Goal: Transaction & Acquisition: Purchase product/service

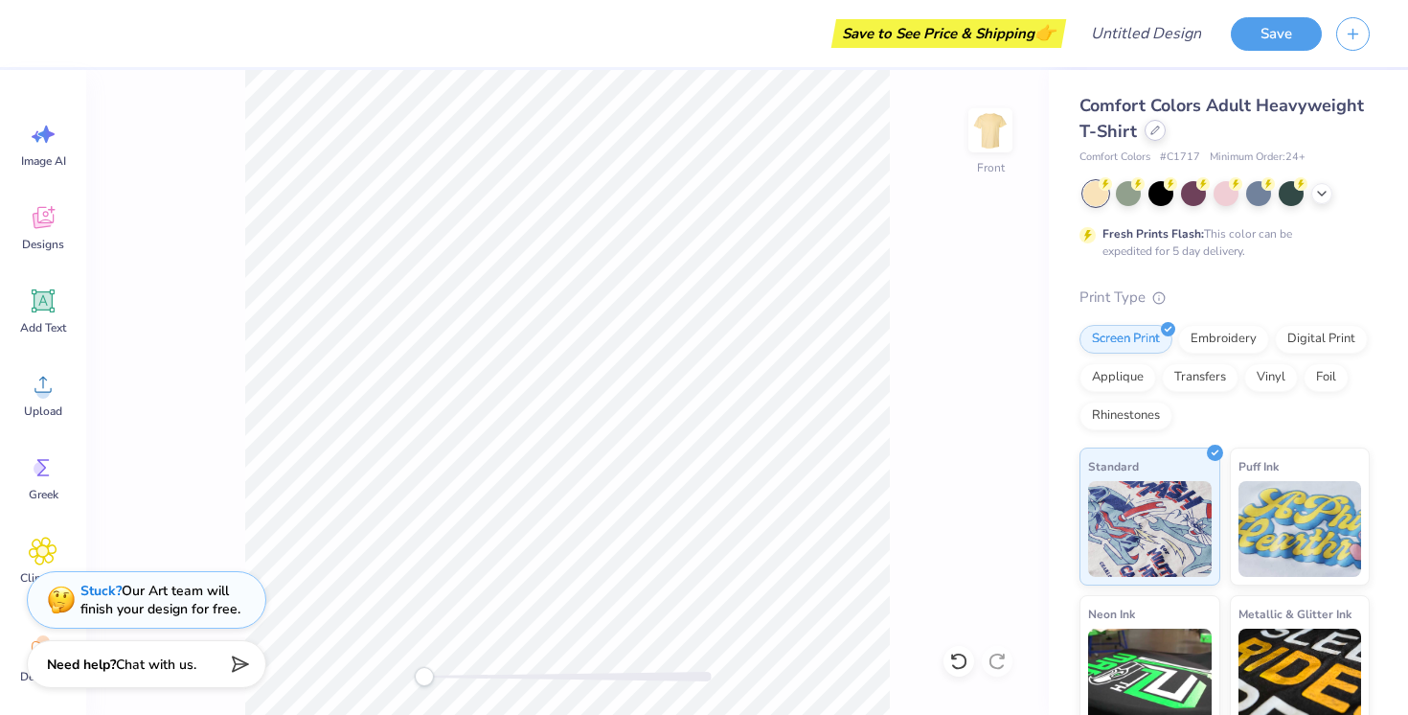
click at [1156, 134] on icon at bounding box center [1155, 130] width 10 height 10
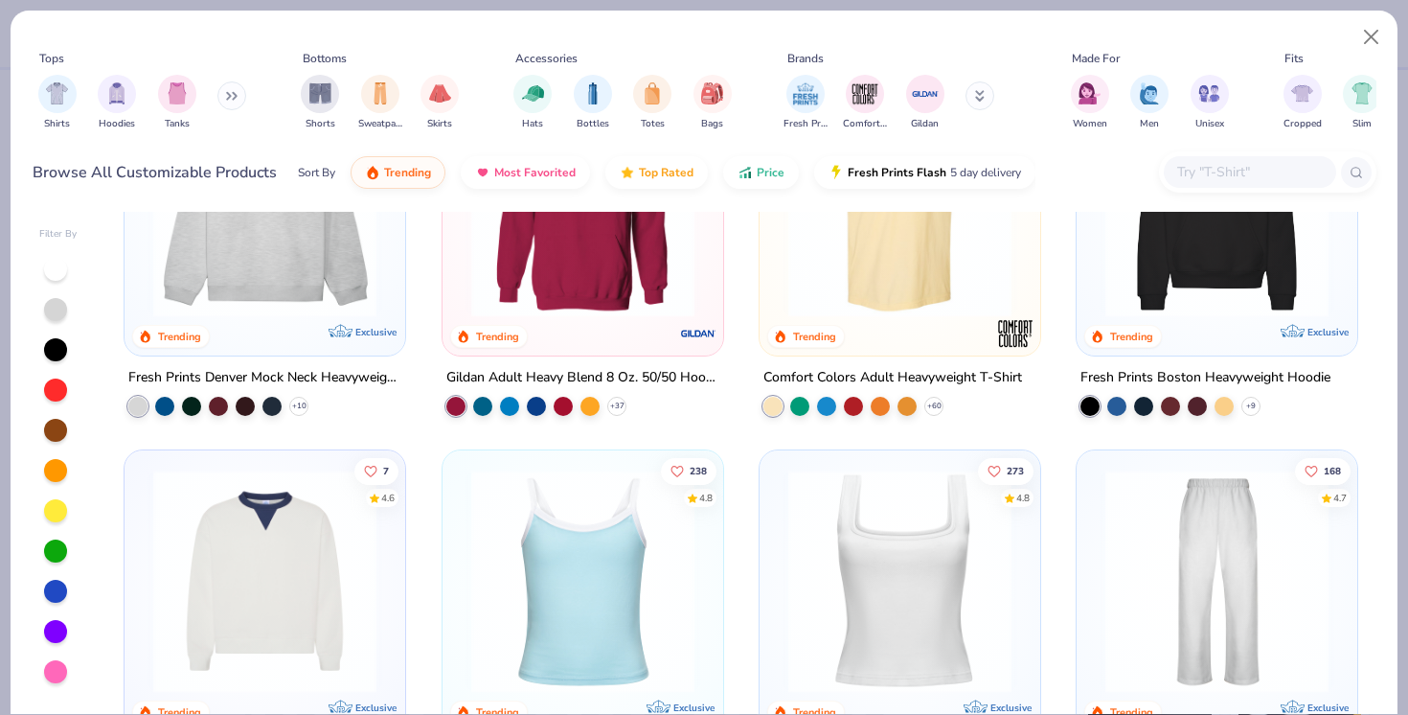
scroll to position [44, 0]
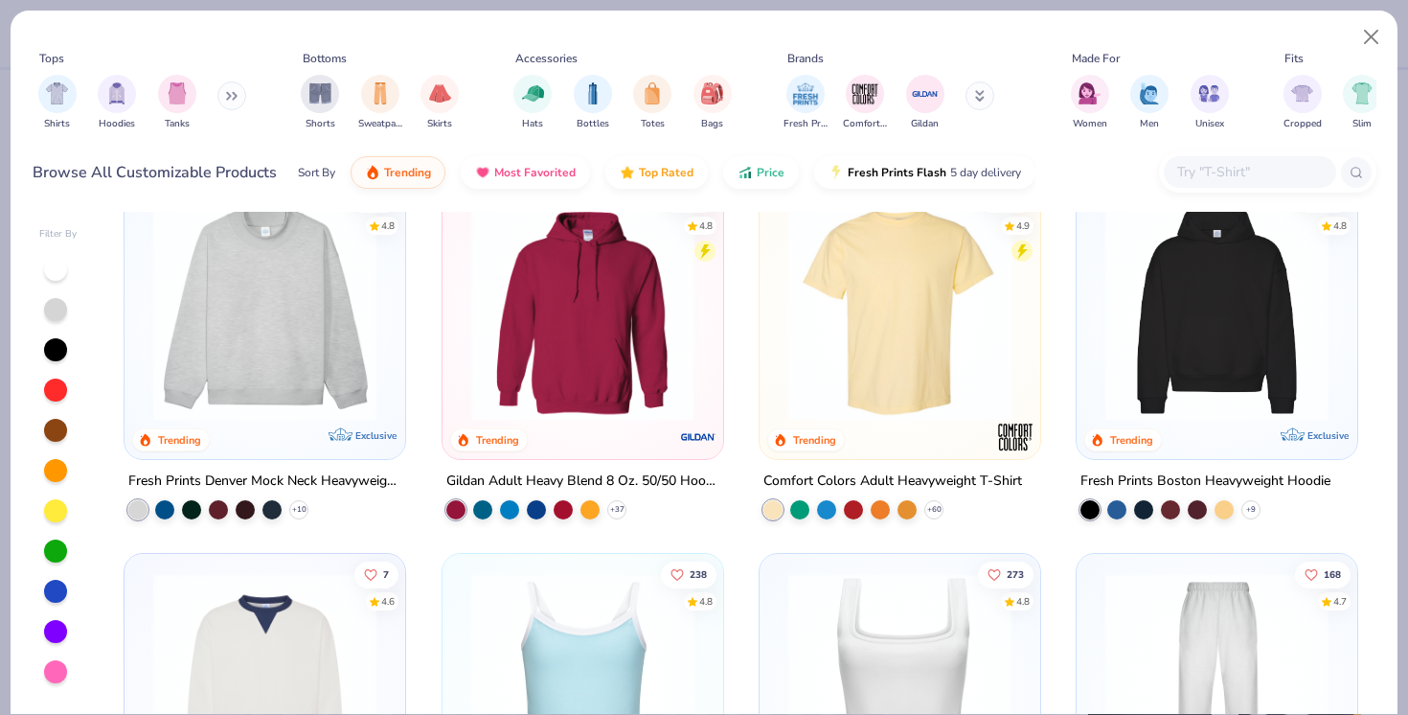
click at [566, 368] on img at bounding box center [583, 308] width 242 height 223
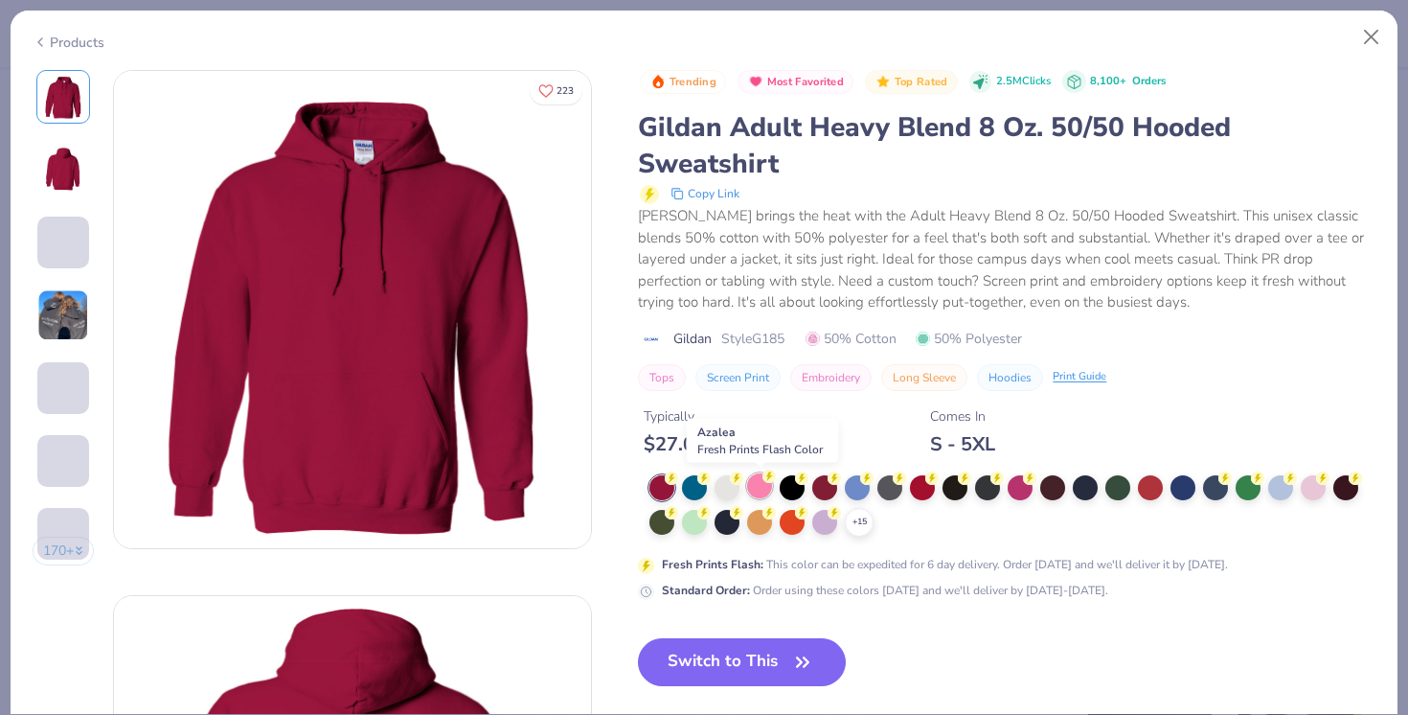
click at [763, 490] on div at bounding box center [759, 485] width 25 height 25
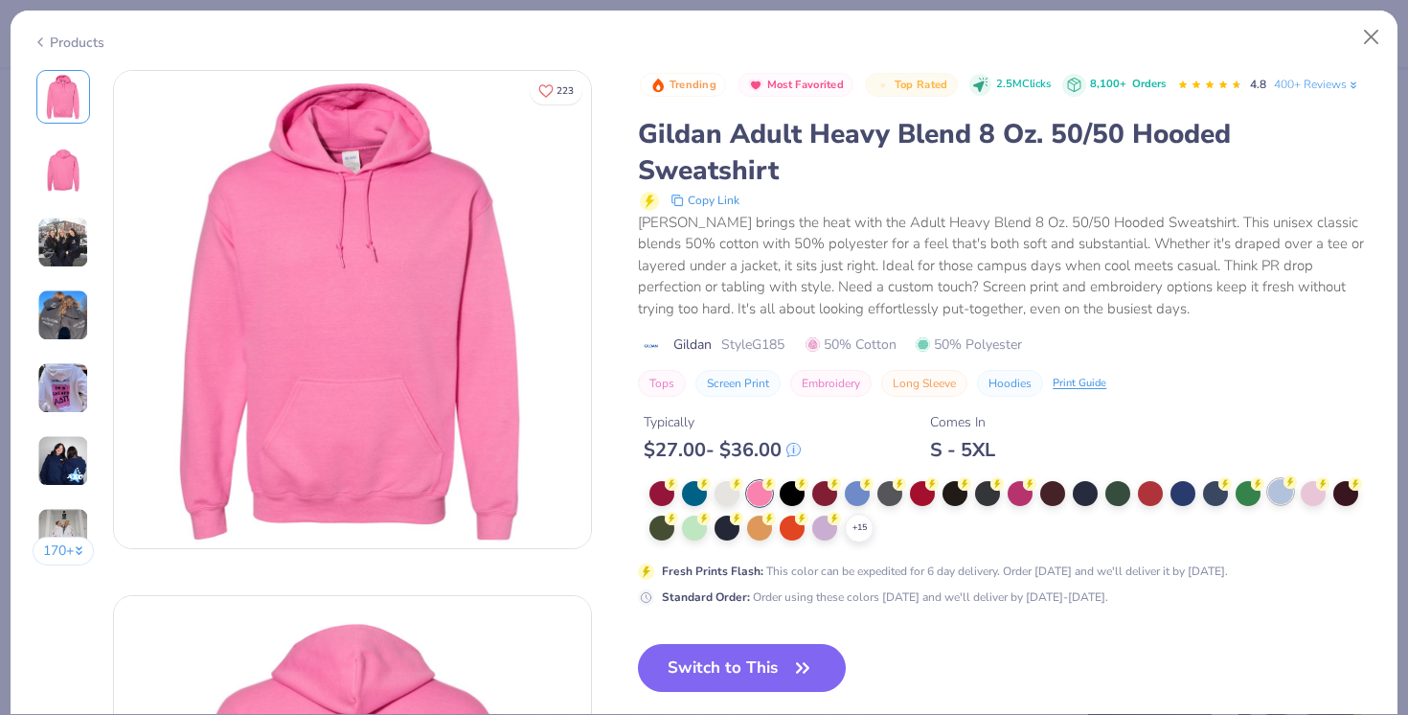
click at [1285, 493] on div at bounding box center [1280, 491] width 25 height 25
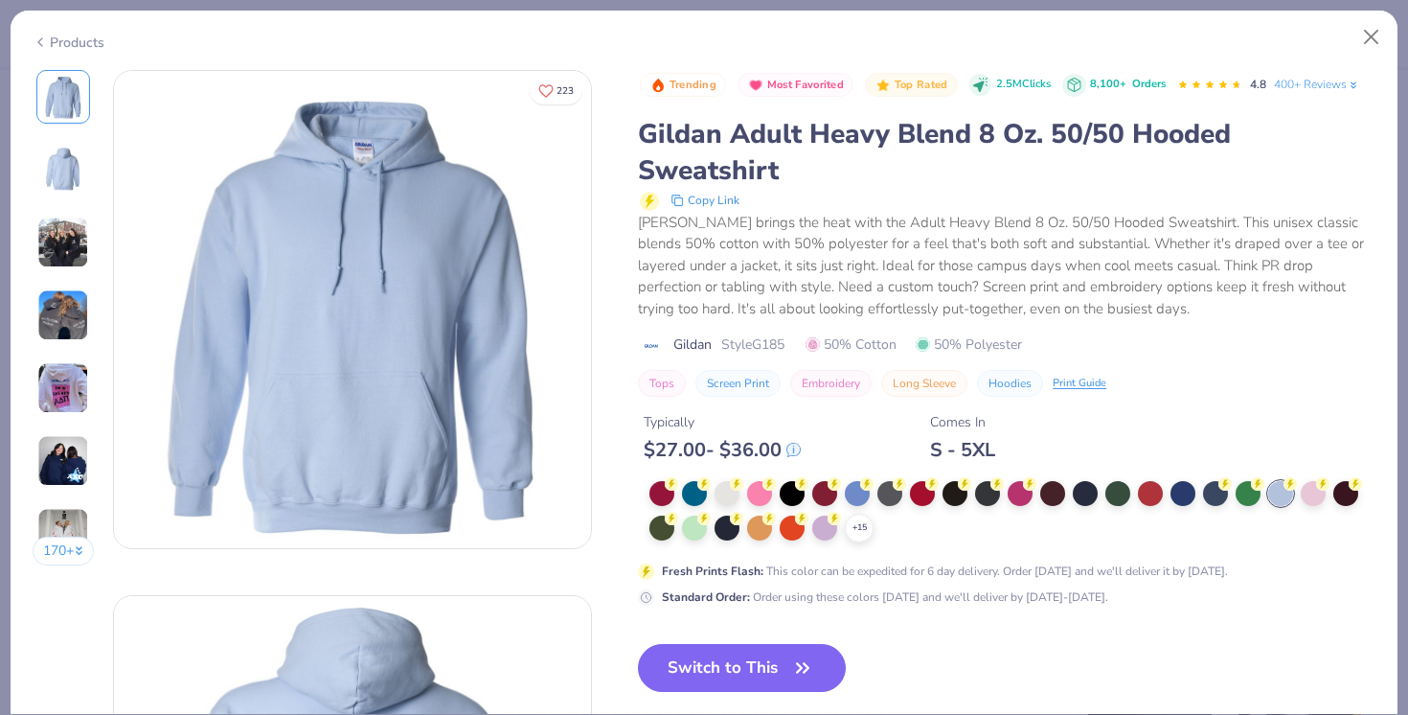
click at [67, 396] on img at bounding box center [63, 388] width 52 height 52
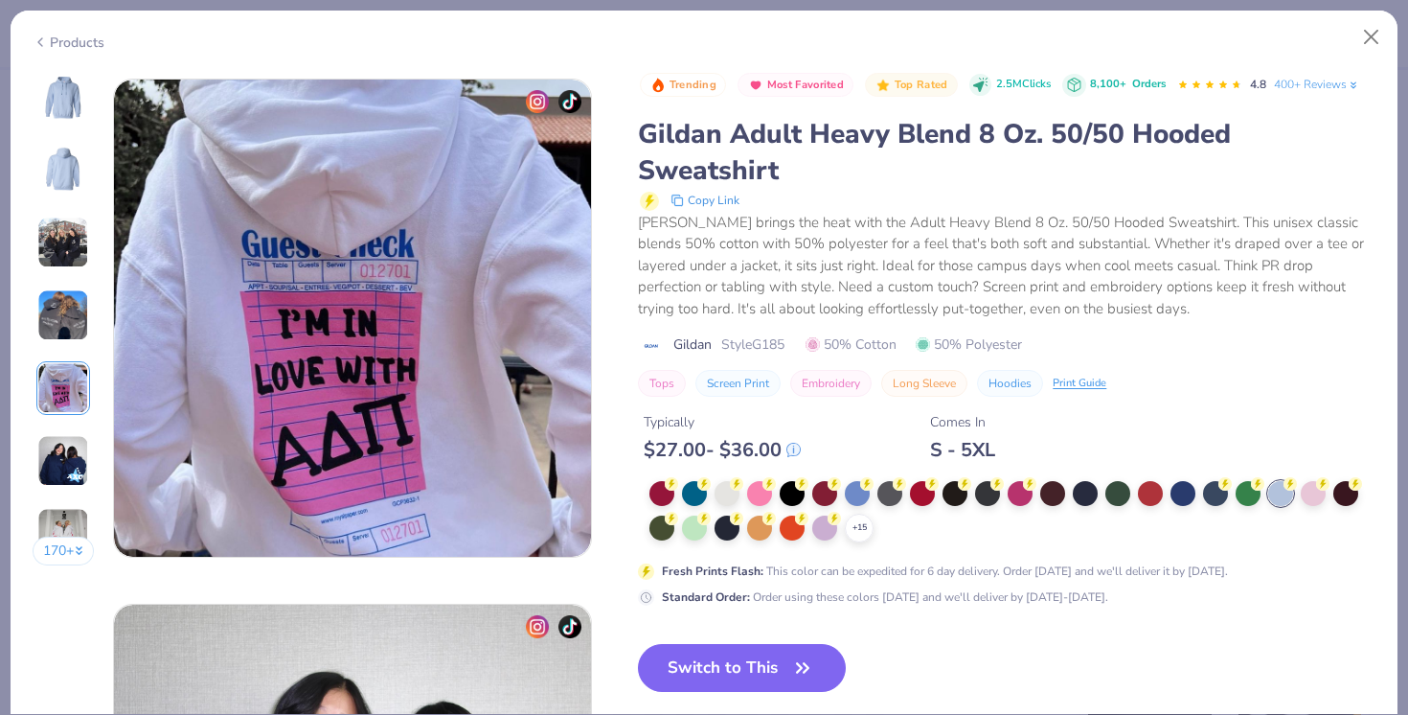
scroll to position [2100, 0]
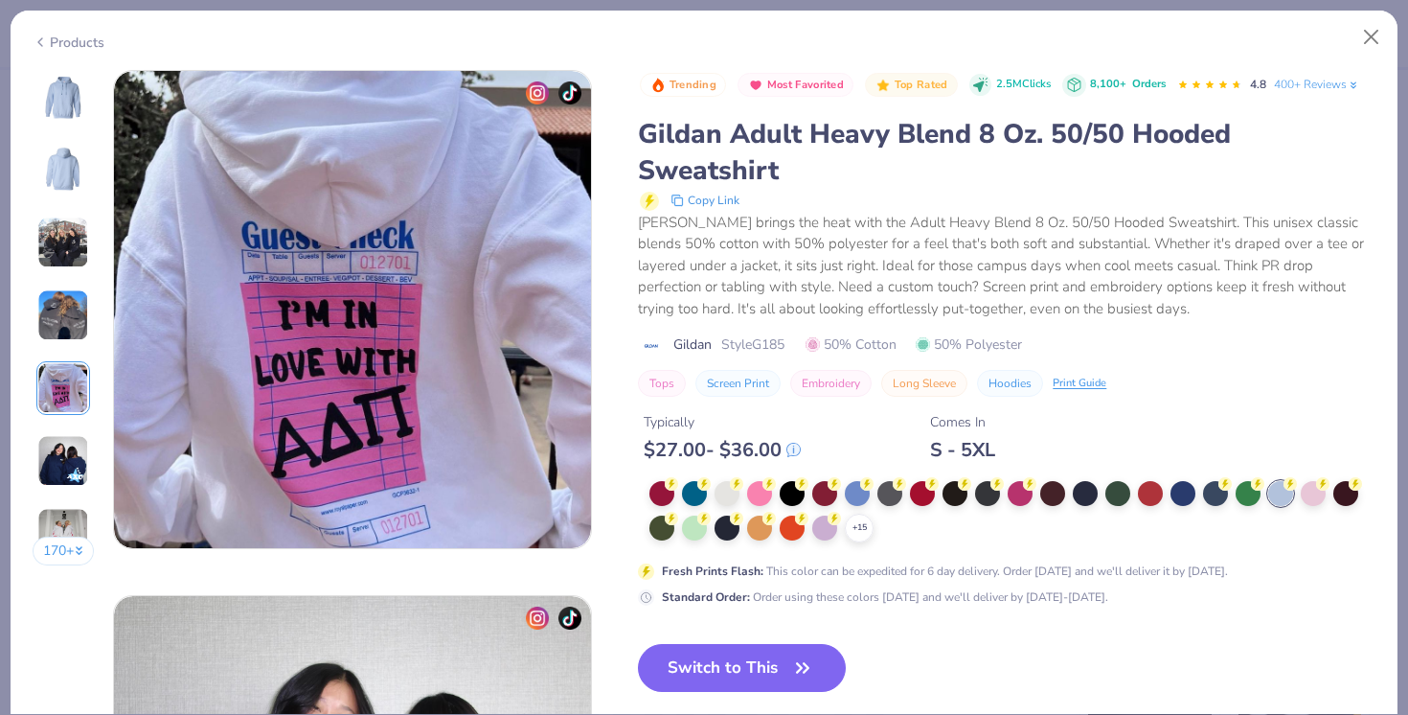
click at [63, 105] on img at bounding box center [63, 97] width 46 height 46
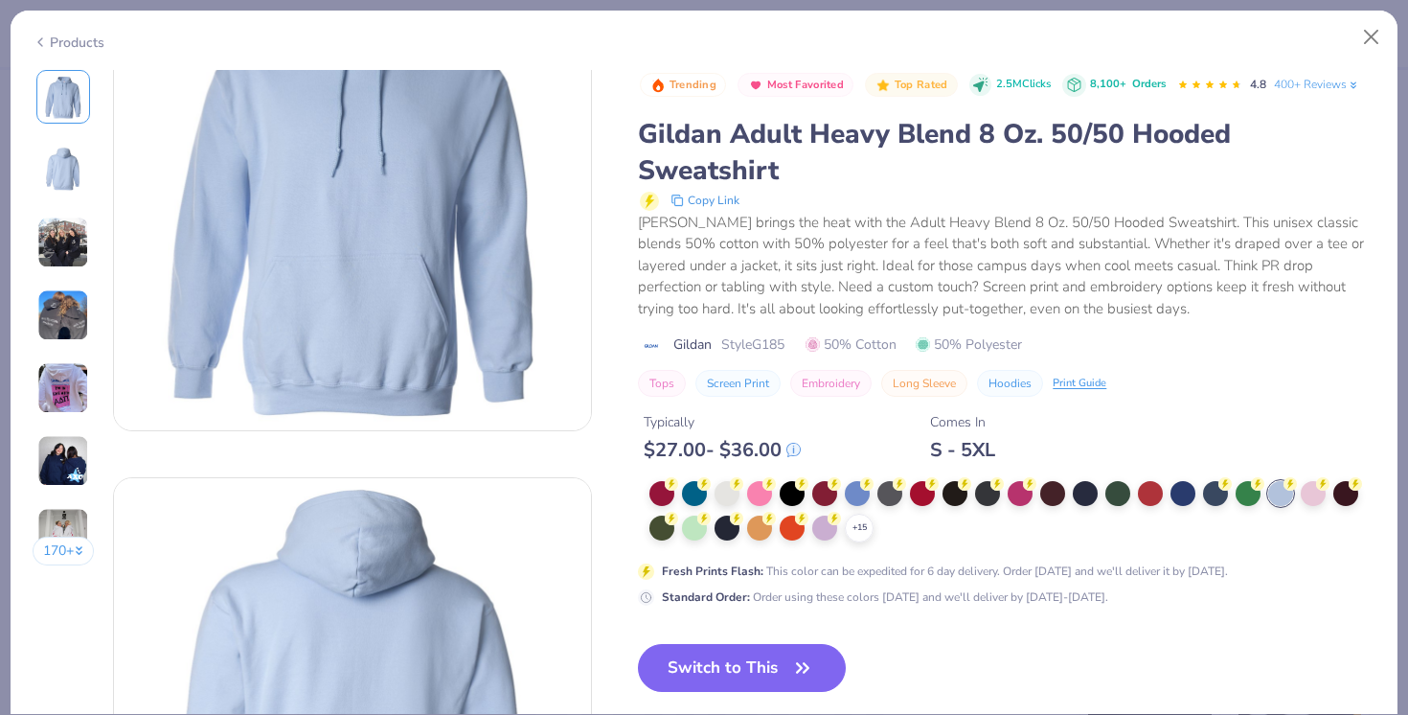
scroll to position [0, 0]
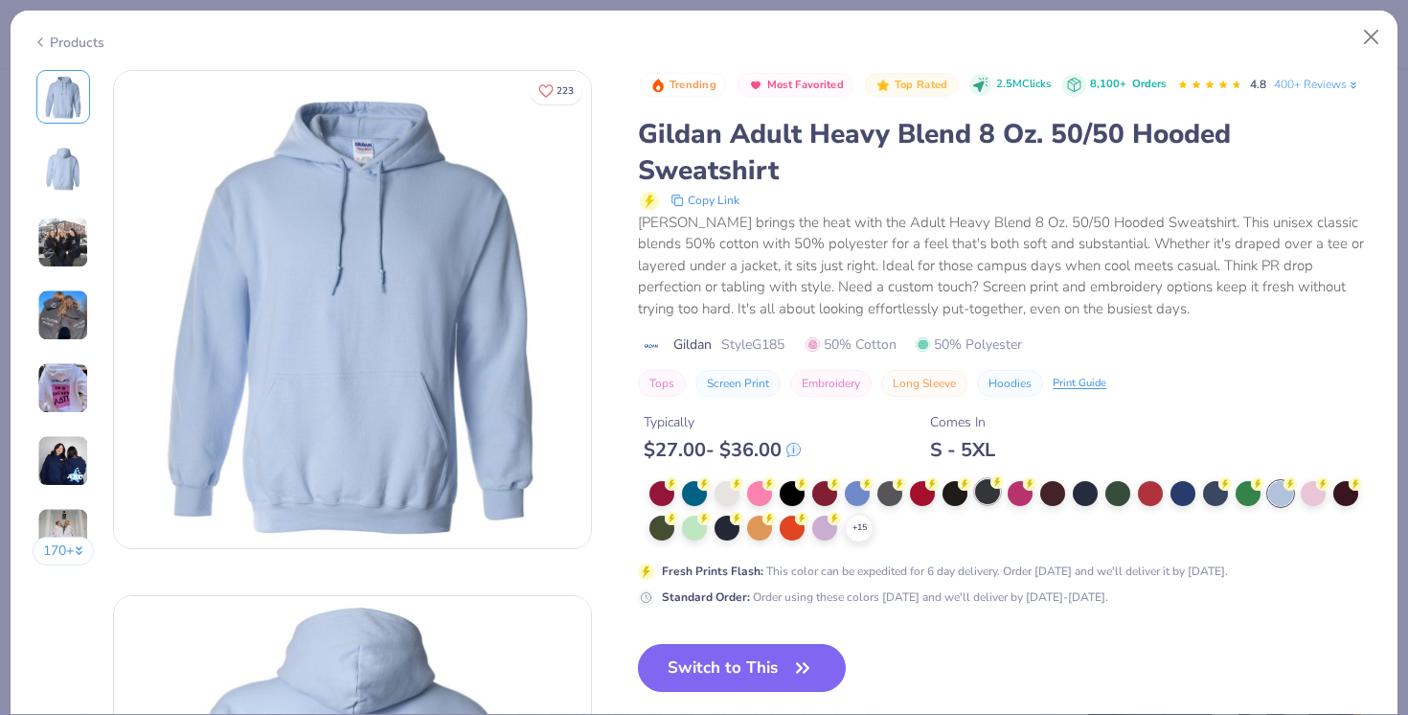
click at [996, 492] on div at bounding box center [987, 491] width 25 height 25
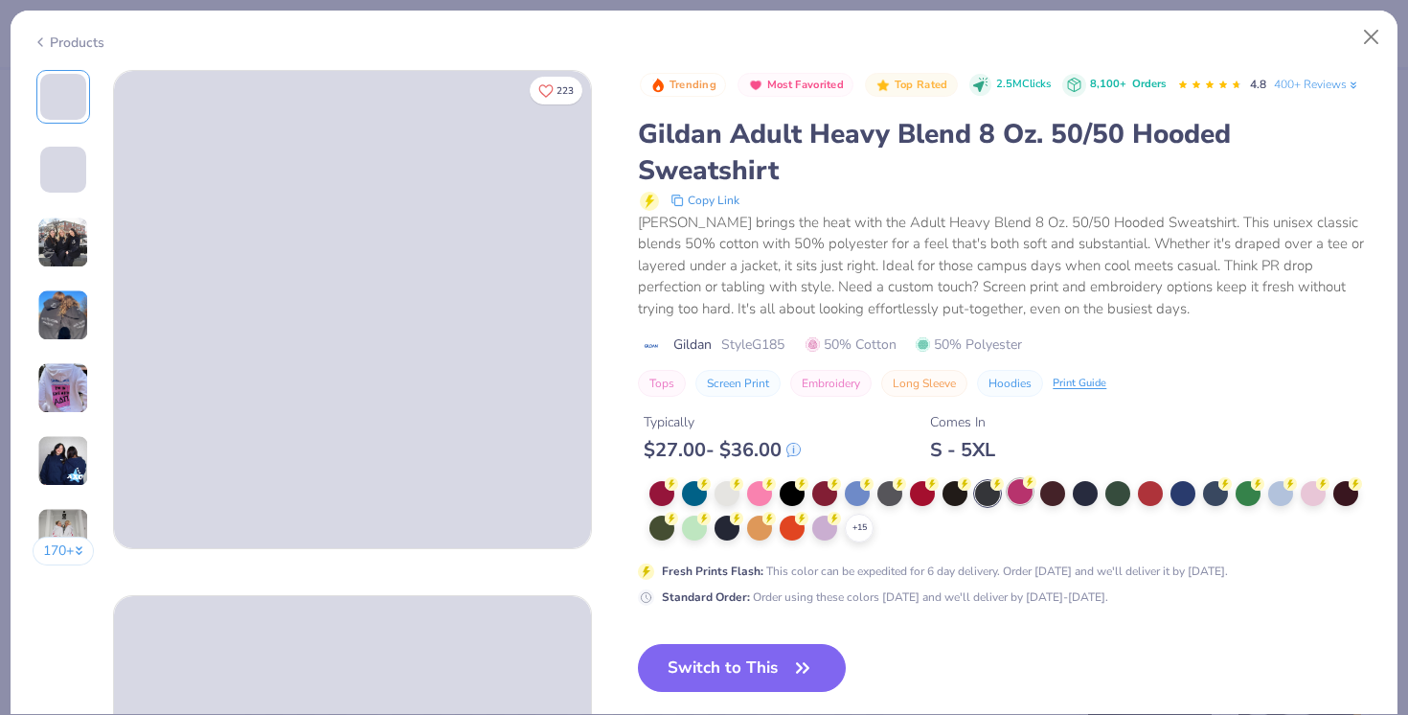
click at [1013, 494] on div at bounding box center [1020, 491] width 25 height 25
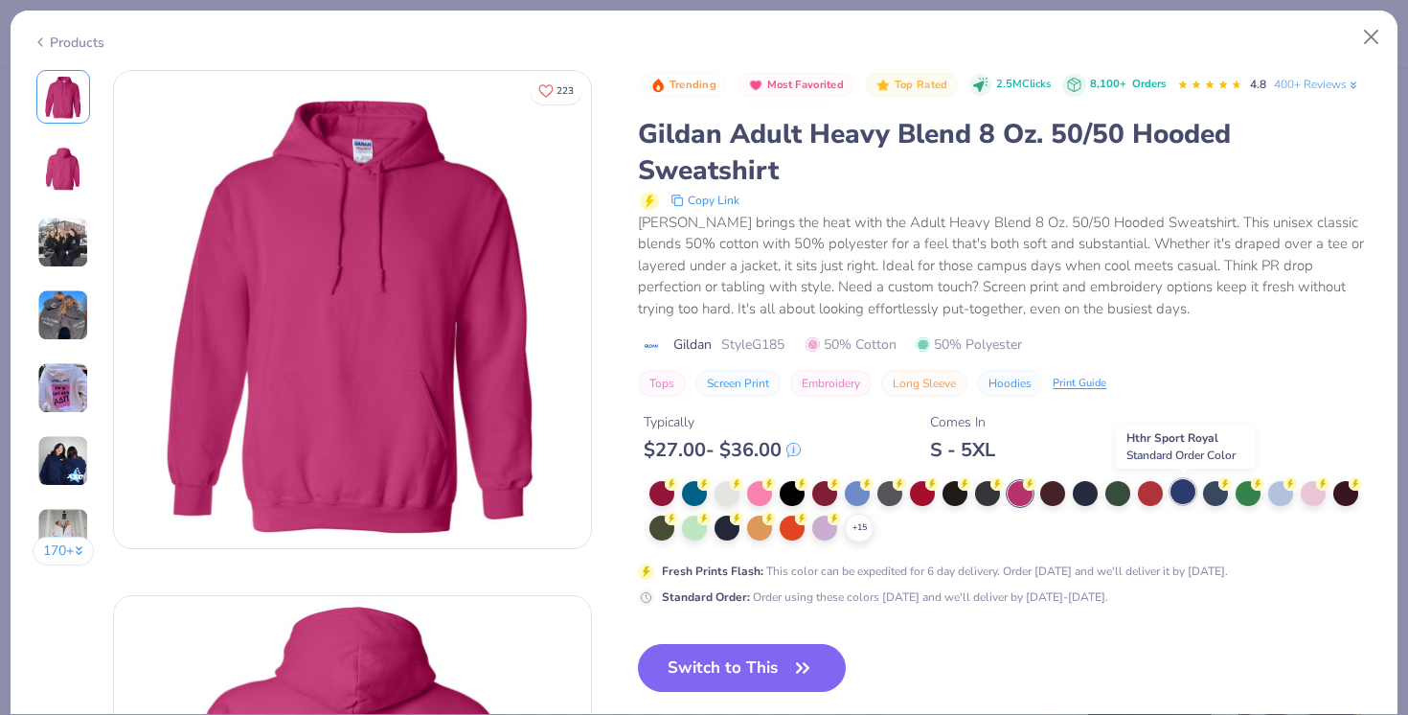
click at [1180, 498] on div at bounding box center [1183, 491] width 25 height 25
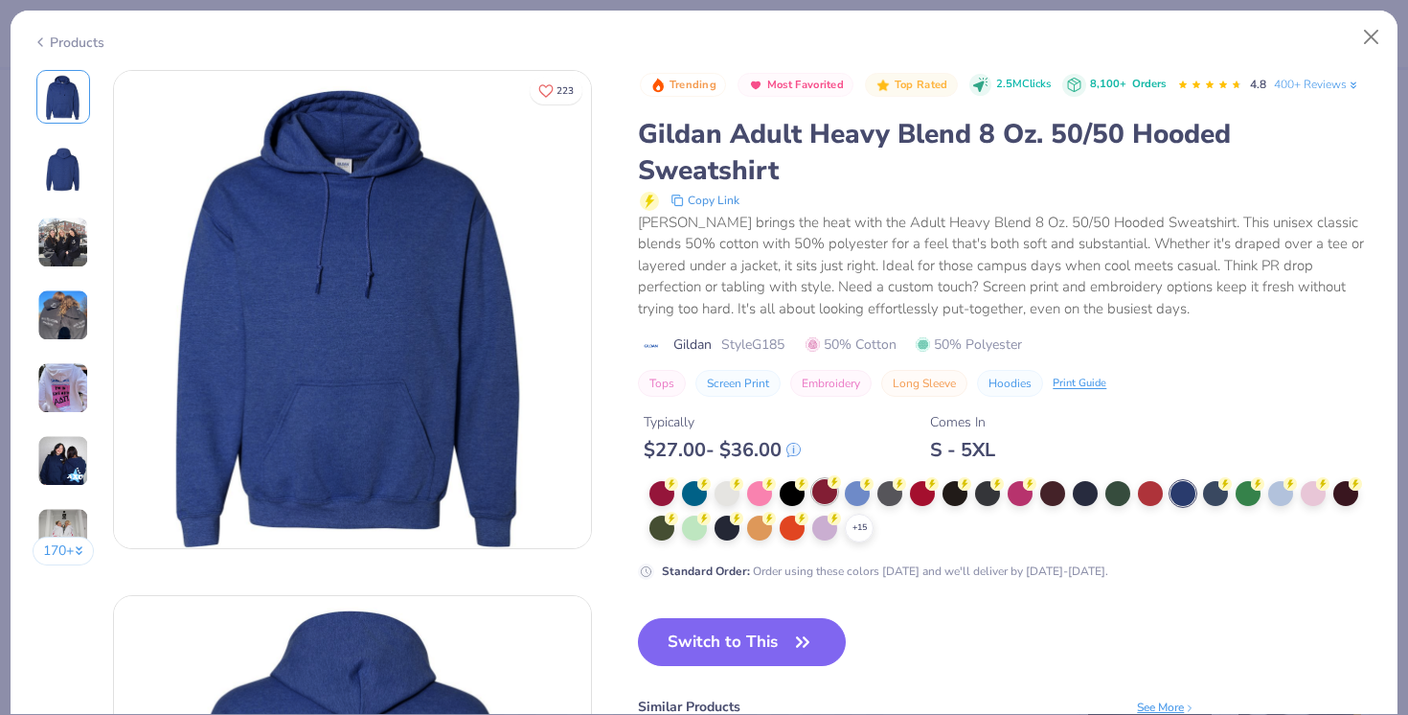
click at [821, 501] on div at bounding box center [824, 491] width 25 height 25
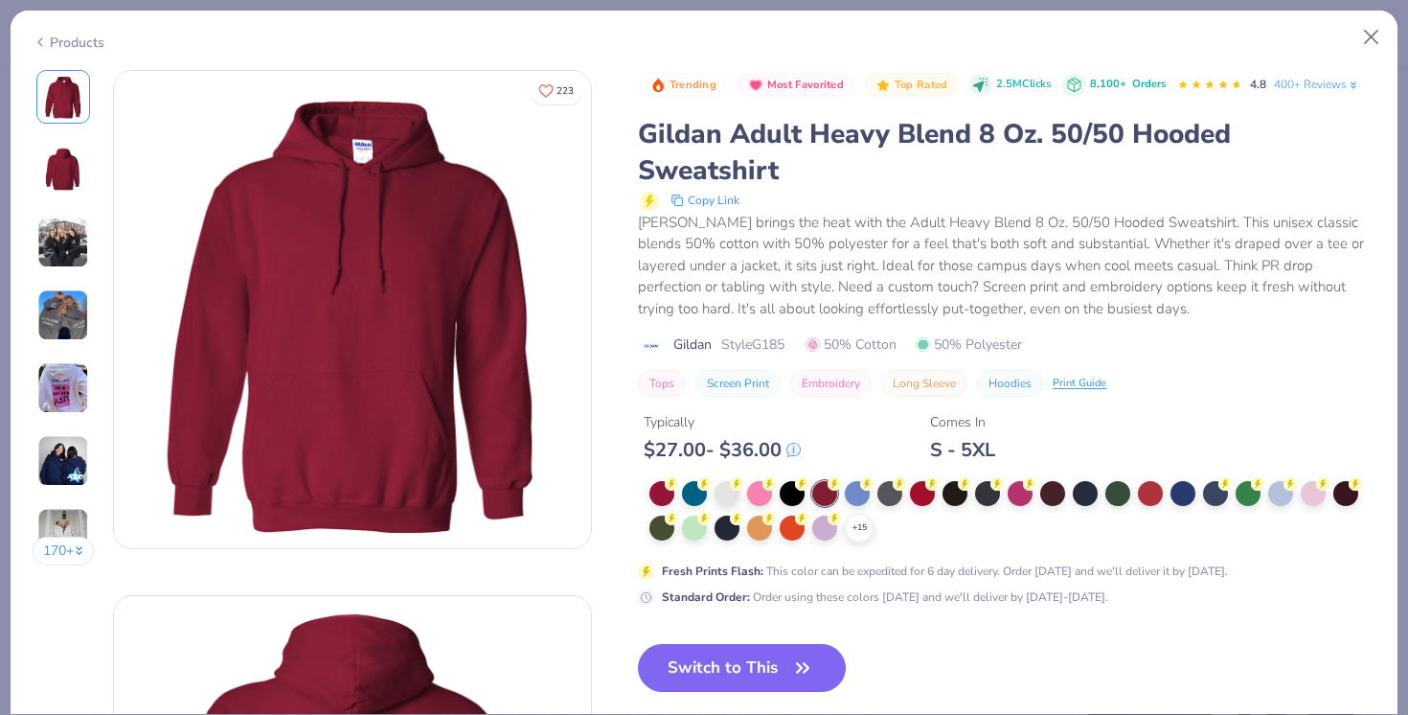
click at [875, 529] on div "+ 15" at bounding box center [1012, 511] width 726 height 61
click at [860, 529] on icon at bounding box center [859, 527] width 15 height 15
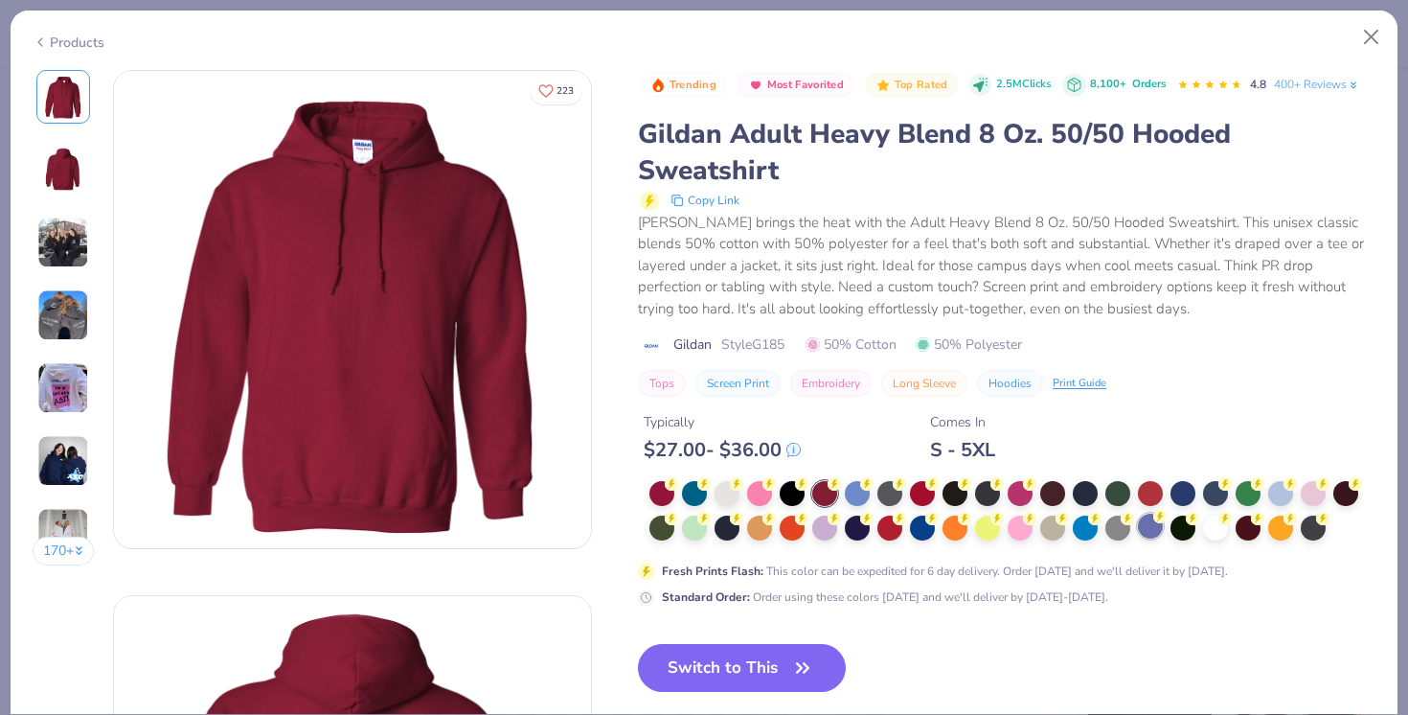
click at [1140, 527] on div at bounding box center [1150, 525] width 25 height 25
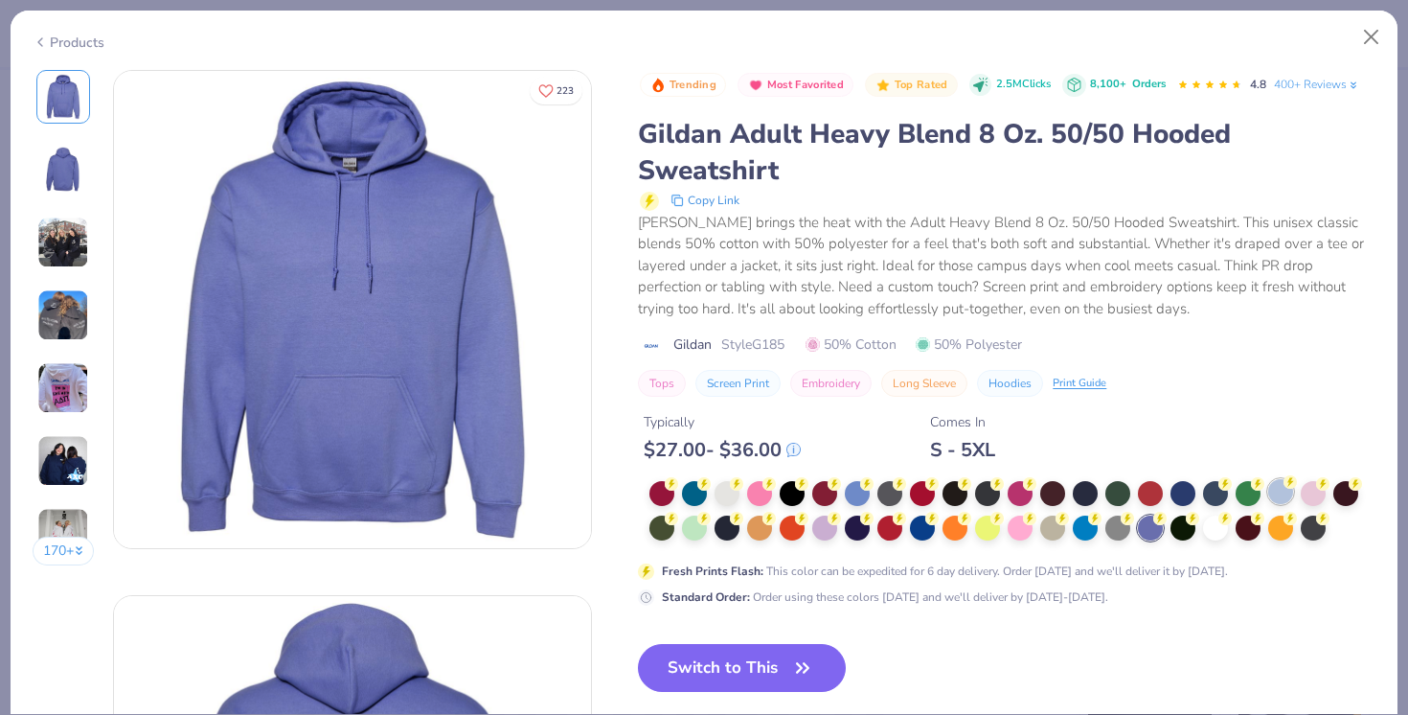
click at [1289, 493] on div at bounding box center [1280, 491] width 25 height 25
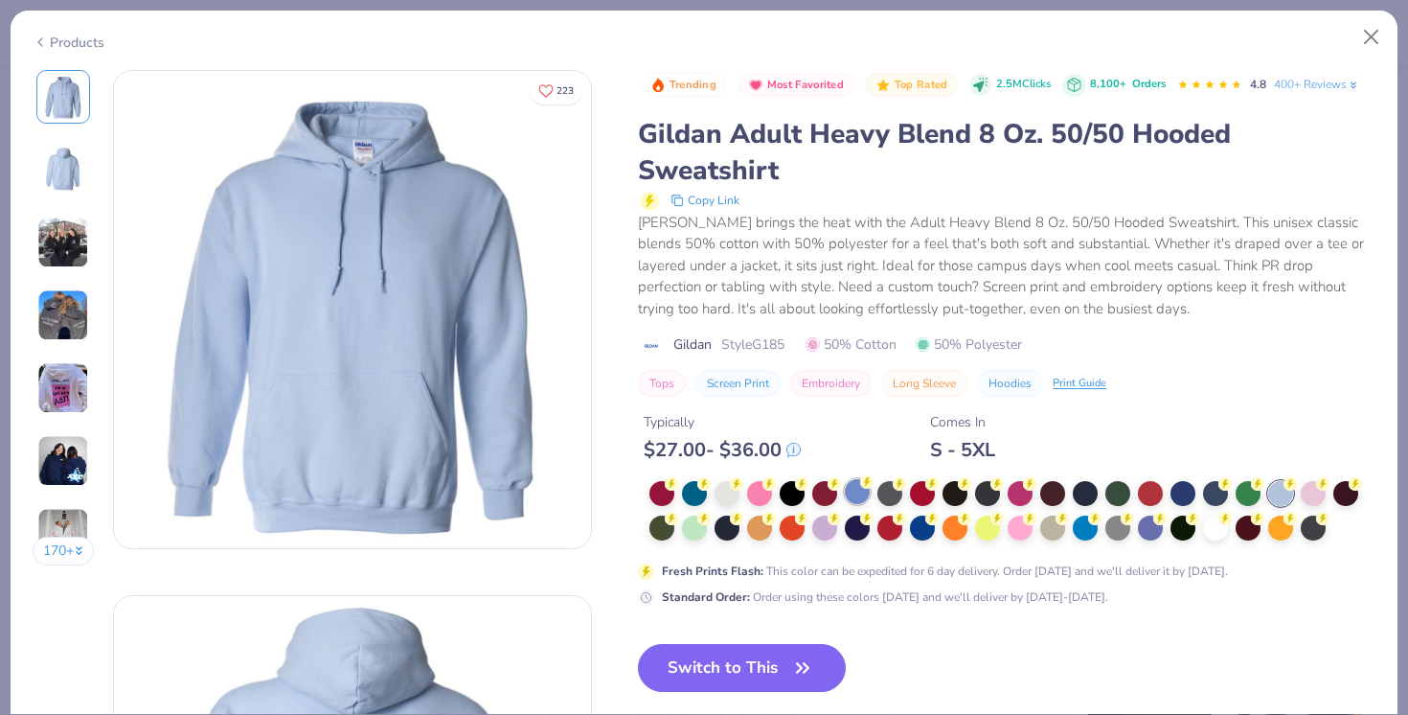
click at [857, 495] on div at bounding box center [857, 491] width 25 height 25
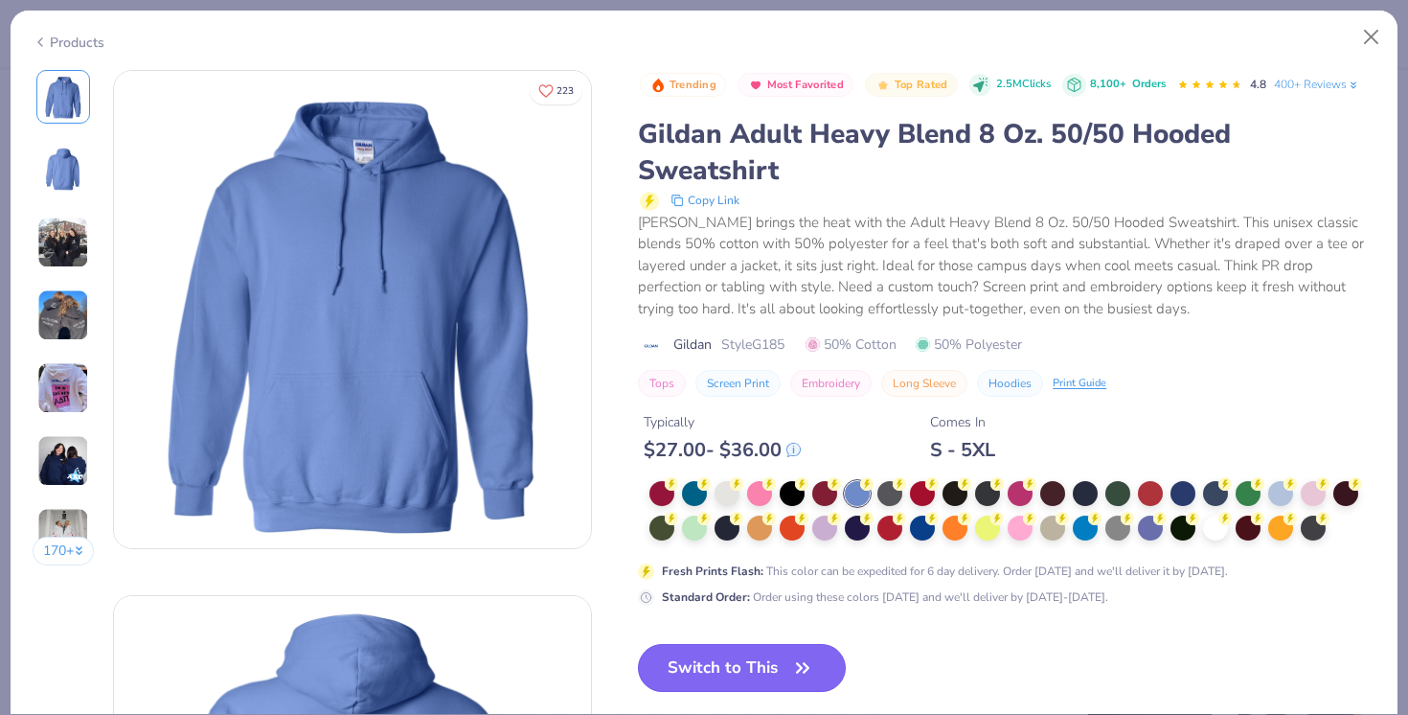
click at [746, 660] on button "Switch to This" at bounding box center [742, 668] width 208 height 48
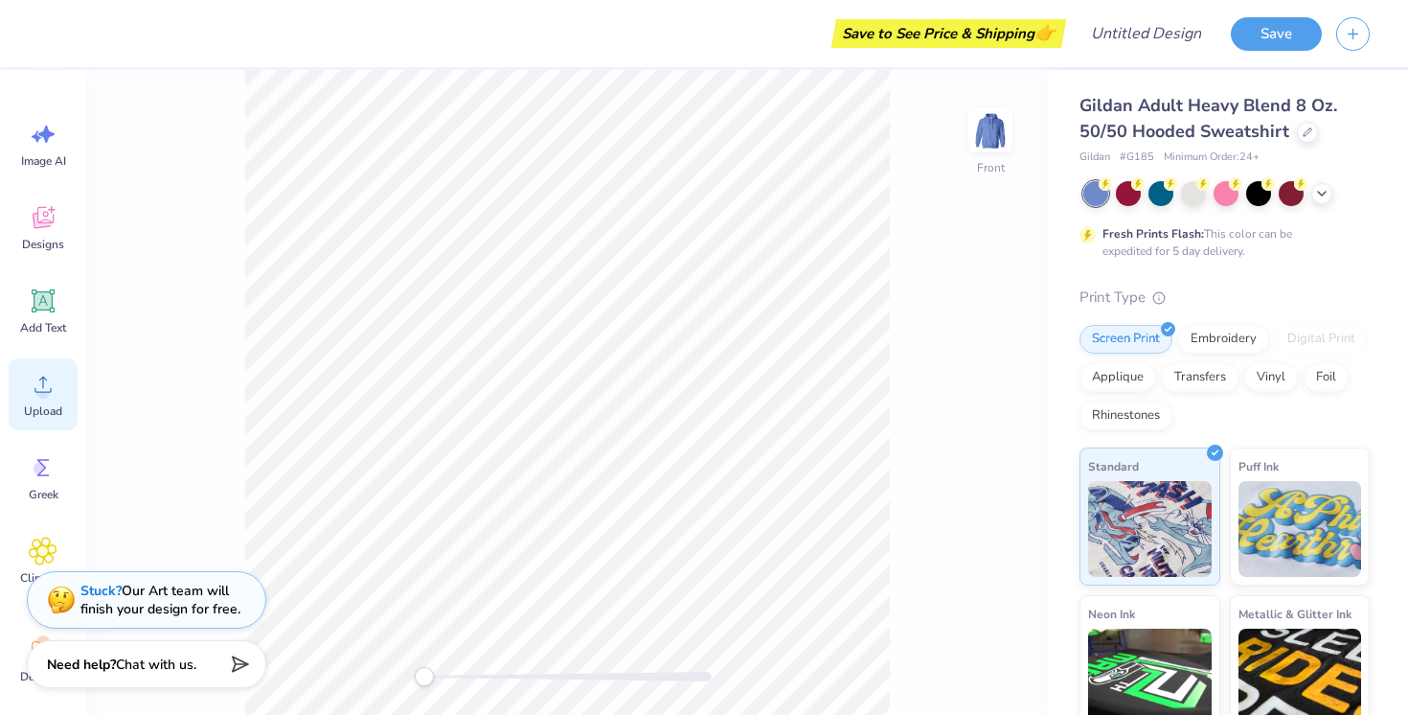
scroll to position [19, 0]
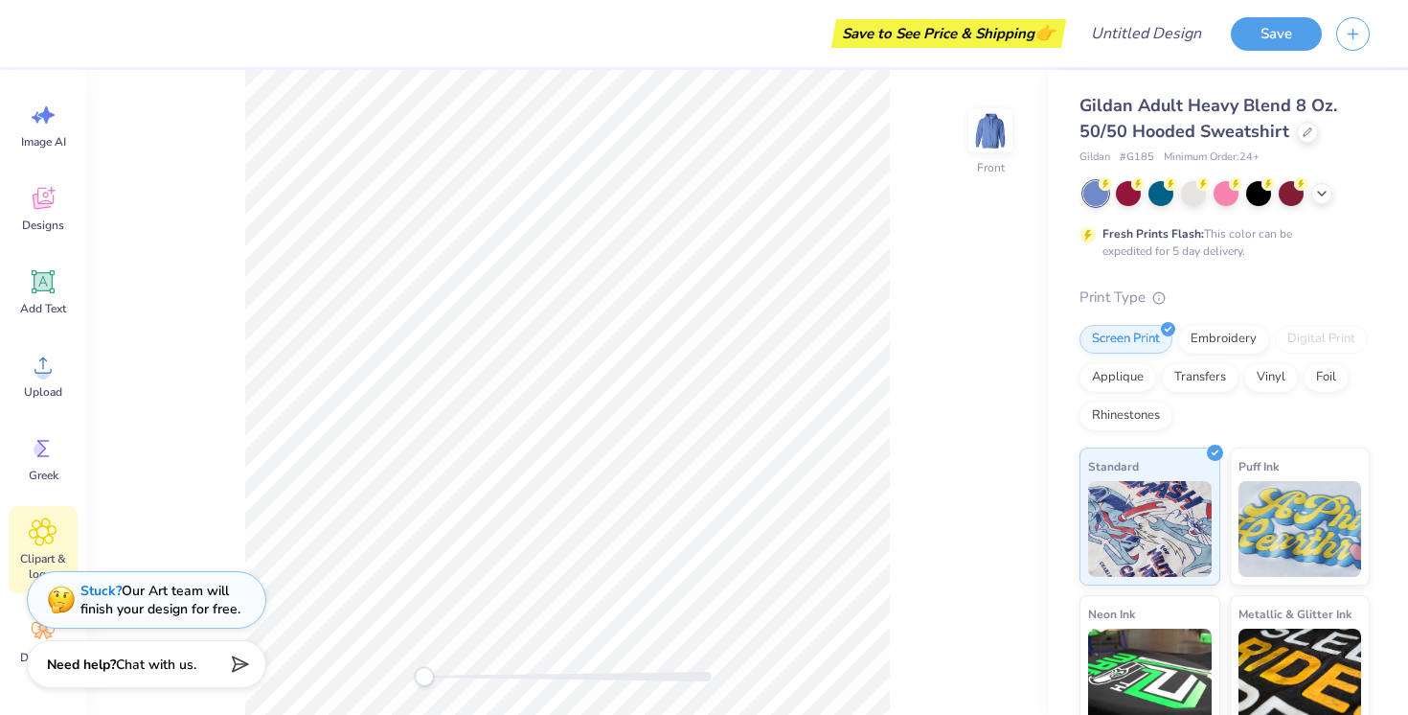
click at [43, 544] on icon at bounding box center [43, 531] width 28 height 29
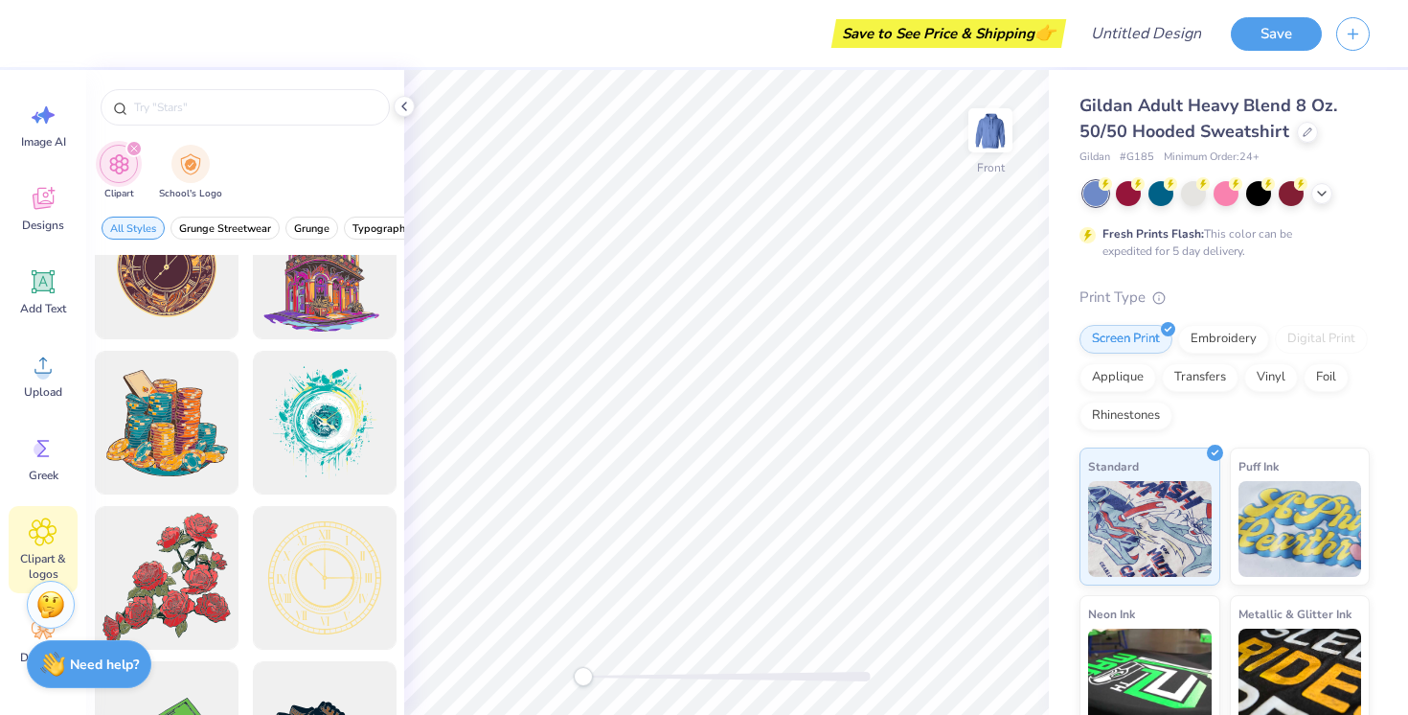
scroll to position [0, 0]
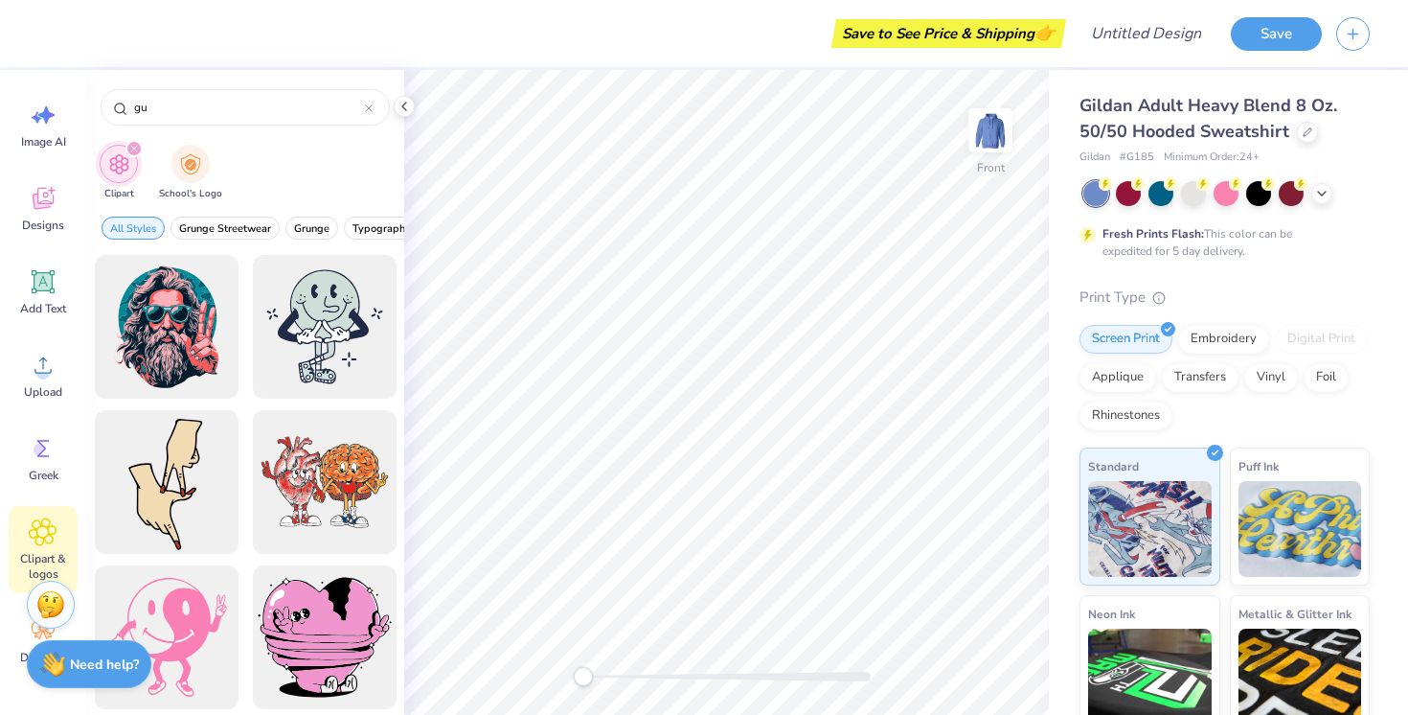
type input "g"
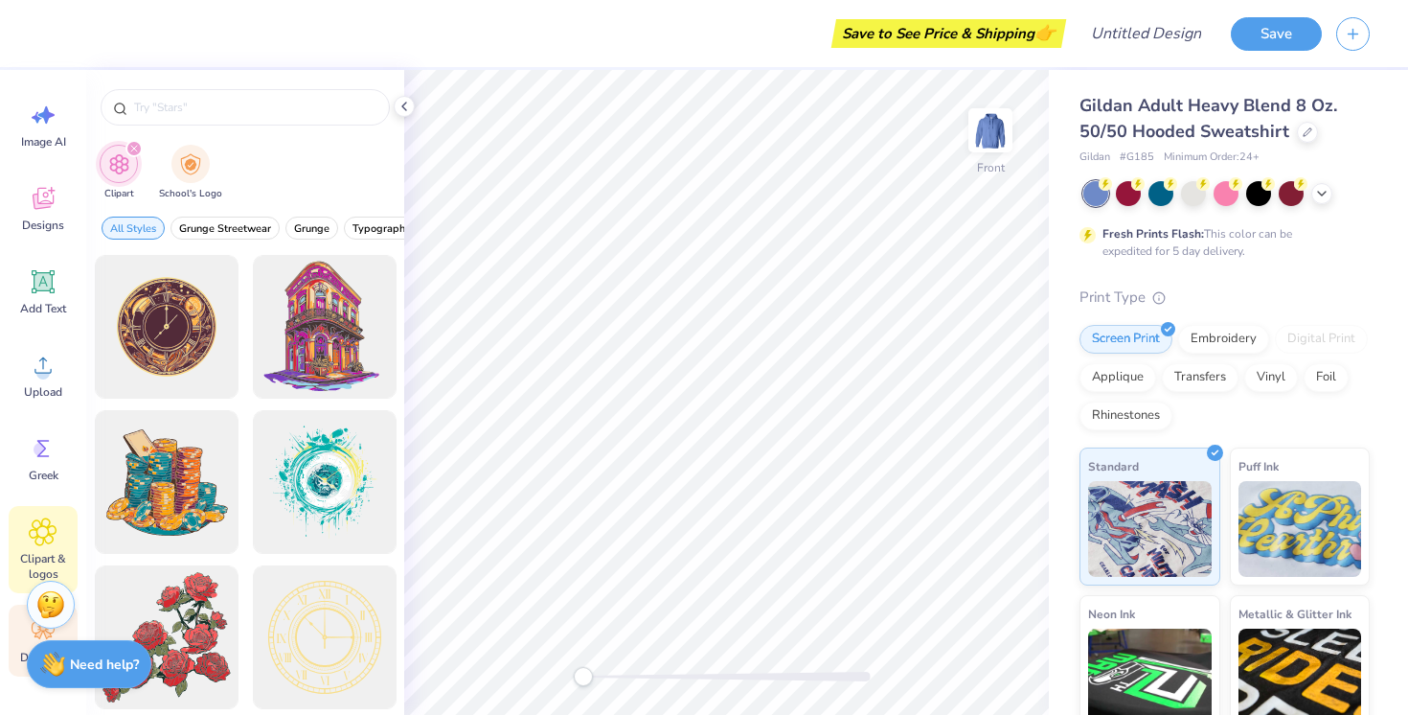
click at [17, 636] on div "Decorate" at bounding box center [43, 640] width 69 height 72
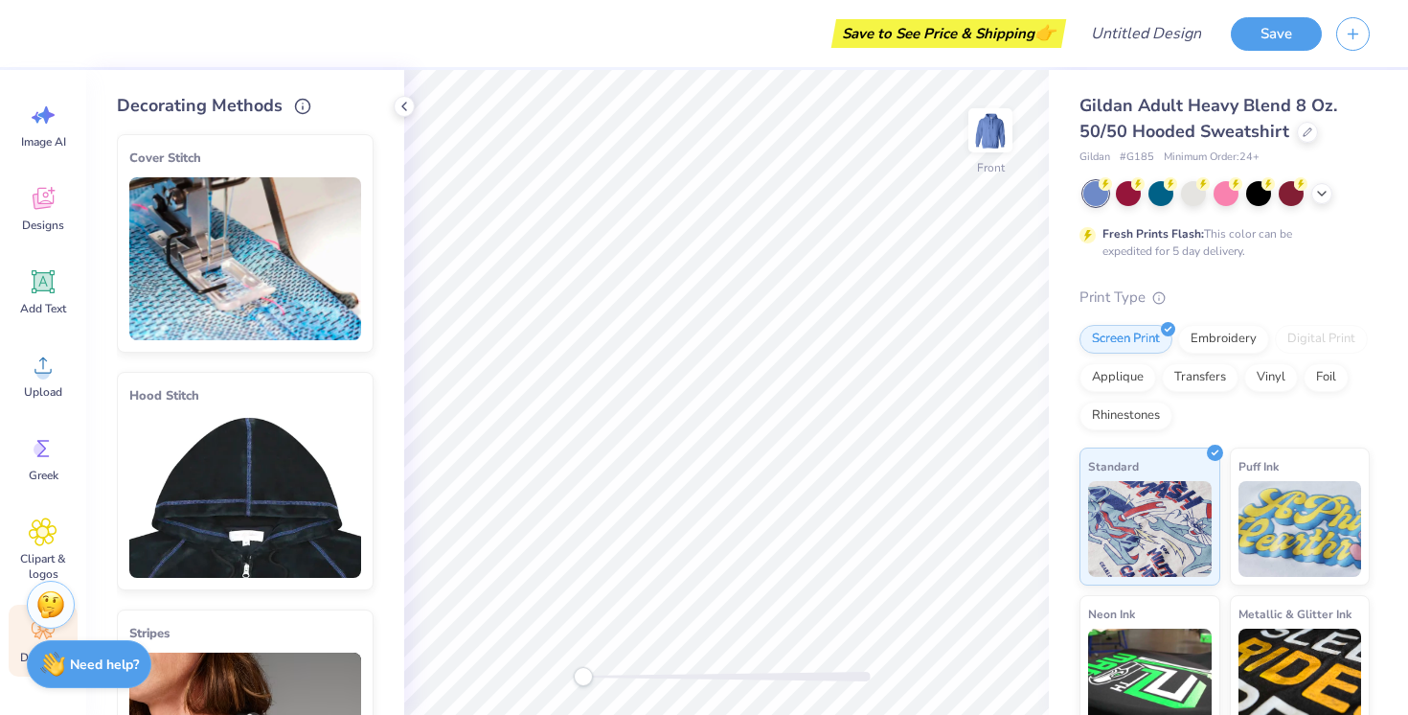
click at [188, 441] on img at bounding box center [245, 496] width 232 height 163
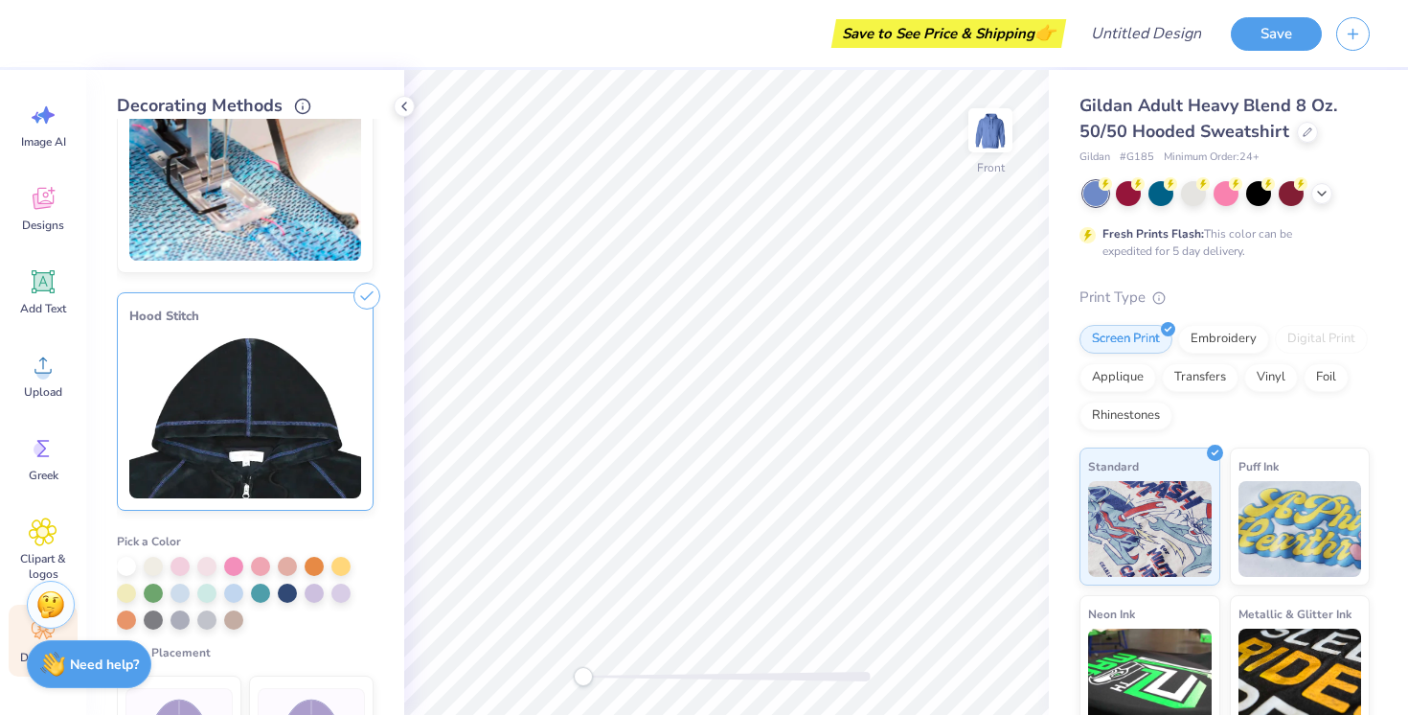
scroll to position [150, 0]
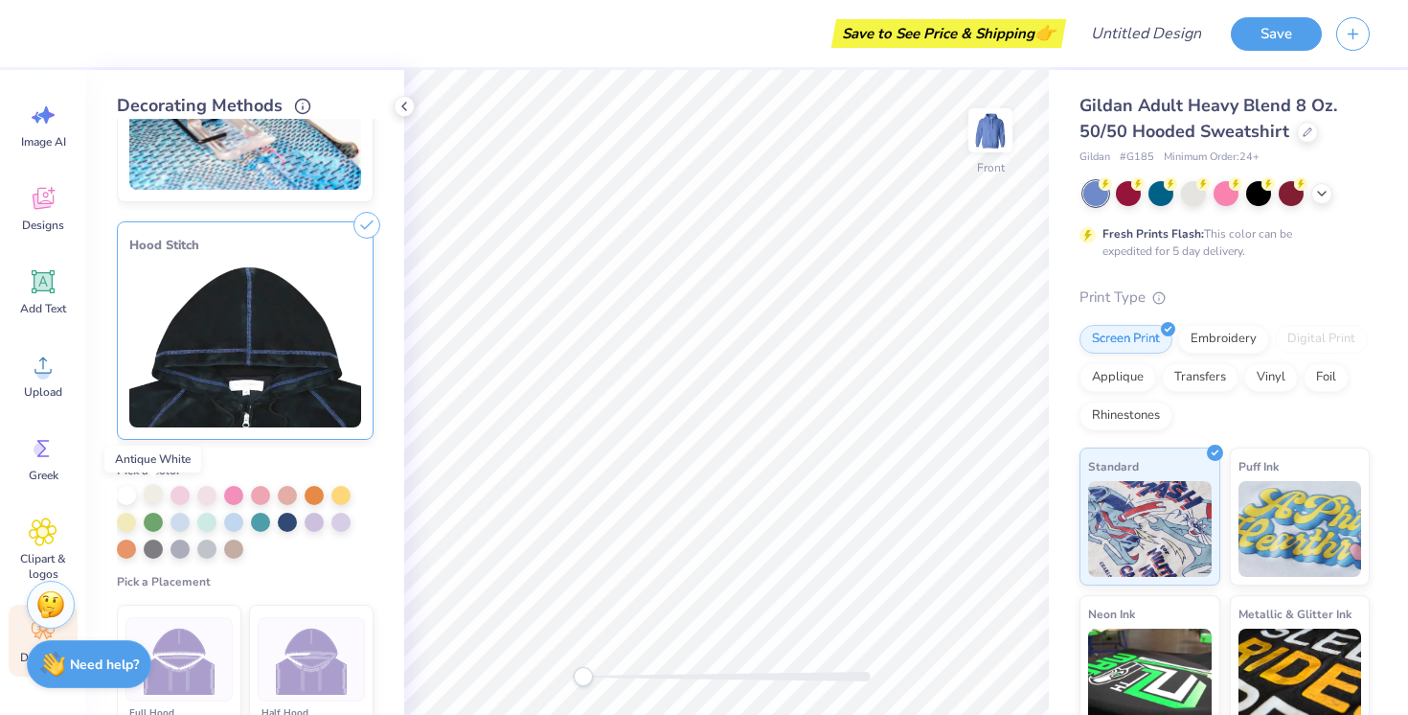
click at [146, 489] on div at bounding box center [153, 493] width 19 height 19
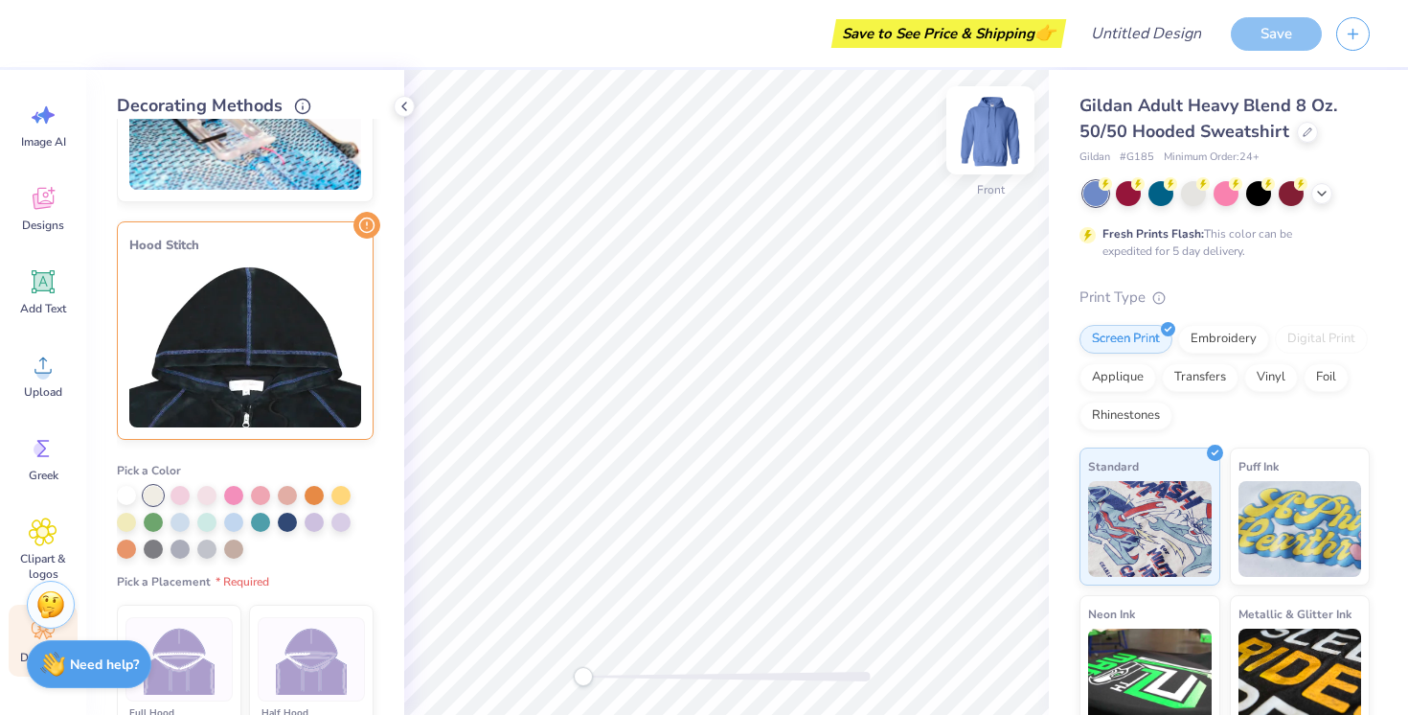
click at [974, 140] on img at bounding box center [990, 130] width 77 height 77
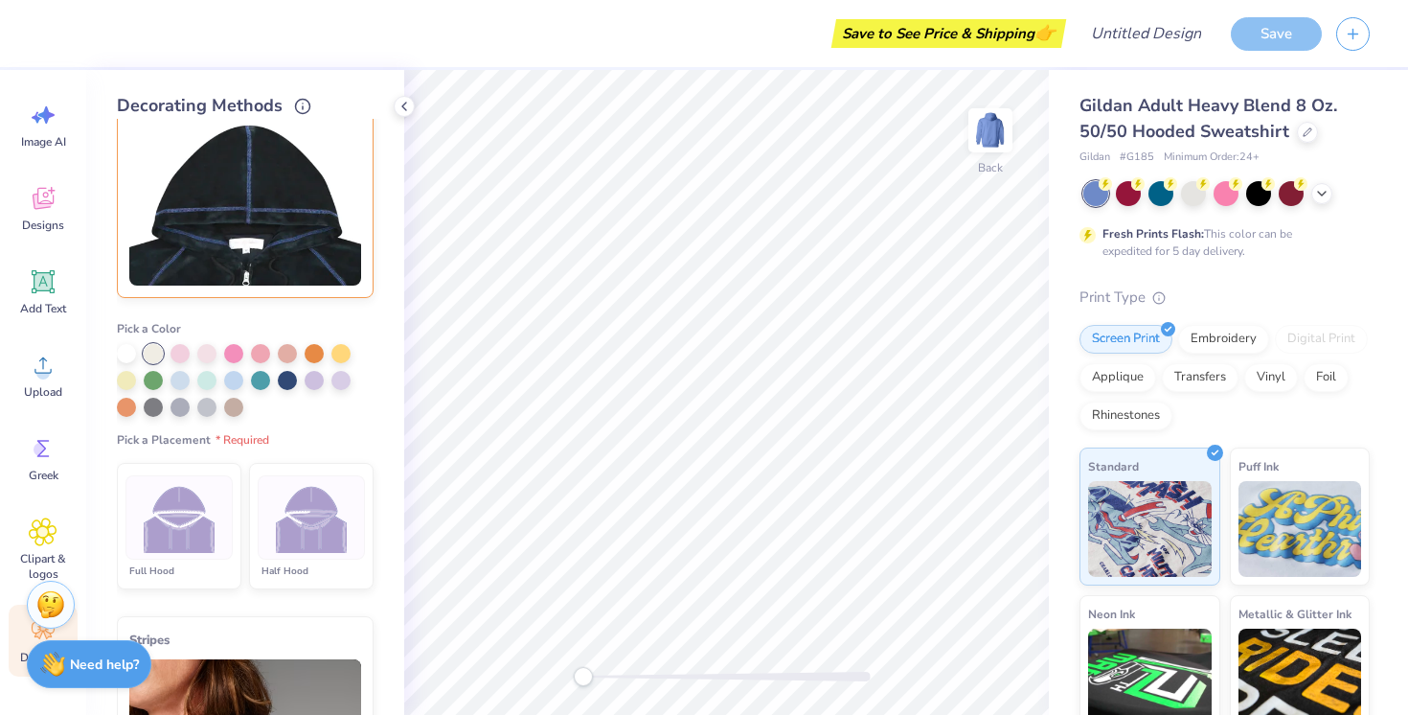
scroll to position [296, 0]
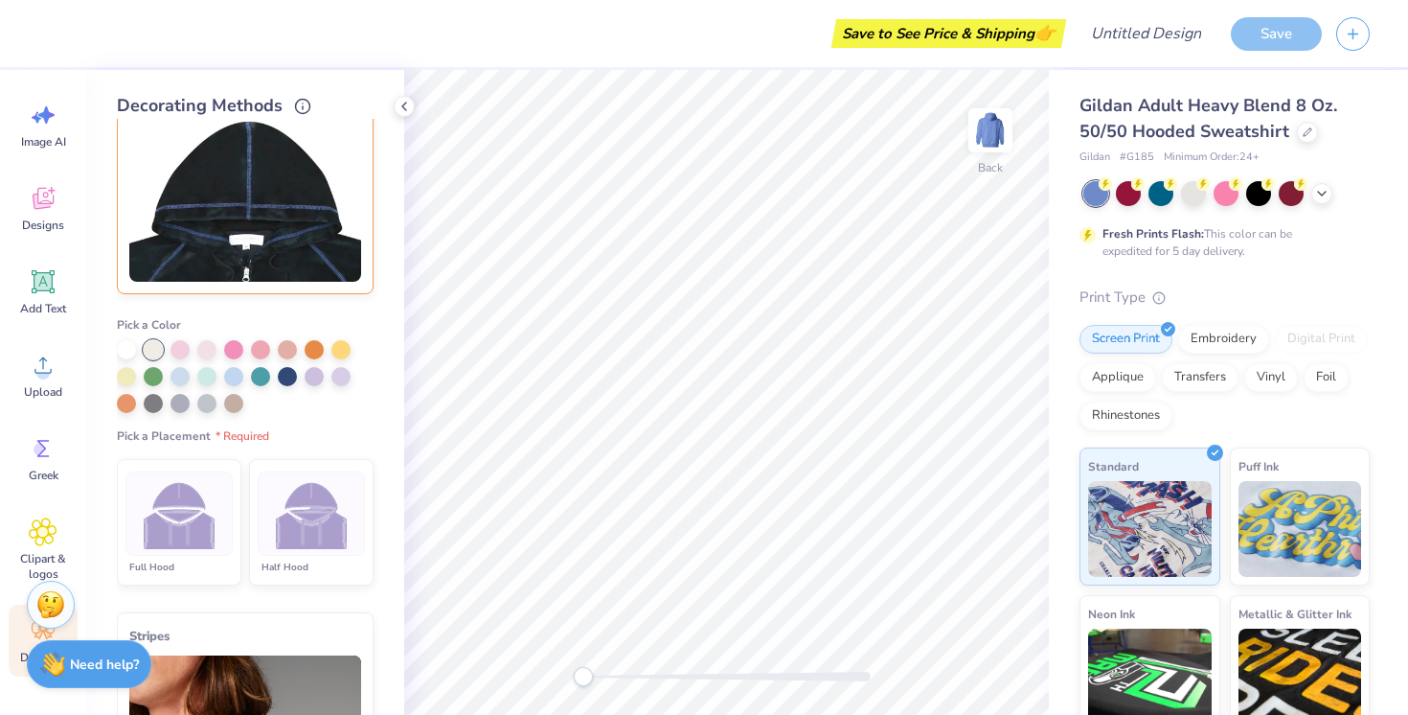
click at [310, 513] on img at bounding box center [312, 514] width 72 height 72
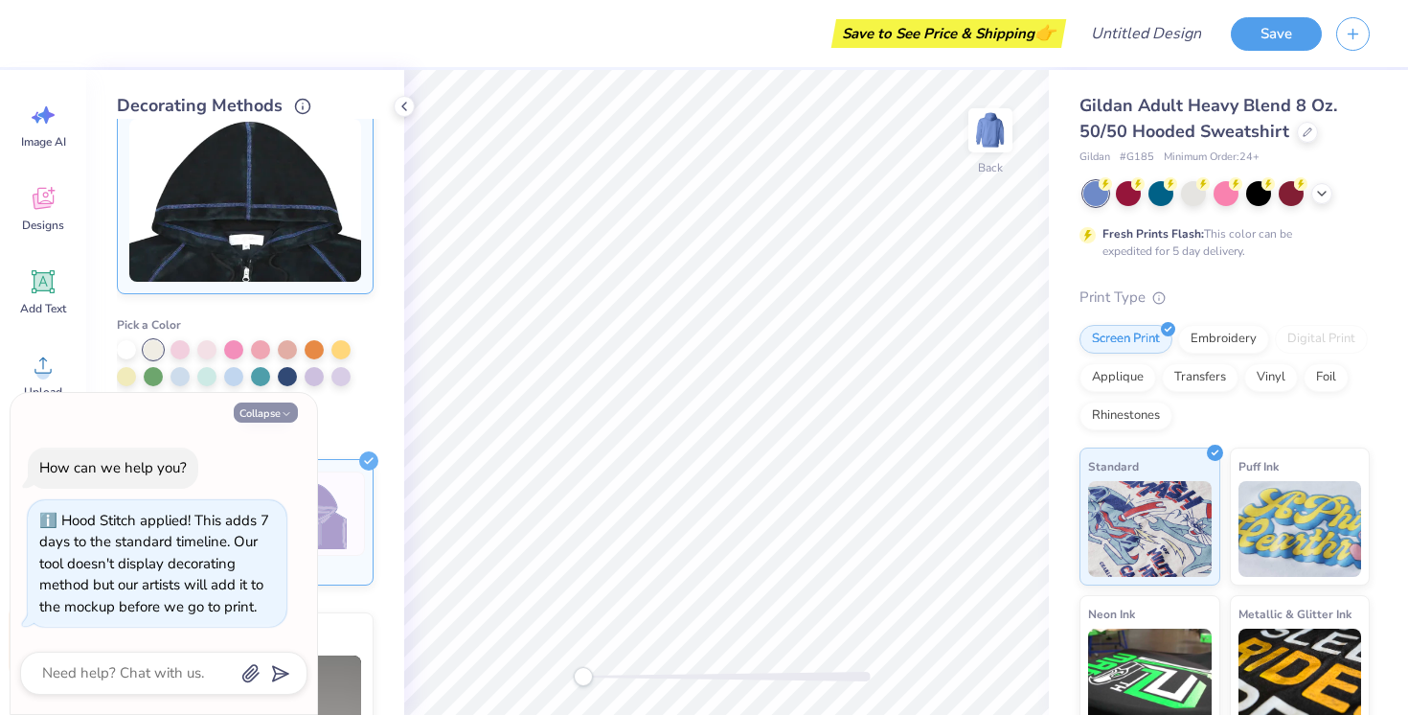
click at [274, 412] on button "Collapse" at bounding box center [266, 412] width 64 height 20
type textarea "x"
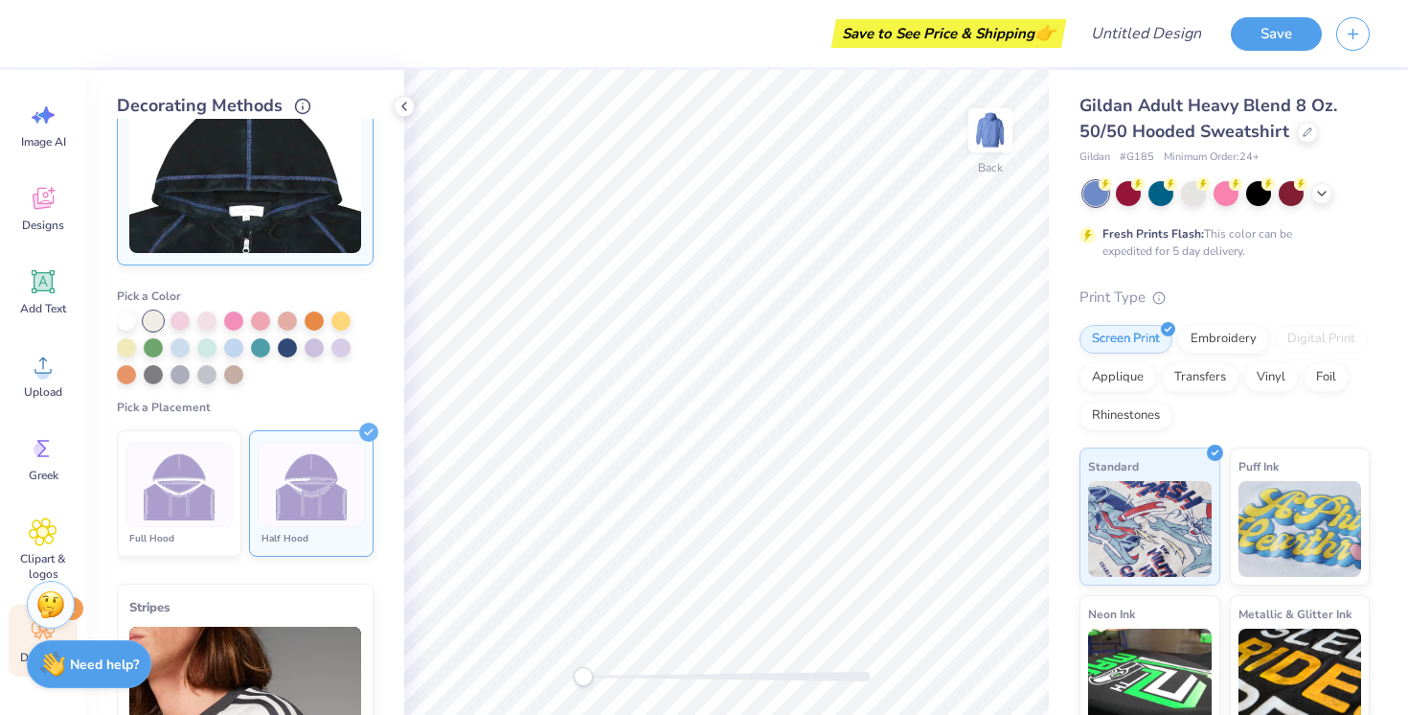
scroll to position [289, 0]
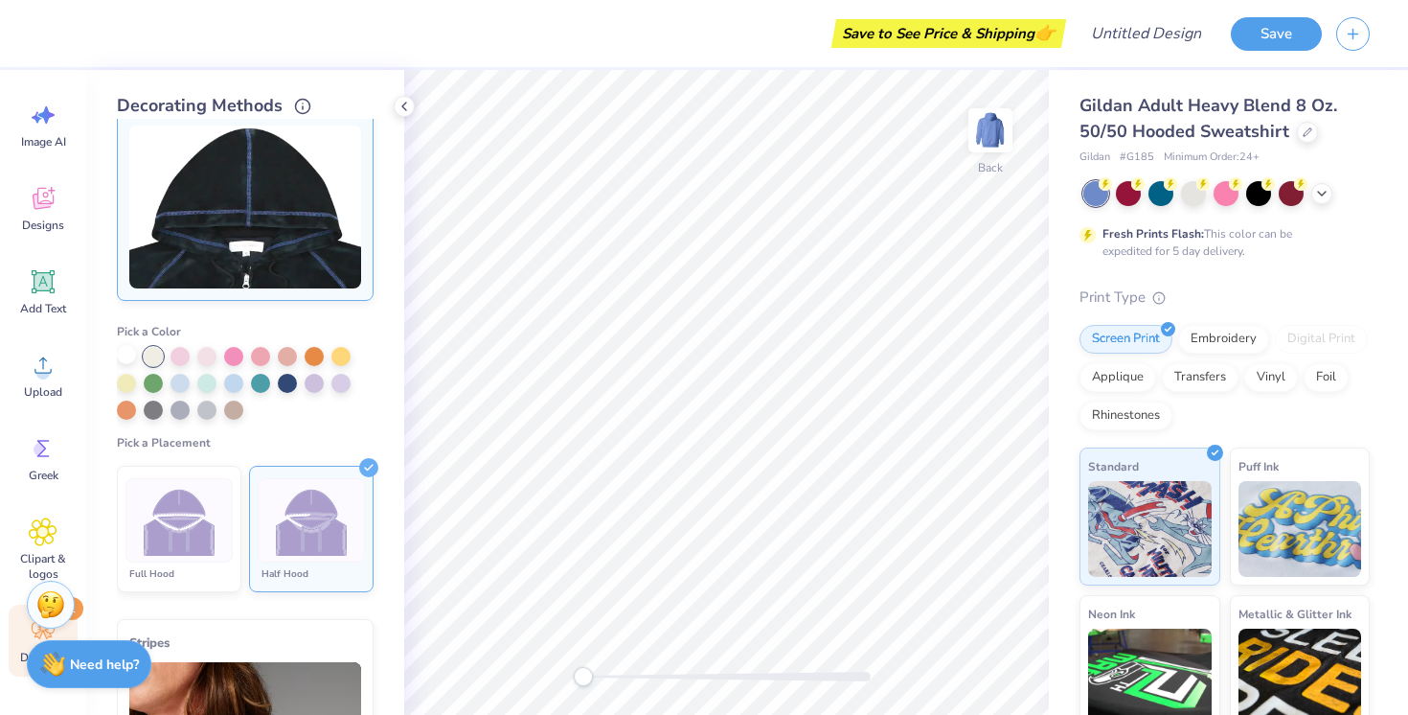
click at [128, 364] on div at bounding box center [126, 354] width 19 height 19
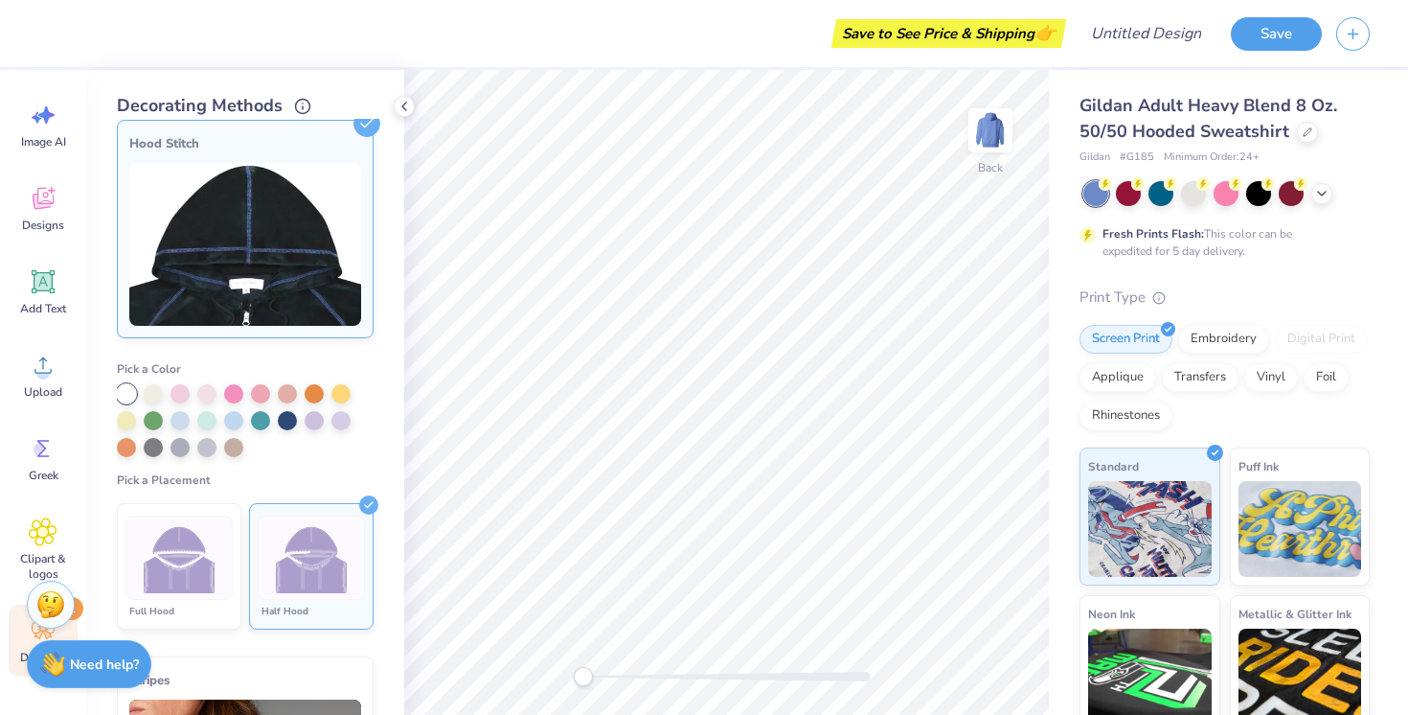
scroll to position [255, 0]
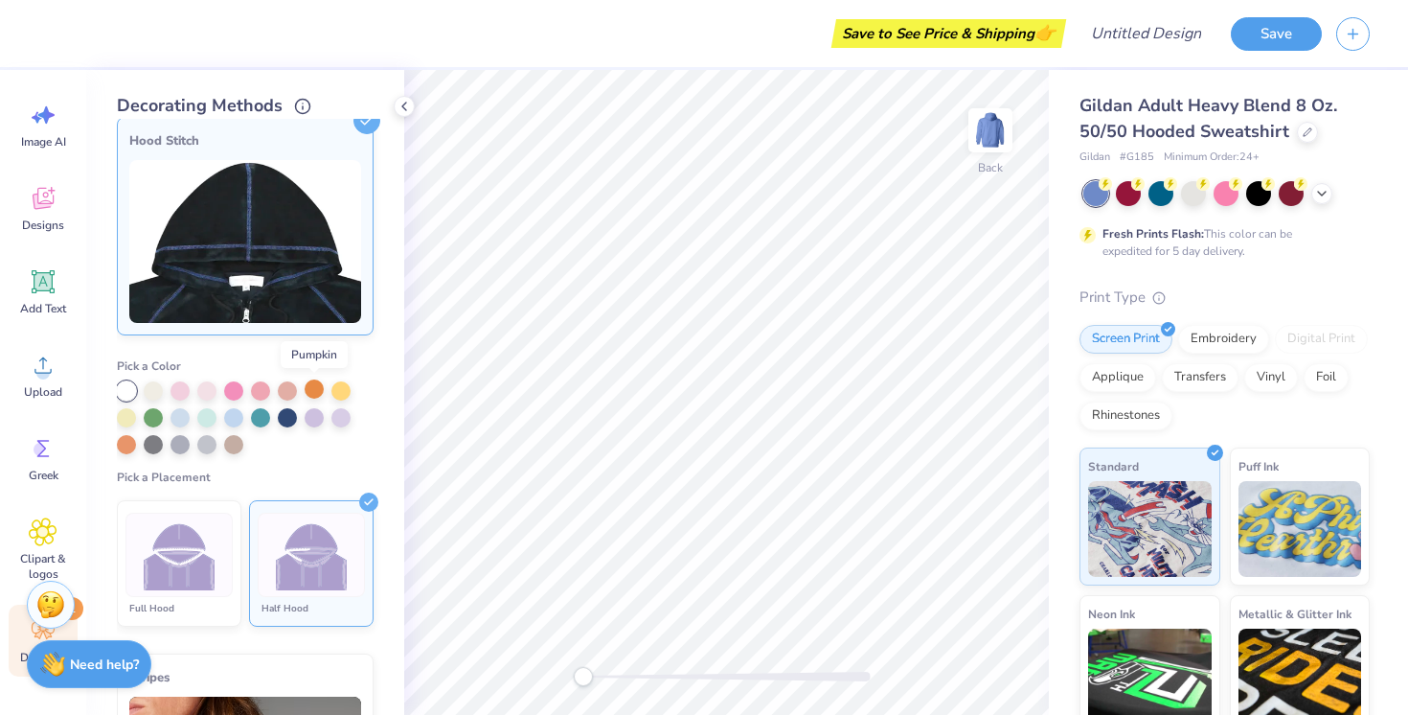
click at [314, 393] on div at bounding box center [314, 388] width 19 height 19
click at [121, 383] on div at bounding box center [126, 388] width 19 height 19
click at [27, 460] on div "Greek" at bounding box center [43, 458] width 69 height 72
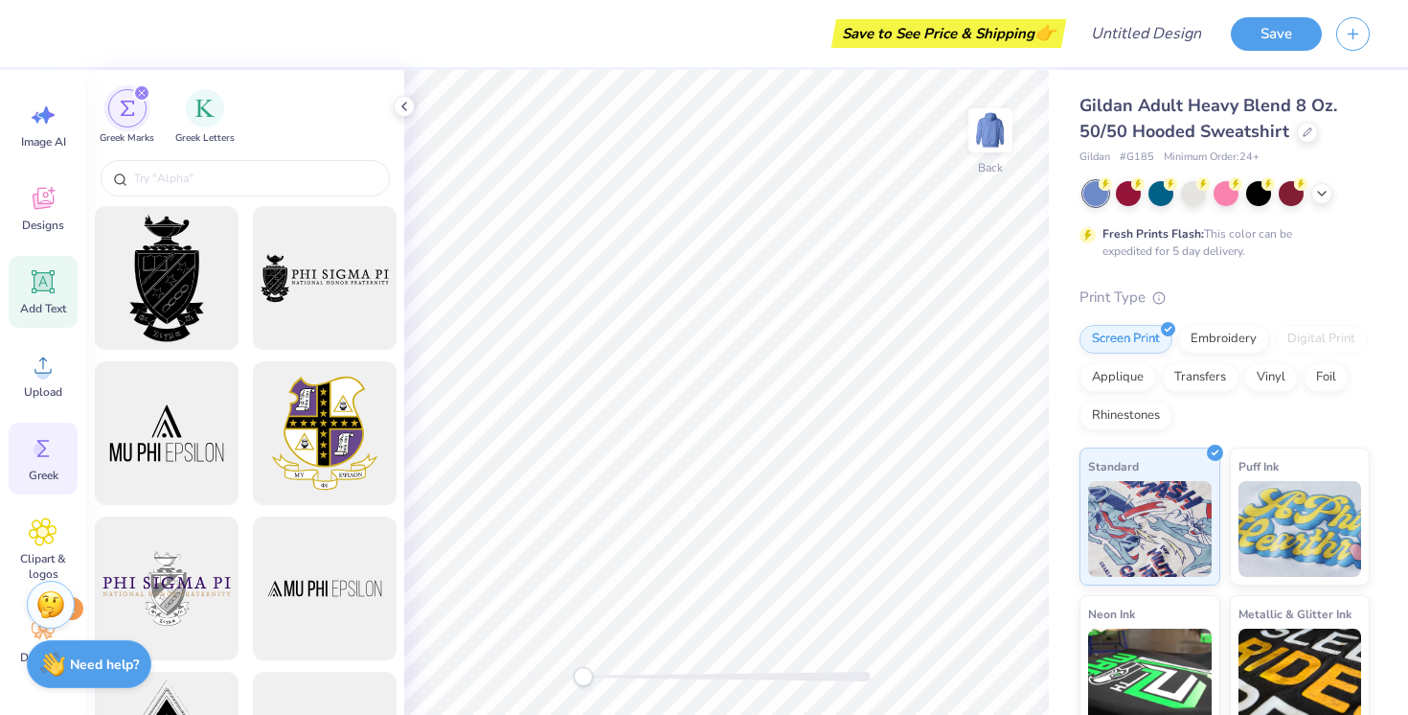
click at [31, 290] on icon at bounding box center [43, 281] width 29 height 29
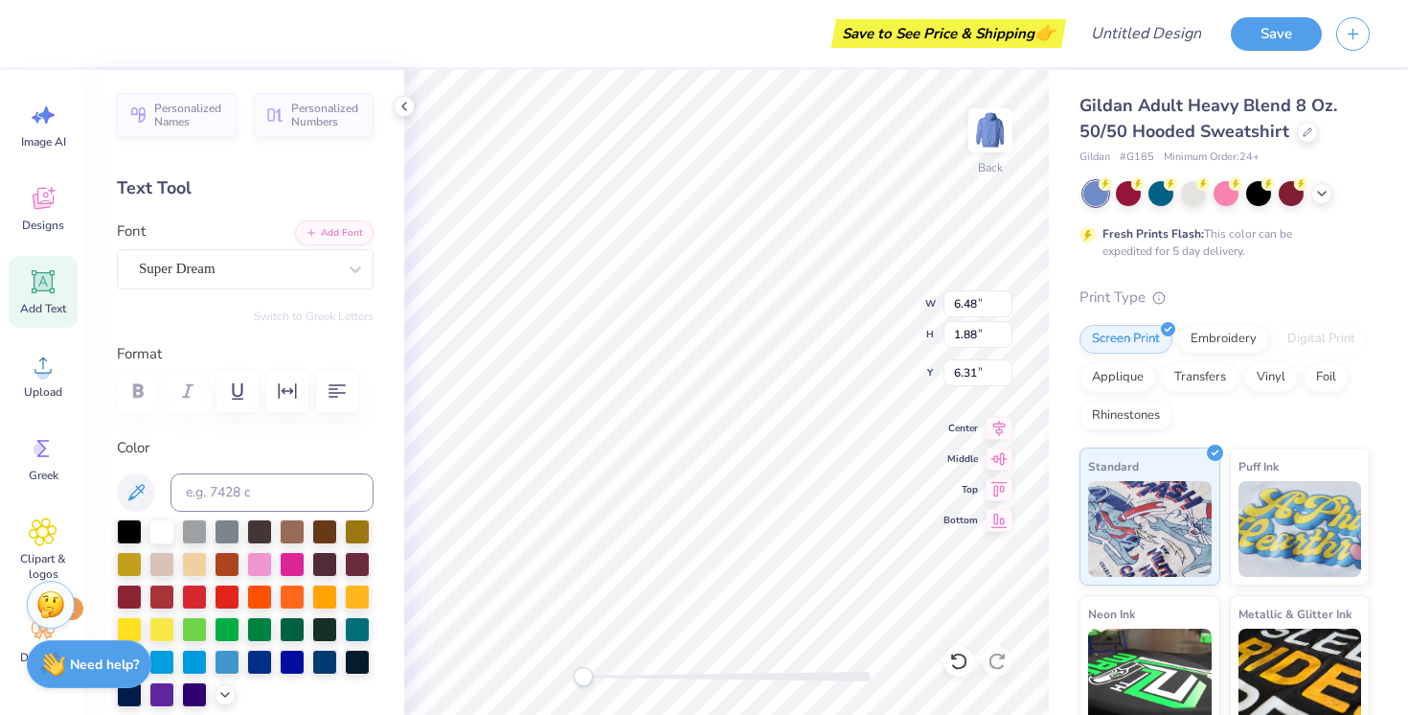
paste textarea
click at [34, 369] on icon at bounding box center [43, 365] width 29 height 29
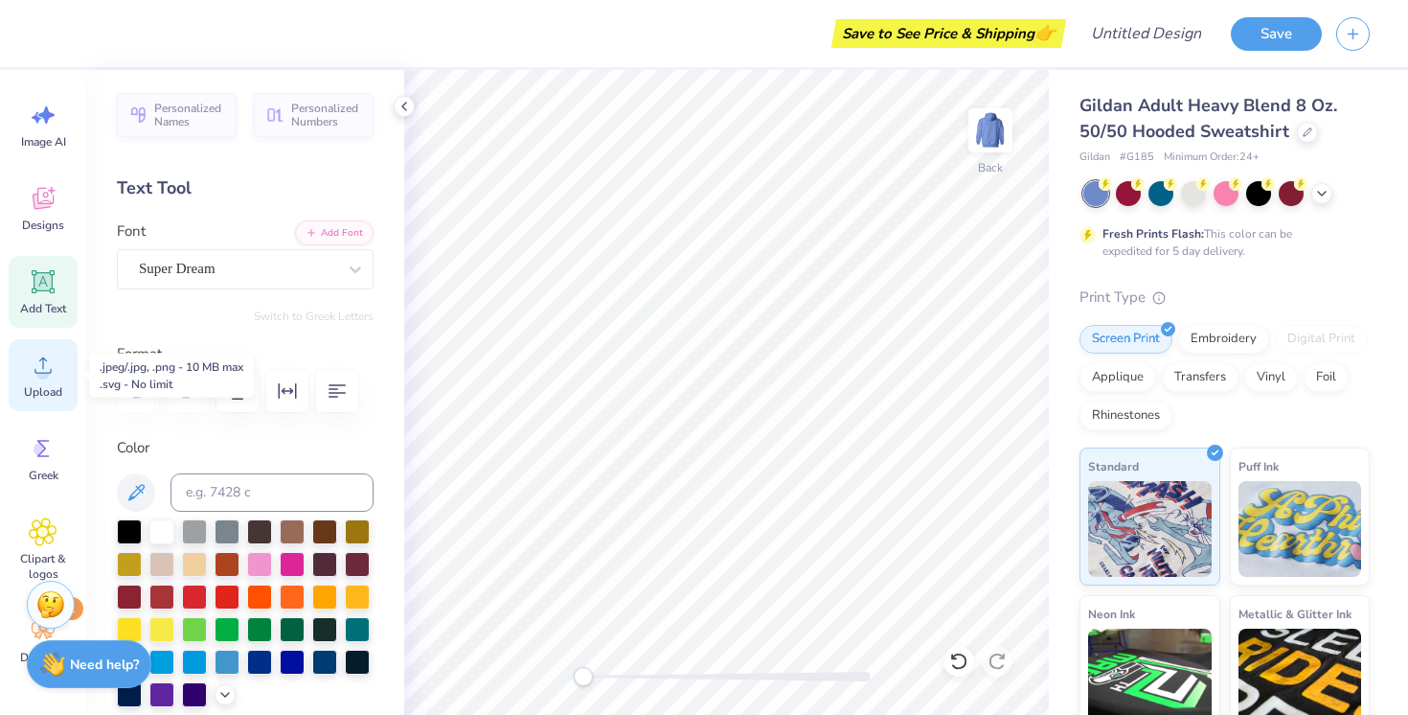
click at [37, 390] on span "Upload" at bounding box center [43, 391] width 38 height 15
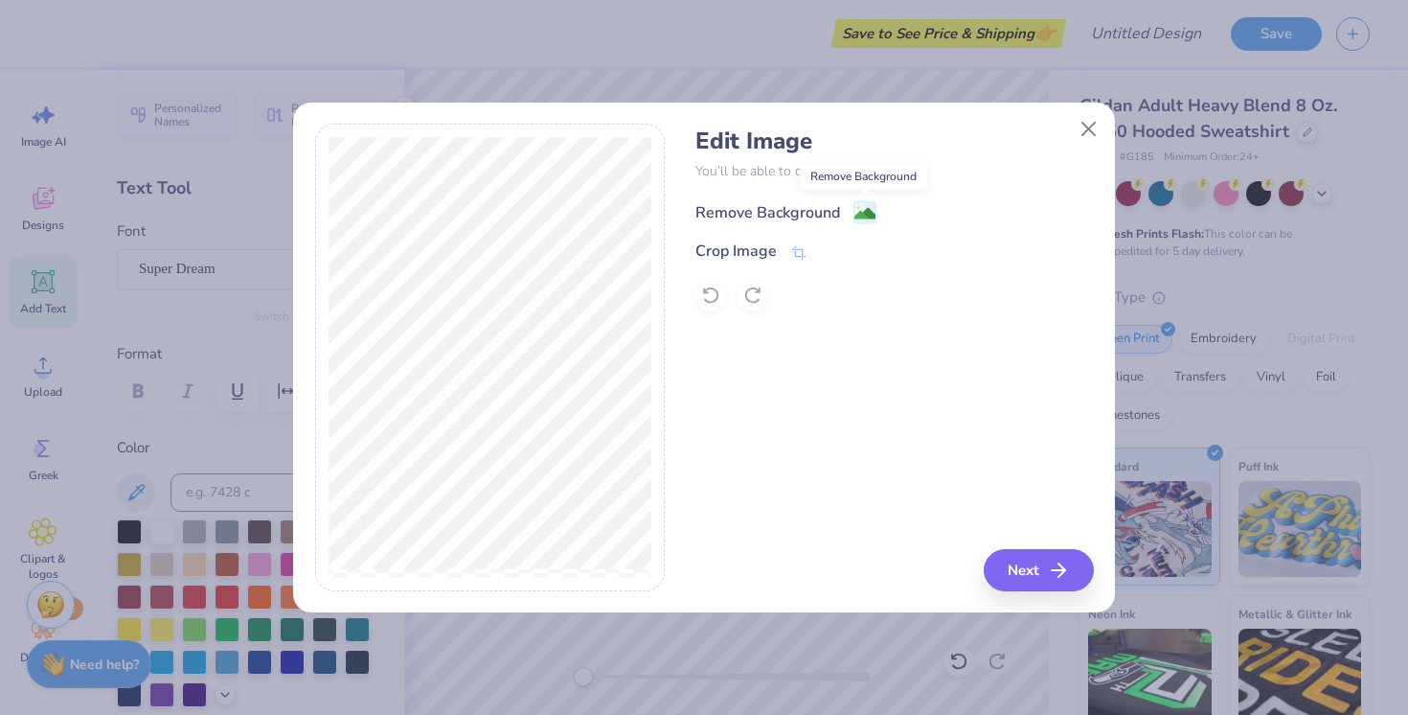
click at [857, 219] on image at bounding box center [864, 213] width 21 height 21
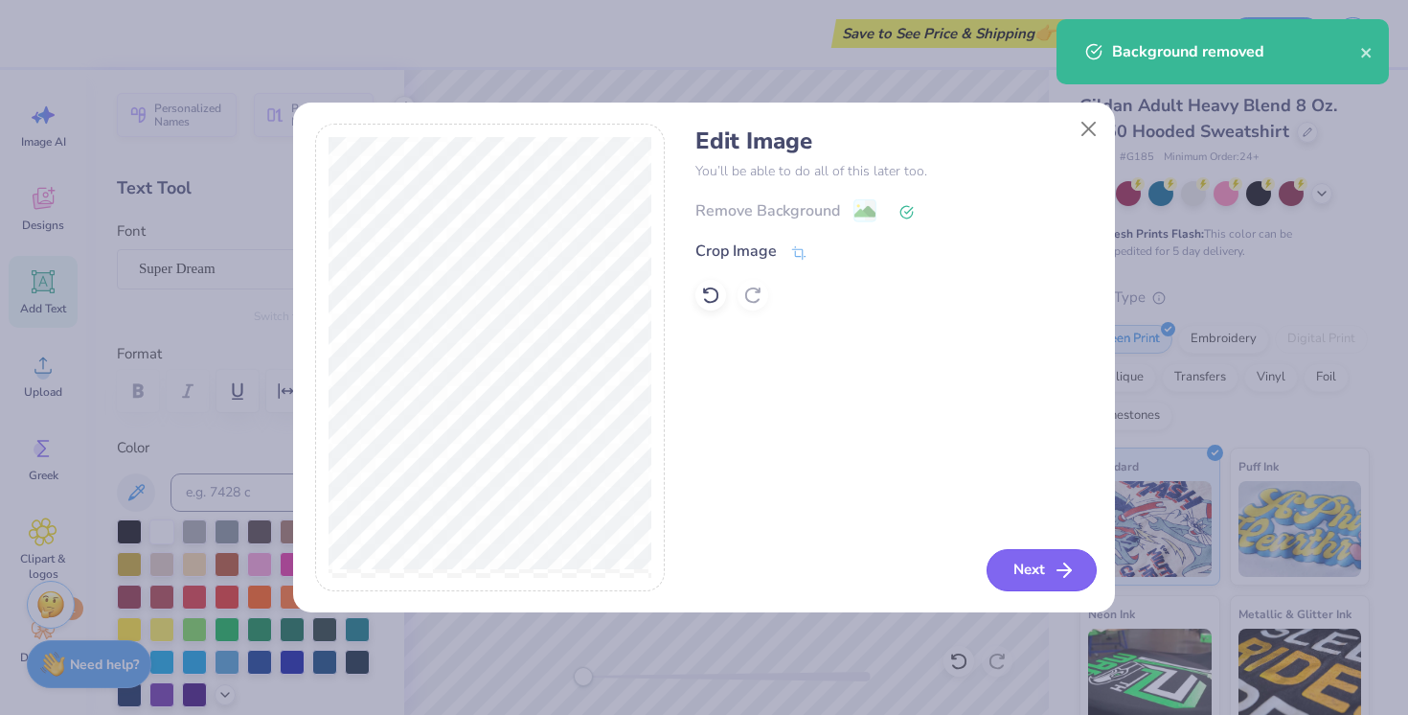
click at [1038, 572] on button "Next" at bounding box center [1042, 570] width 110 height 42
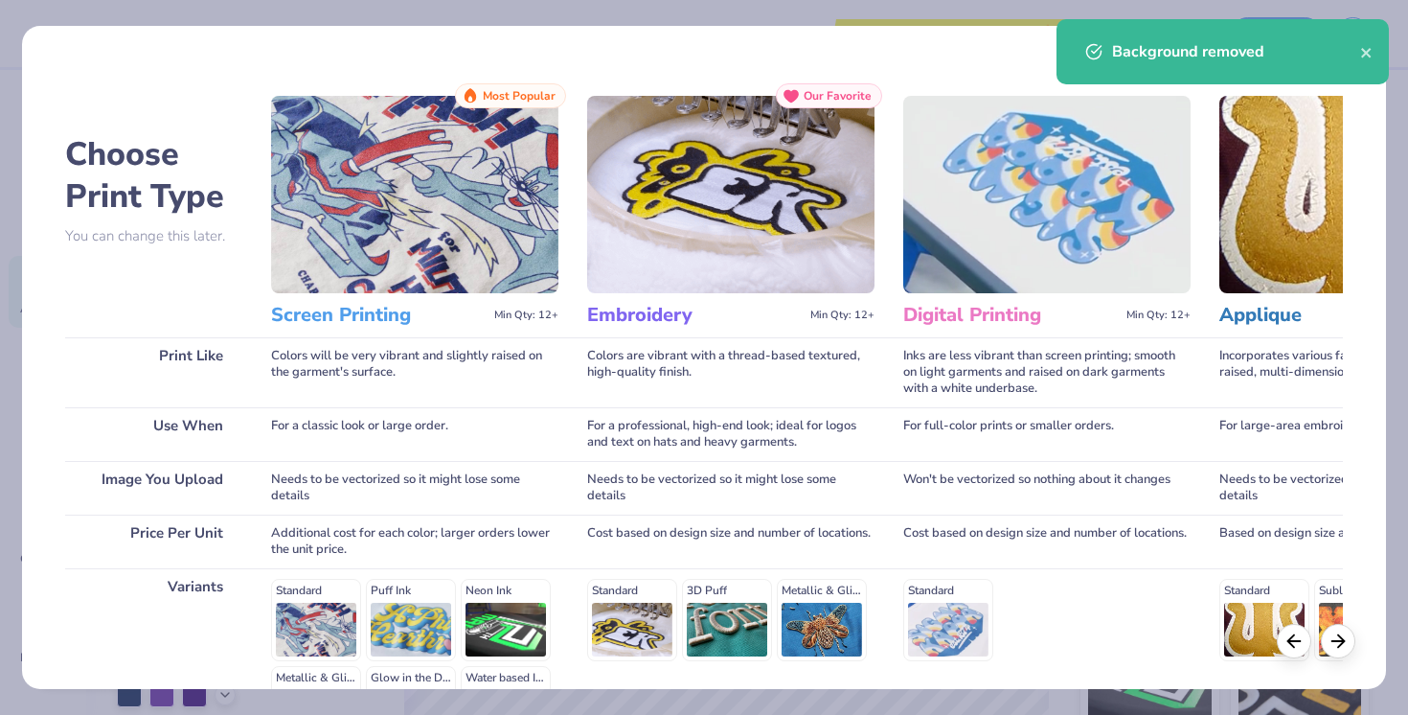
click at [414, 228] on img at bounding box center [414, 194] width 287 height 197
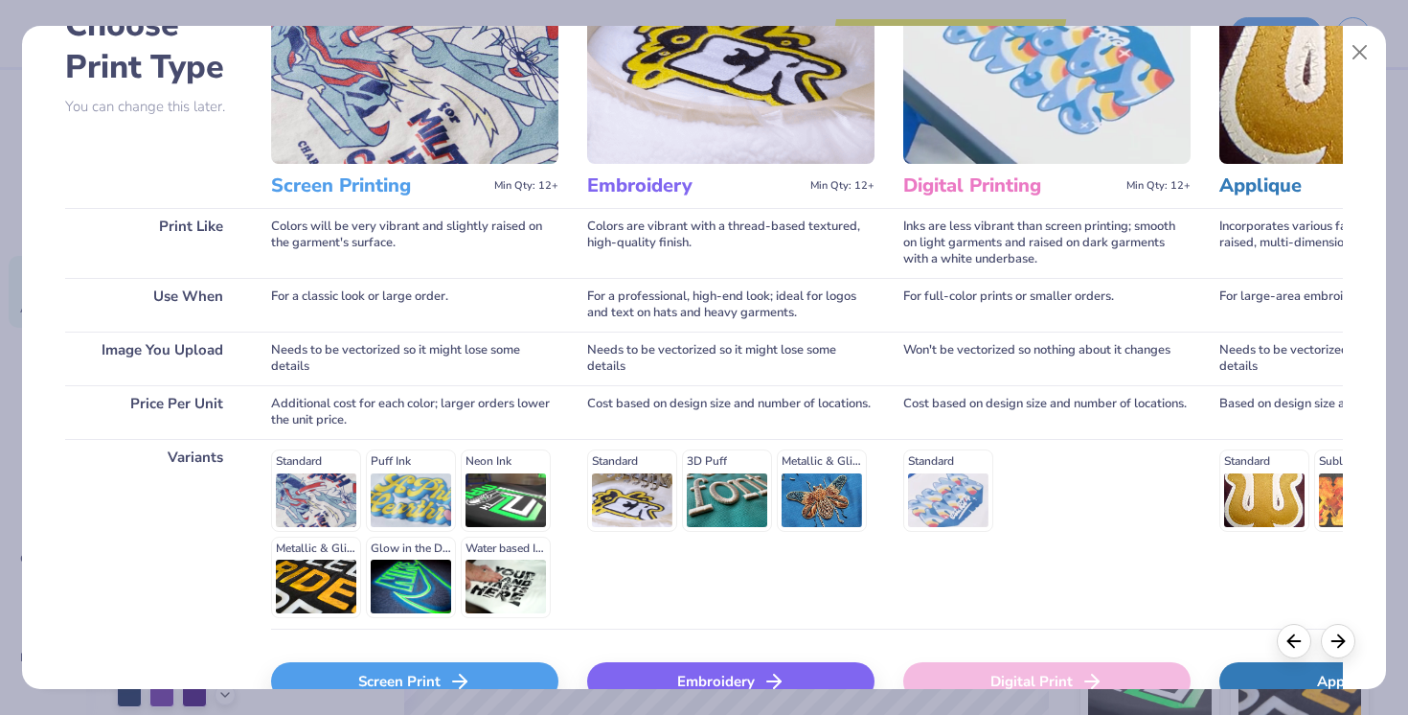
scroll to position [240, 0]
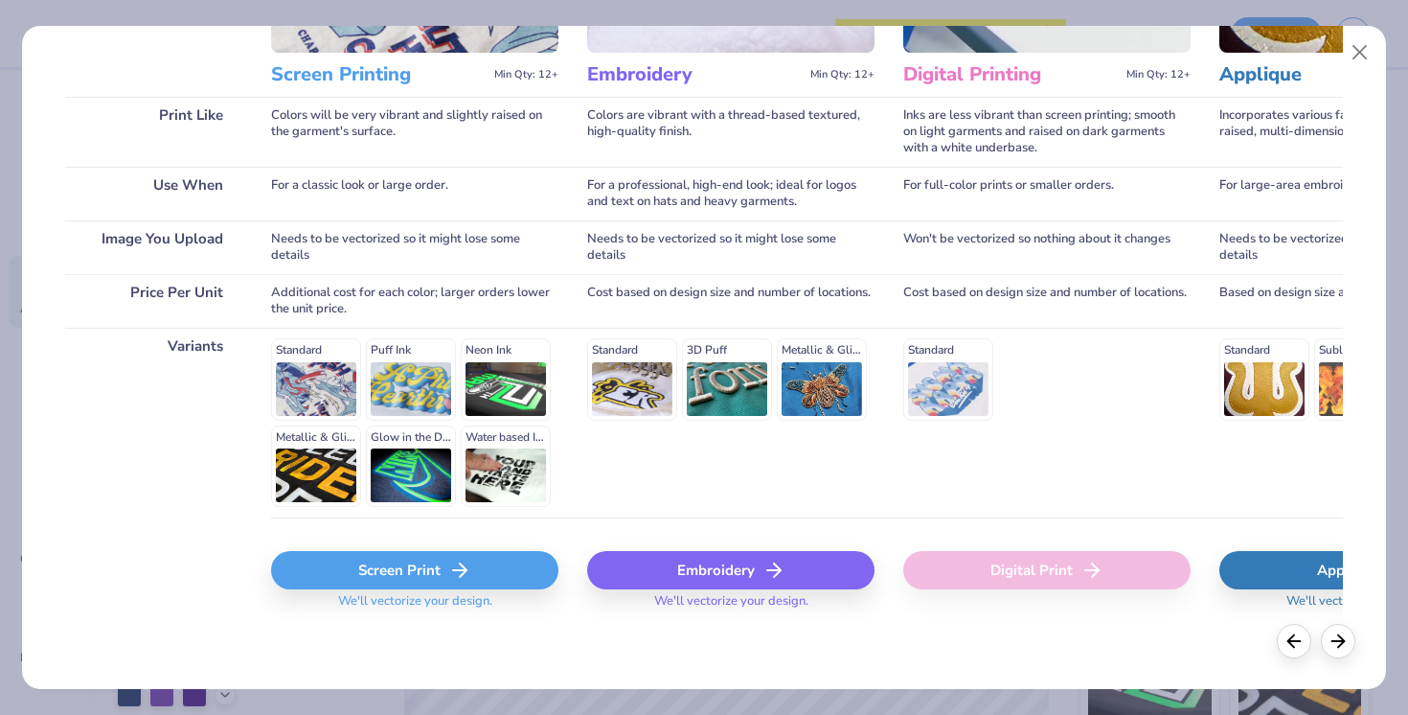
click at [307, 386] on div "Standard Puff Ink Neon Ink Metallic & Glitter Ink Glow in the Dark Ink Water ba…" at bounding box center [414, 422] width 287 height 169
click at [385, 566] on div "Screen Print" at bounding box center [414, 570] width 287 height 38
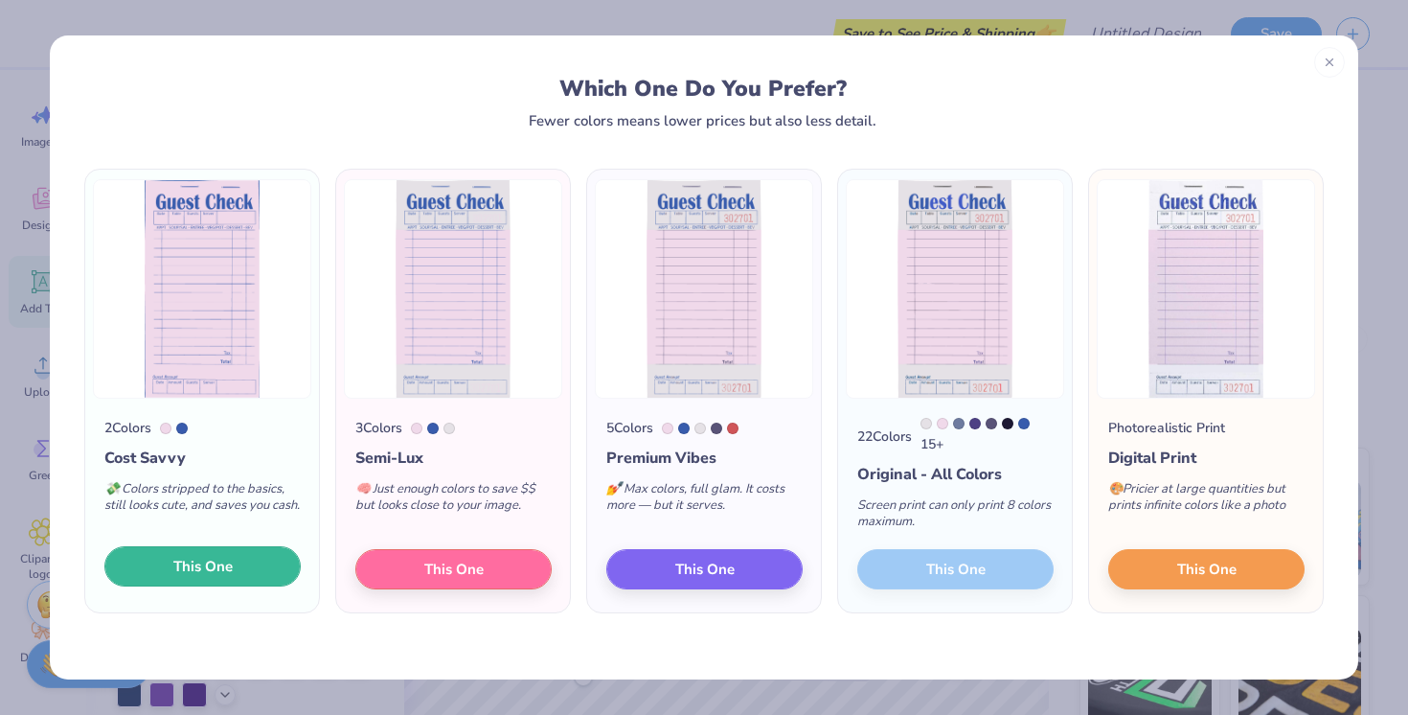
click at [269, 574] on button "This One" at bounding box center [202, 566] width 196 height 40
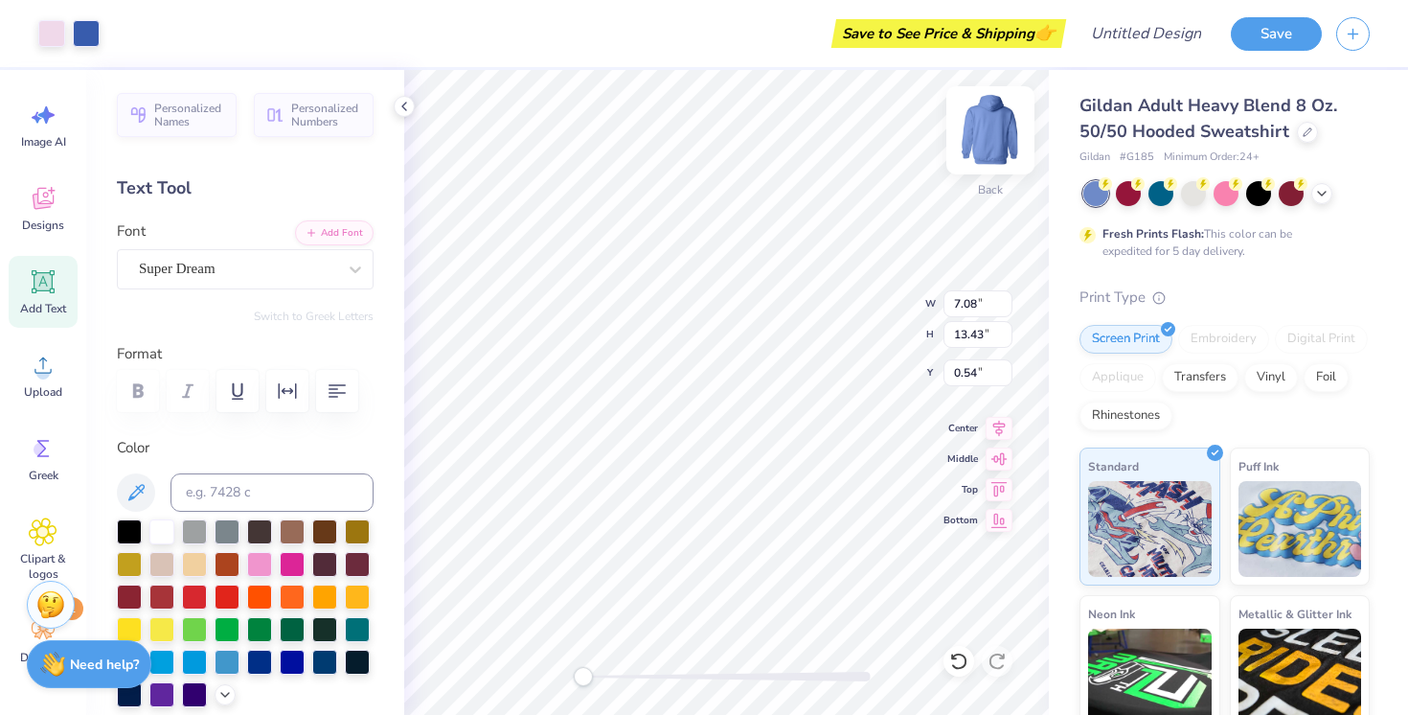
click at [988, 134] on div "Back W 7.08 7.08 " H 13.43 13.43 " Y 0.54 0.54 " Center Middle Top Bottom" at bounding box center [726, 392] width 645 height 645
click at [988, 134] on img at bounding box center [990, 130] width 77 height 77
click at [968, 148] on div "Front" at bounding box center [726, 392] width 645 height 645
click at [982, 146] on img at bounding box center [990, 130] width 77 height 77
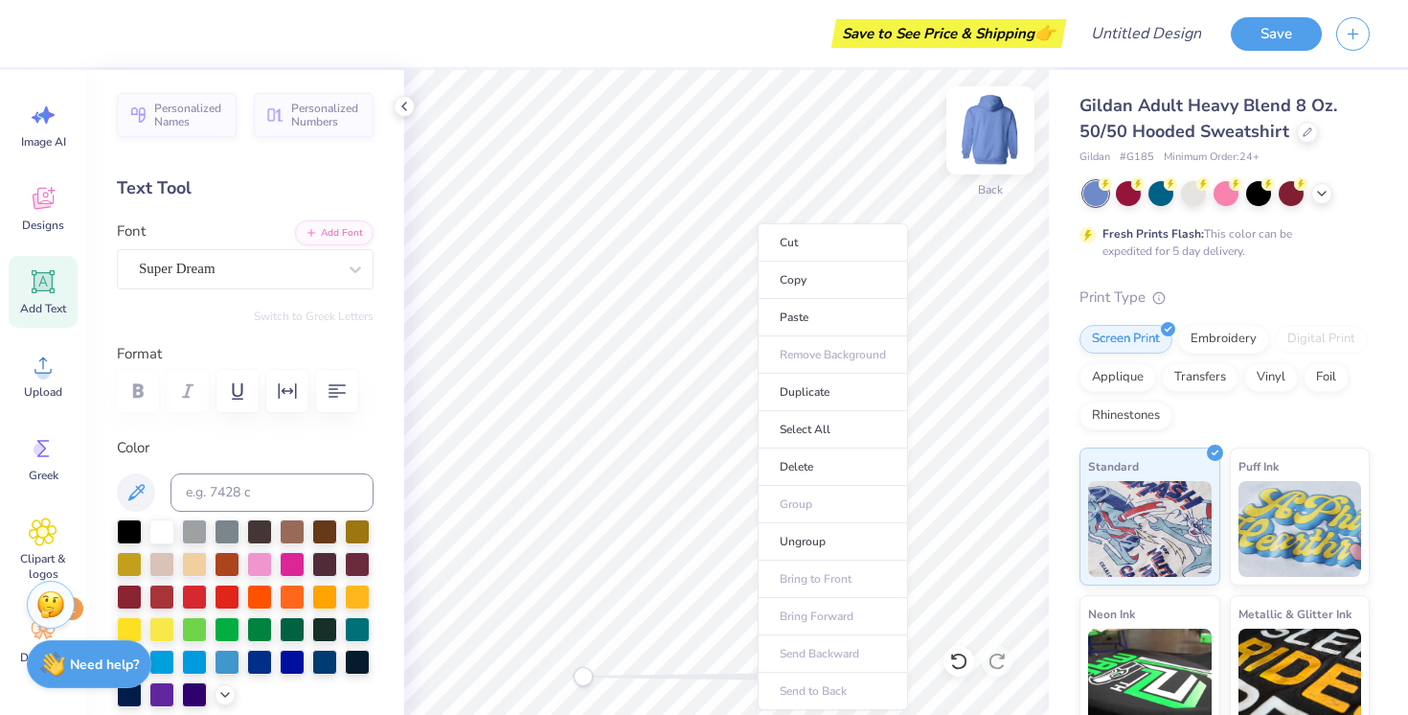
click at [1008, 121] on img at bounding box center [990, 130] width 77 height 77
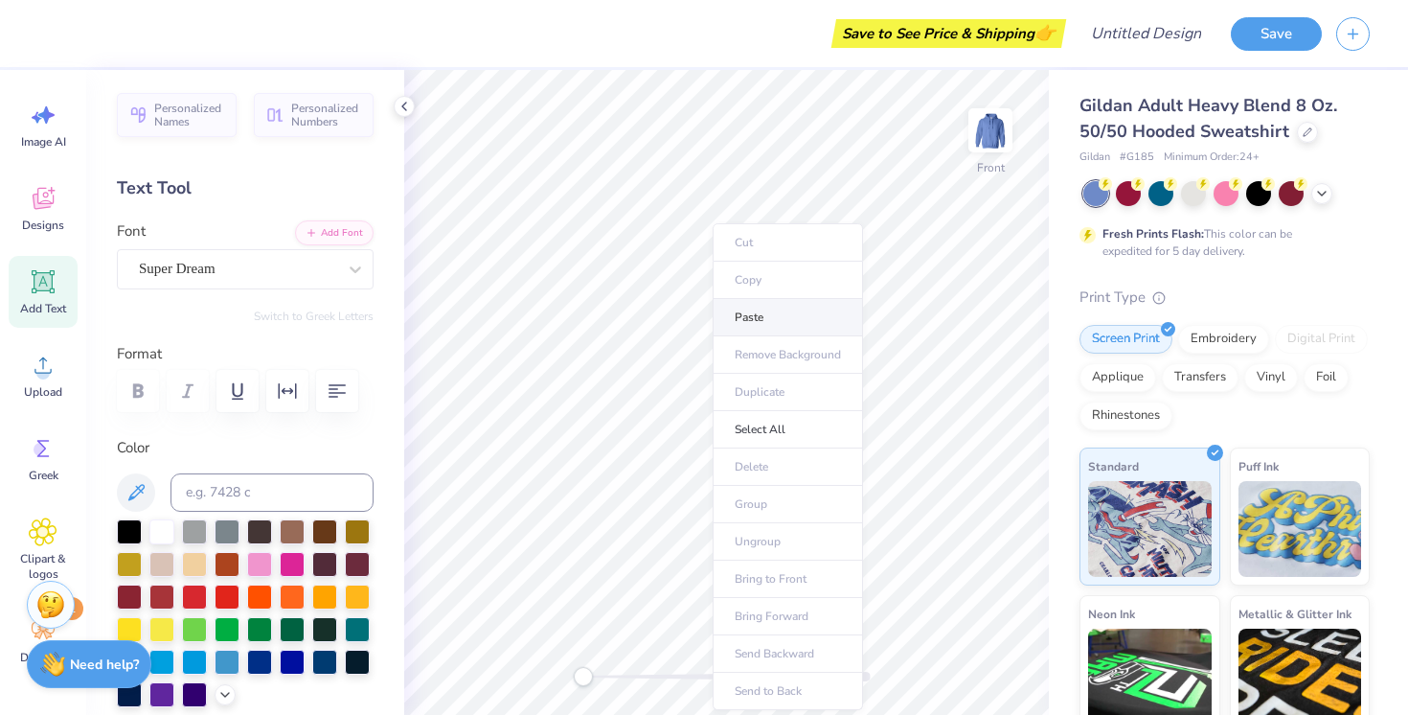
click at [760, 317] on li "Paste" at bounding box center [788, 317] width 150 height 37
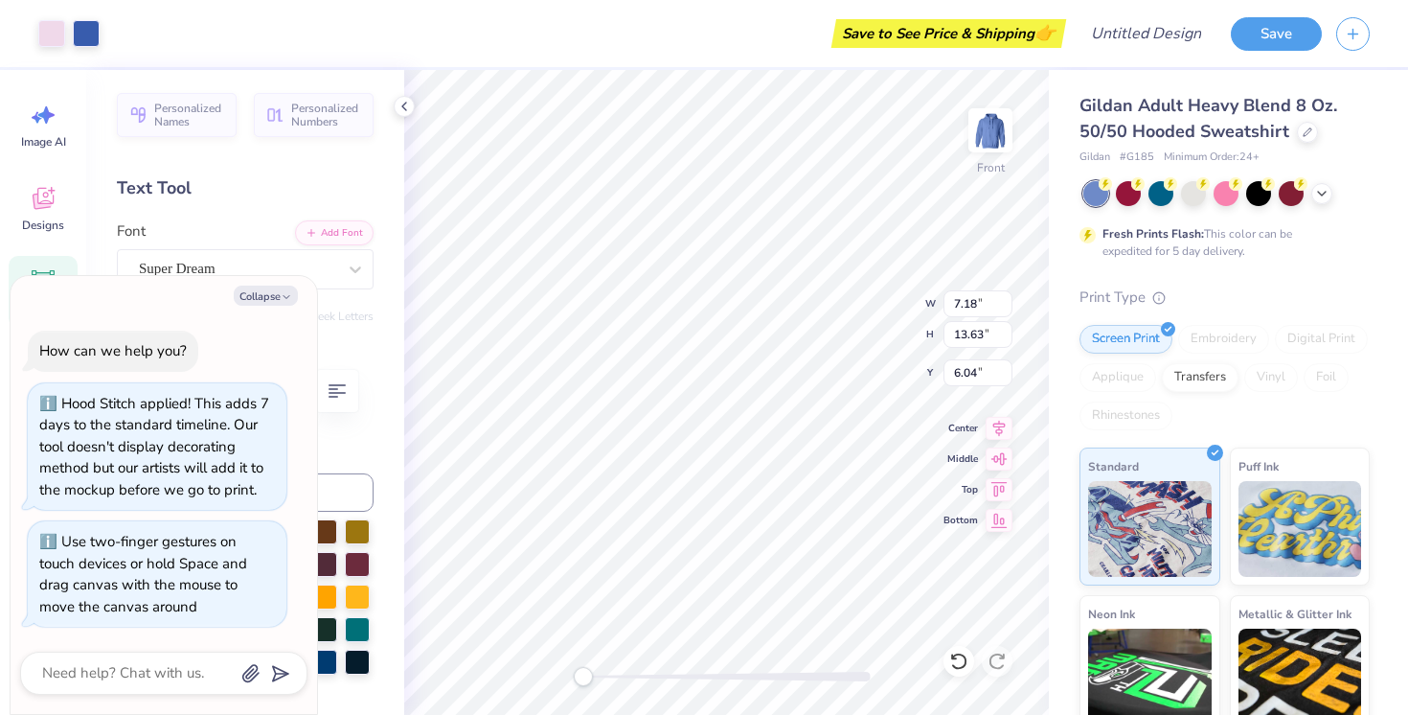
click at [557, 672] on div "Front W 7.18 7.18 " H 13.63 13.63 " Y 6.04 6.04 " Center Middle Top Bottom" at bounding box center [726, 392] width 645 height 645
click at [245, 195] on div "Text Tool" at bounding box center [245, 188] width 257 height 26
click at [283, 288] on button "Collapse" at bounding box center [266, 295] width 64 height 20
type textarea "x"
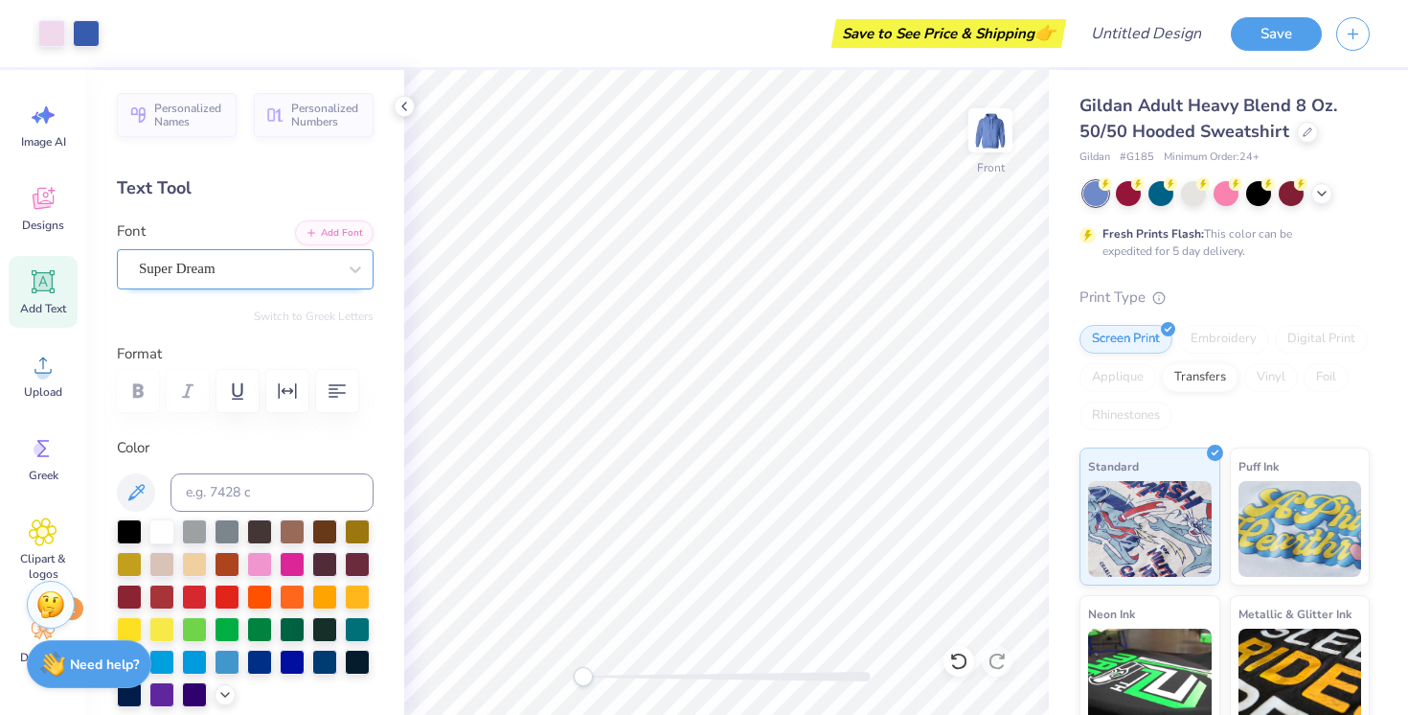
click at [216, 260] on div "Super Dream" at bounding box center [237, 269] width 201 height 30
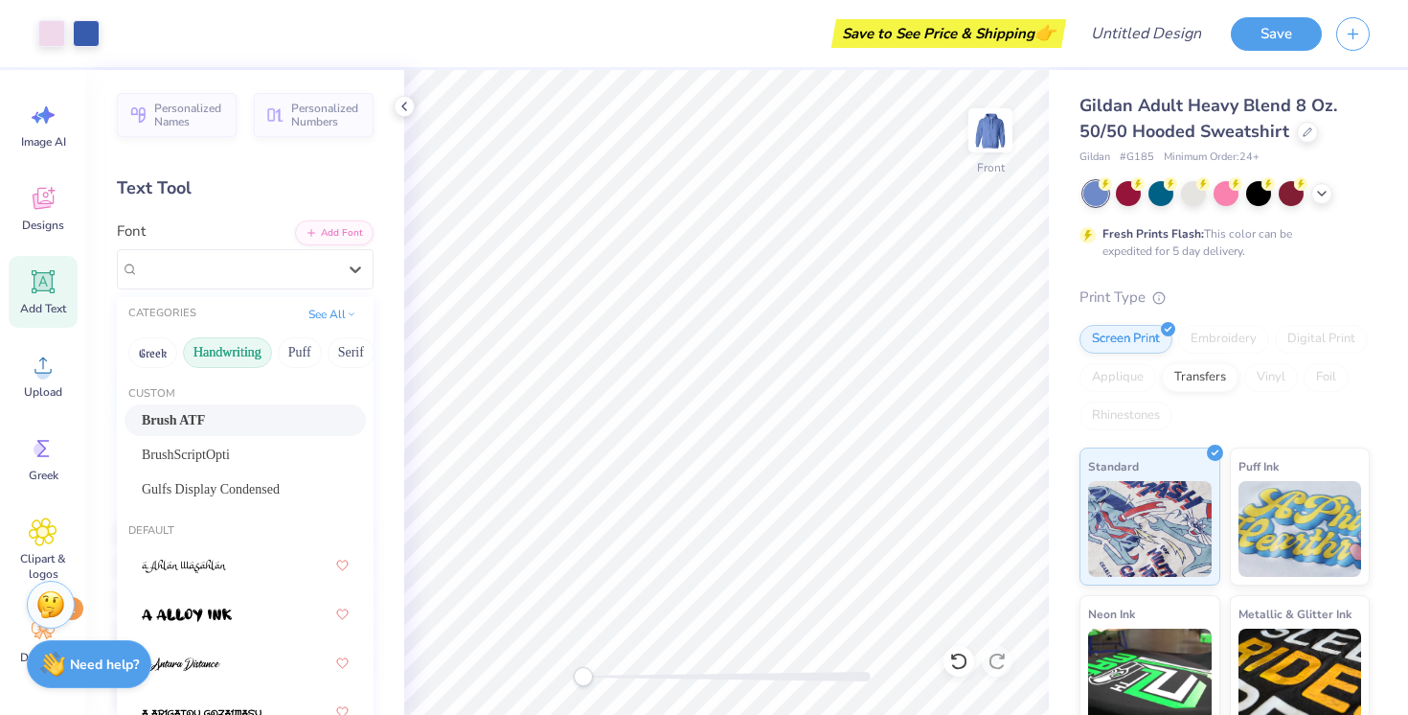
click at [241, 350] on button "Handwriting" at bounding box center [227, 352] width 89 height 31
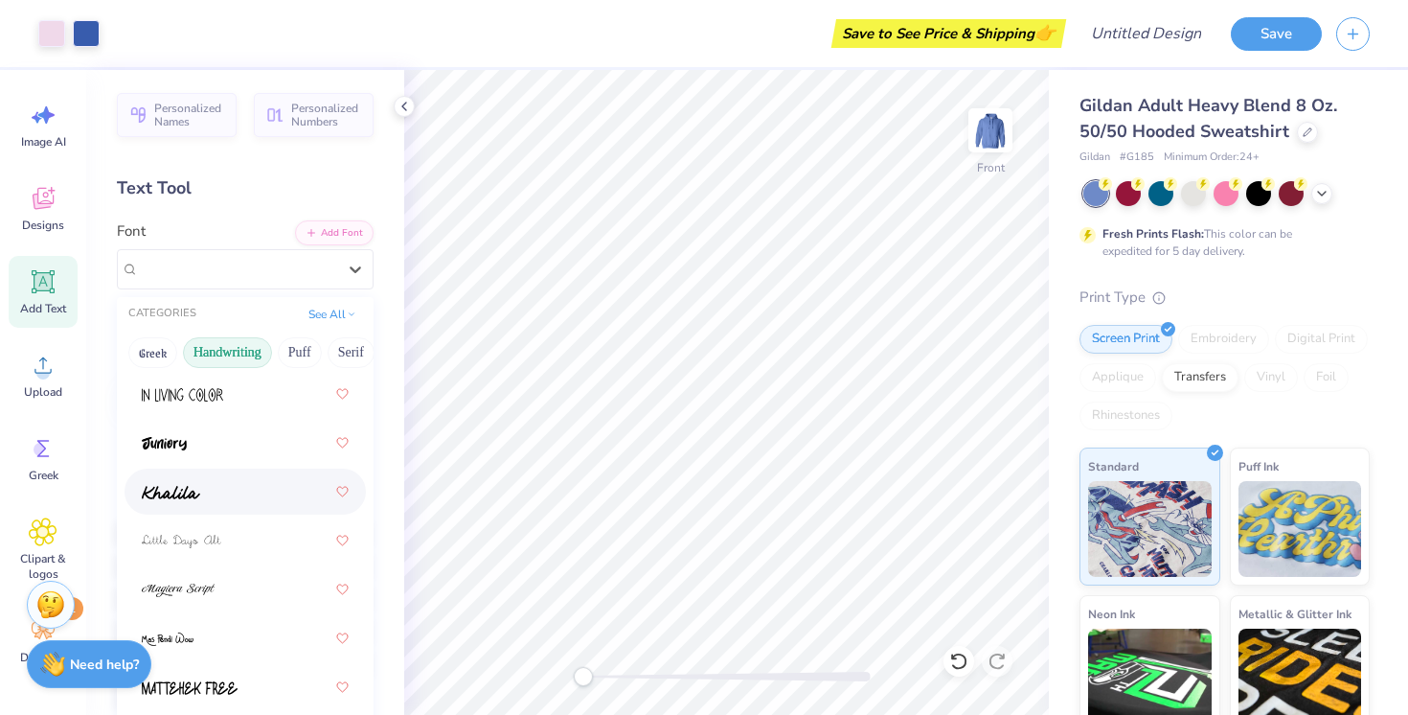
scroll to position [481, 0]
click at [228, 501] on div at bounding box center [245, 484] width 207 height 34
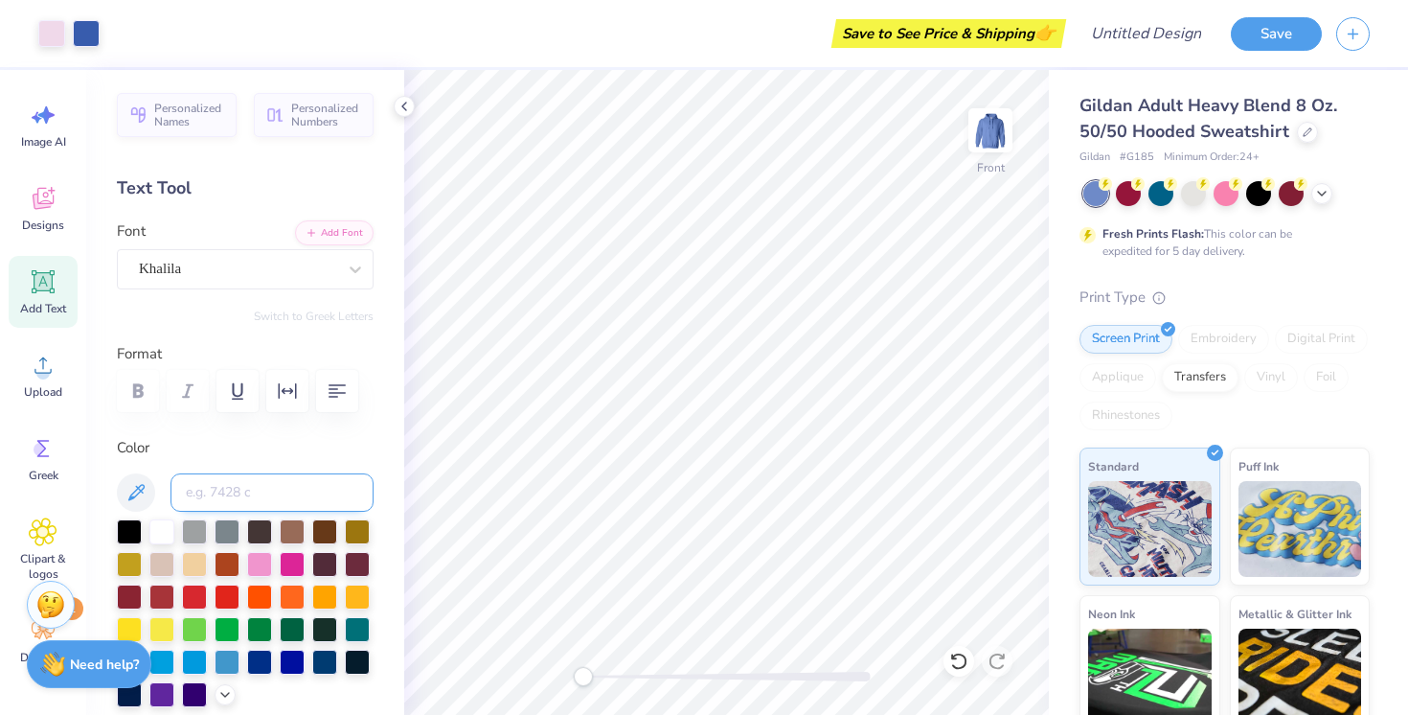
click at [240, 490] on input at bounding box center [272, 492] width 203 height 38
click at [258, 571] on div at bounding box center [259, 562] width 25 height 25
click at [274, 483] on input at bounding box center [272, 492] width 203 height 38
type input "I'm in"
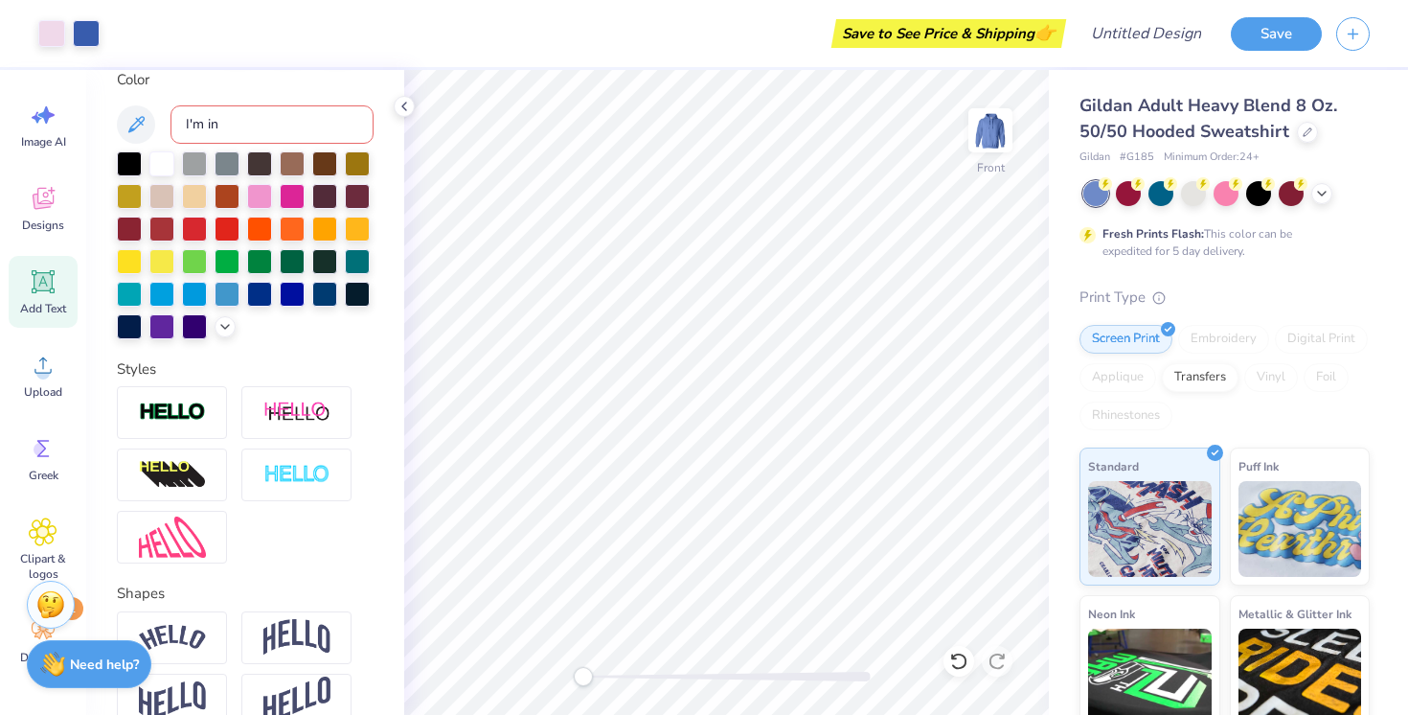
scroll to position [474, 0]
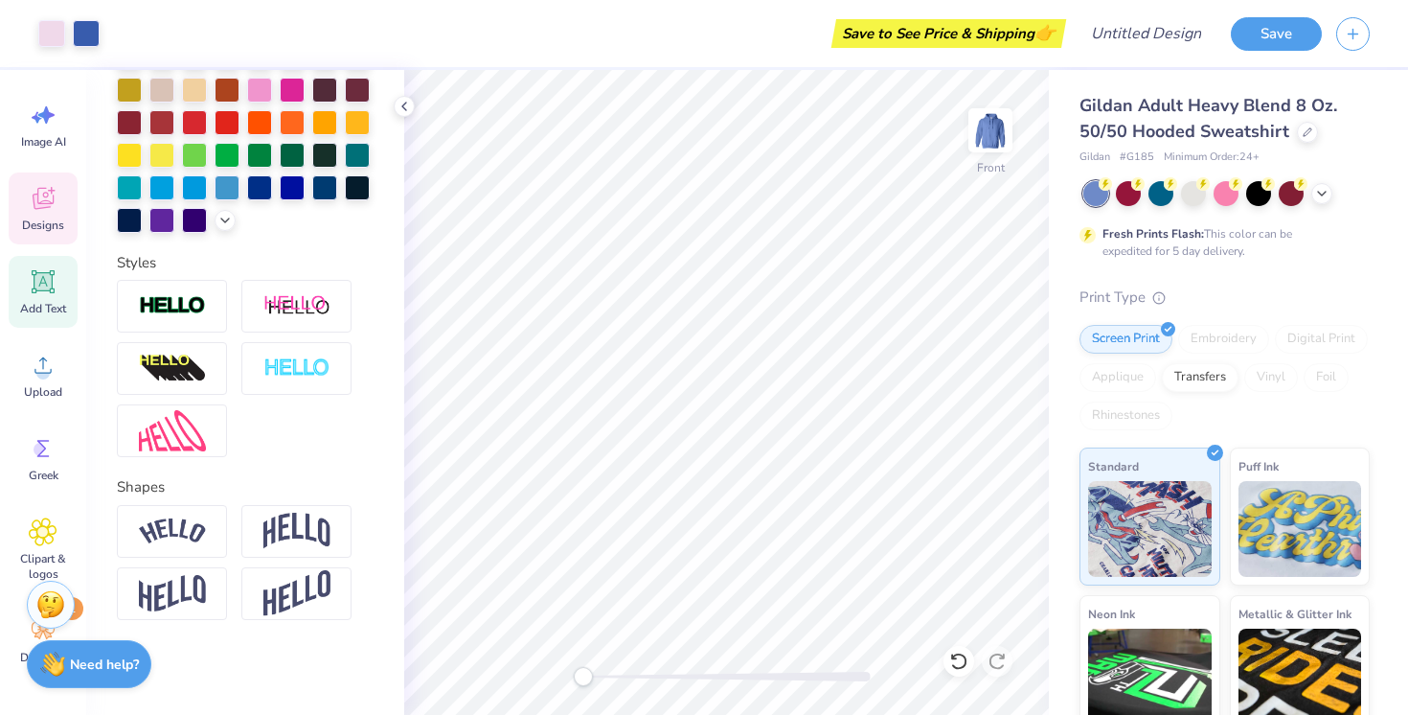
click at [50, 222] on span "Designs" at bounding box center [43, 224] width 42 height 15
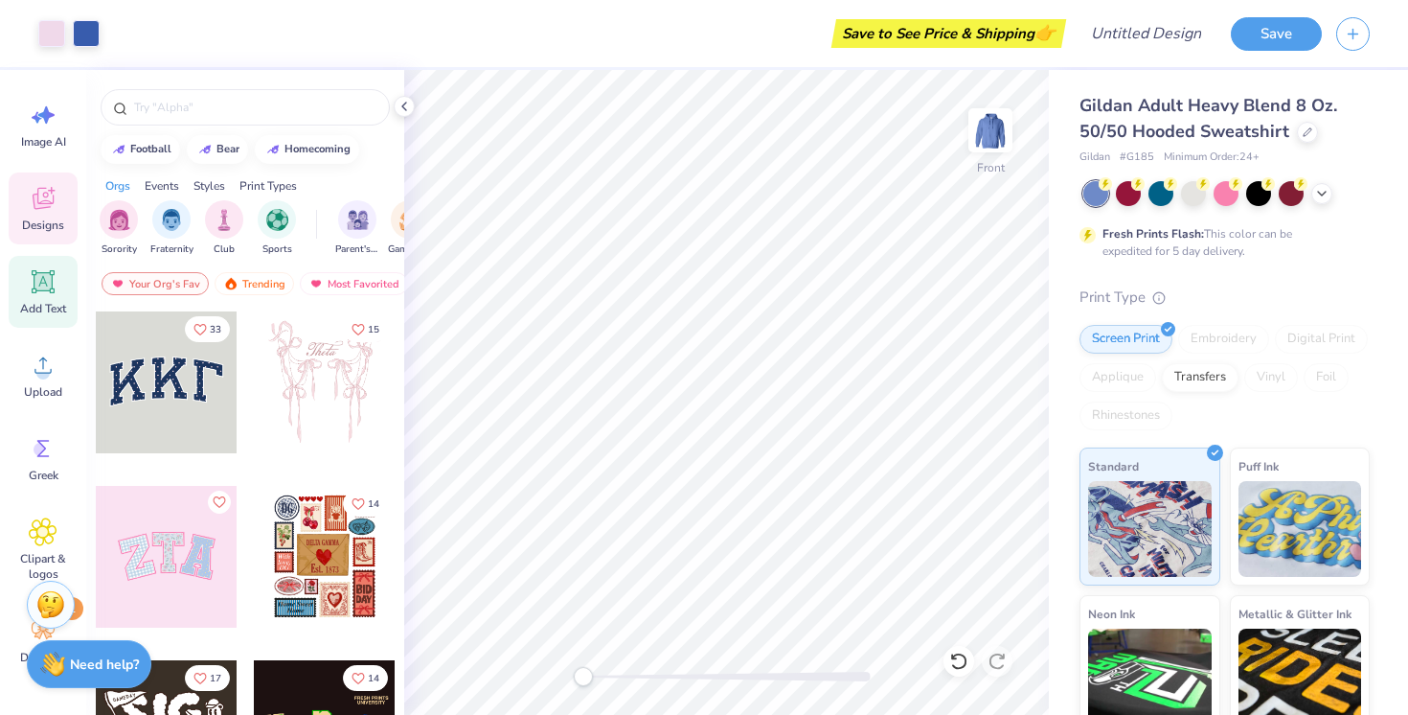
click at [46, 287] on icon at bounding box center [43, 282] width 18 height 18
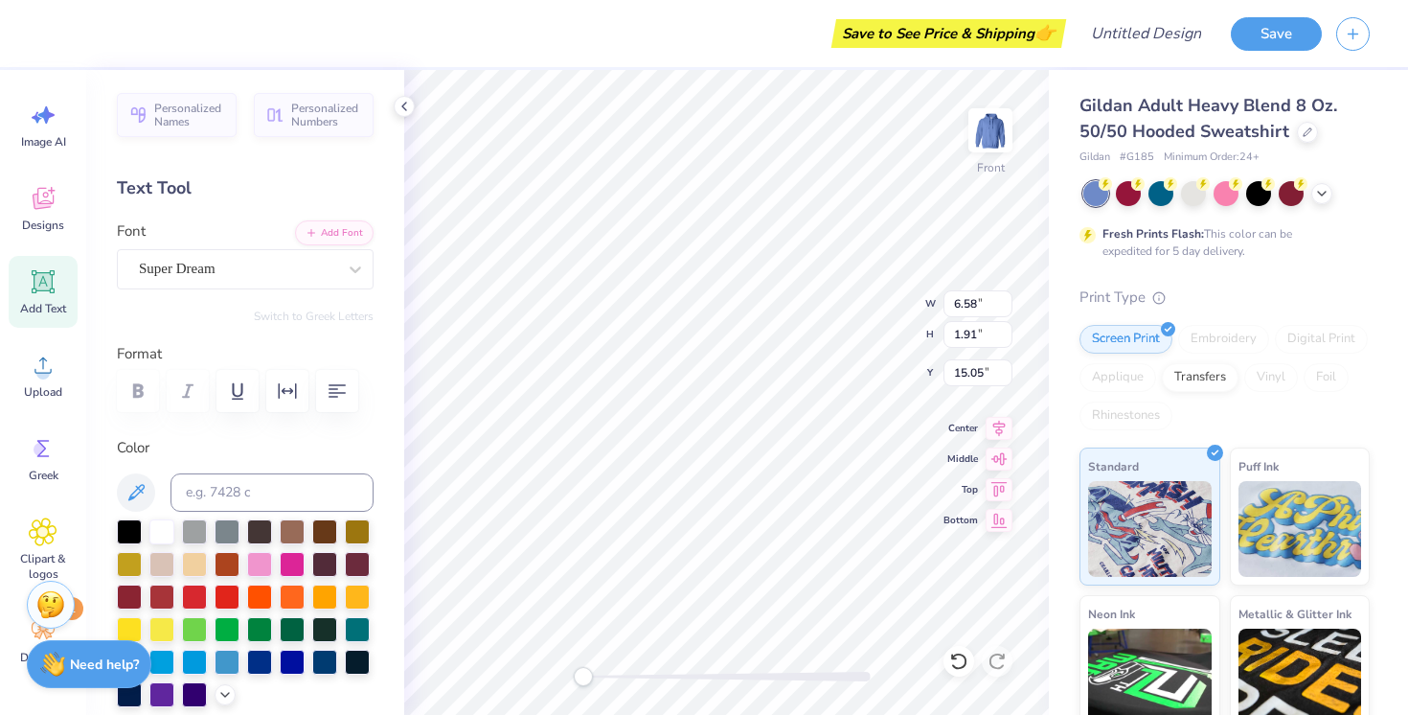
type textarea "I"
type textarea "Cornell Chorus"
type input "8.56"
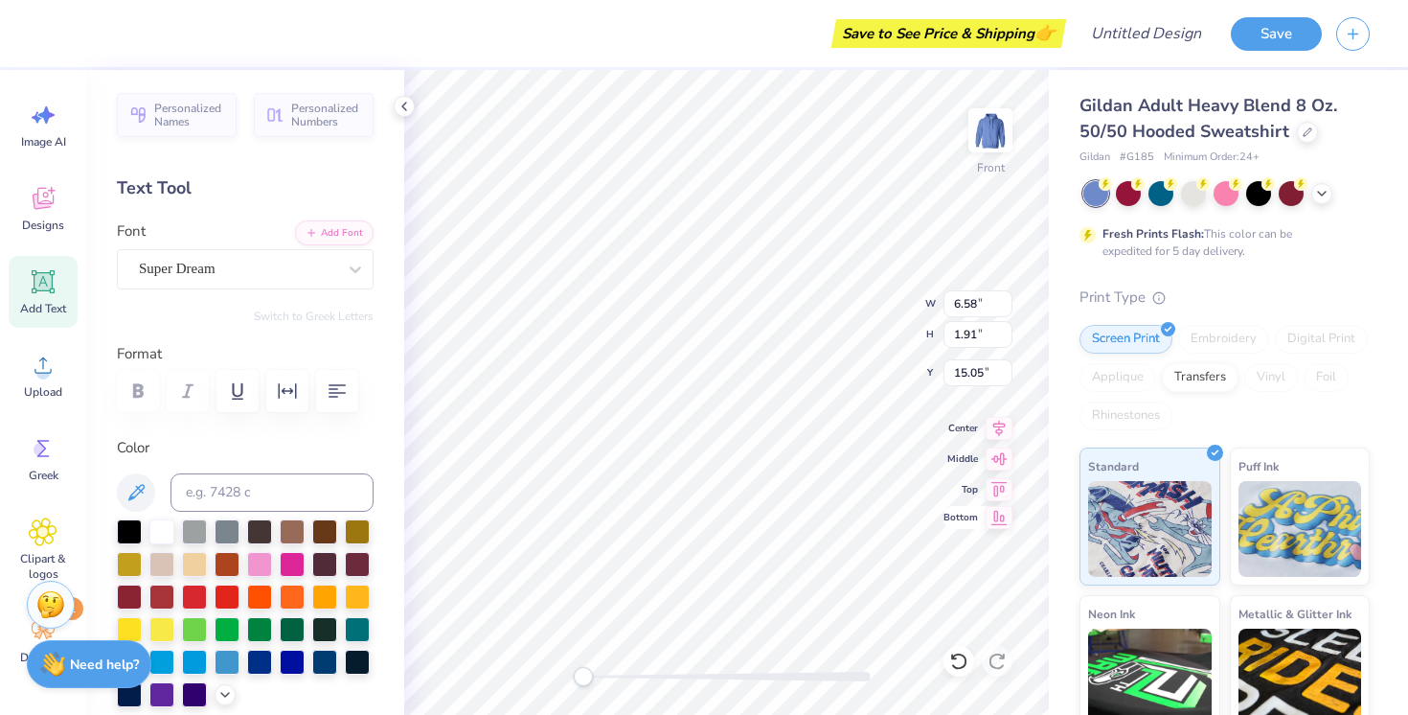
type input "16.25"
type input "6.00"
type input "9.32"
type input "5.17"
type input "13.41"
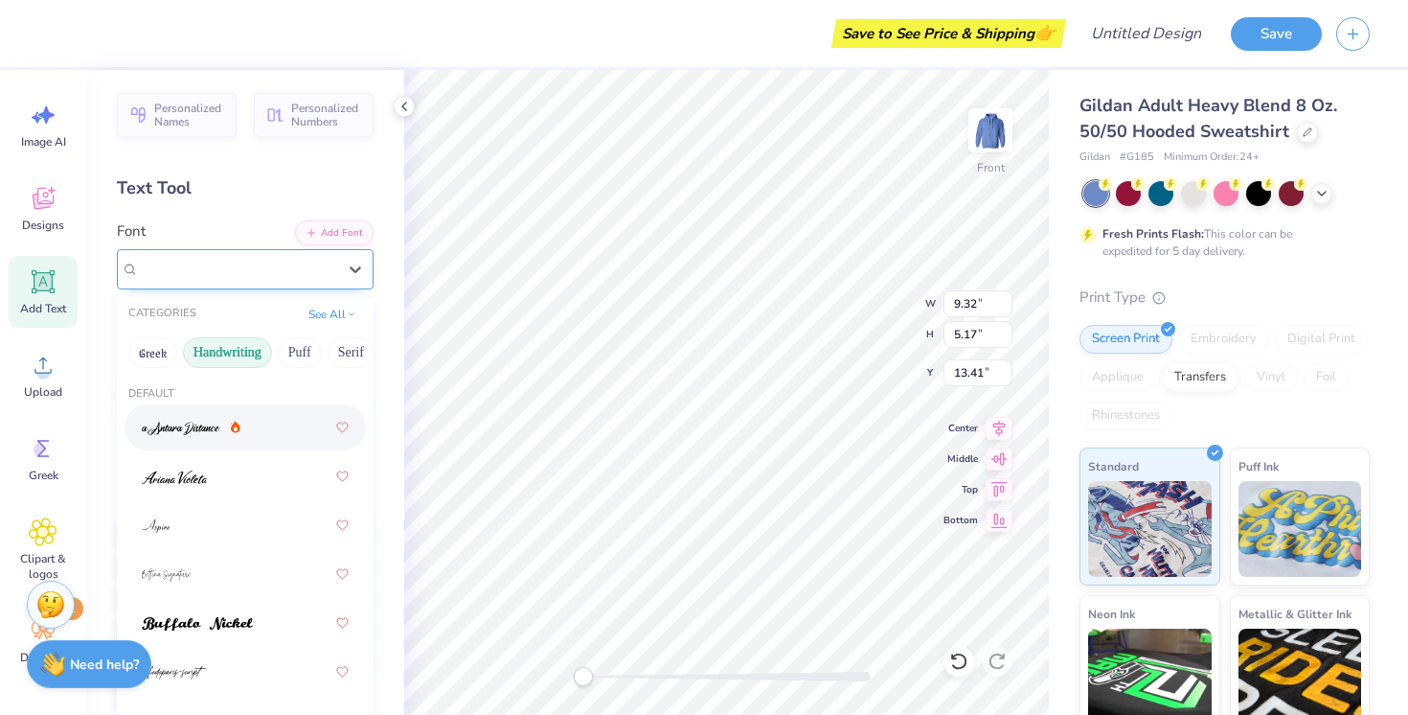
click at [250, 264] on div "Super Dream" at bounding box center [237, 269] width 201 height 30
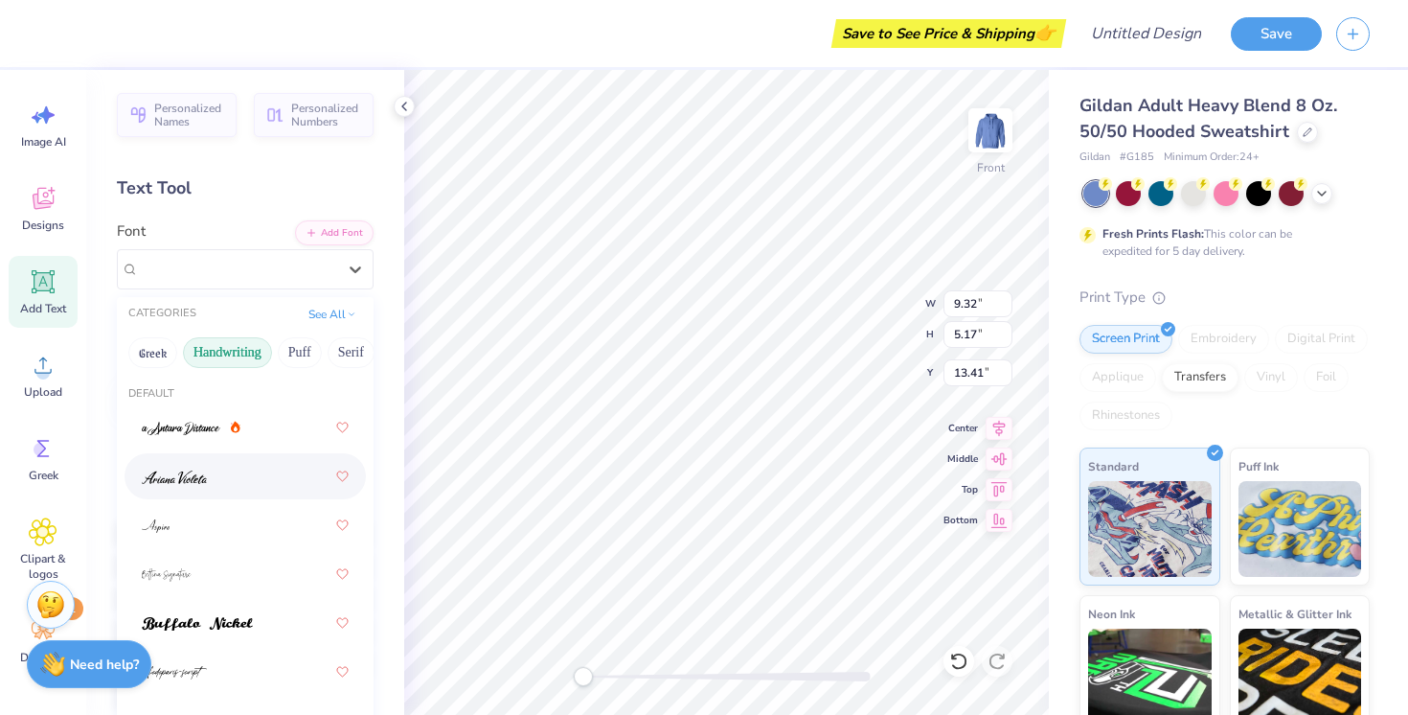
click at [194, 493] on div at bounding box center [245, 476] width 207 height 34
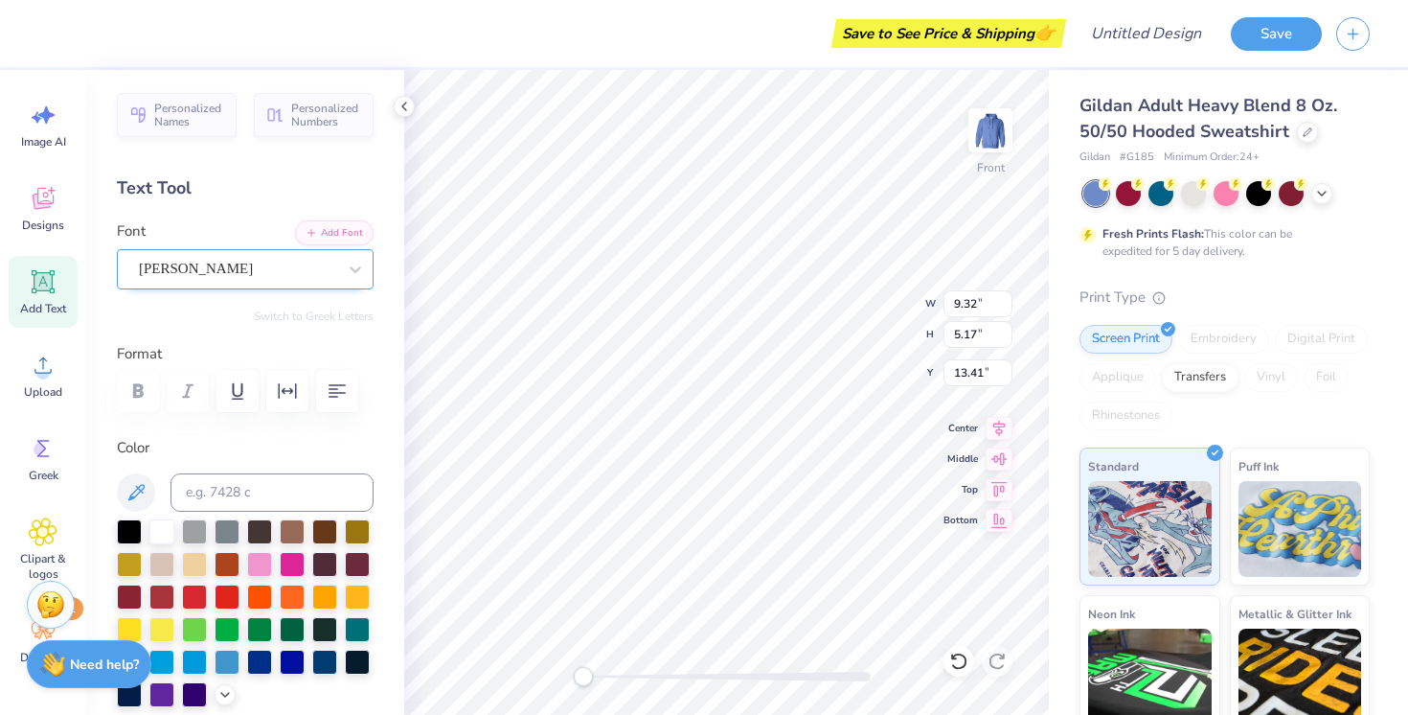
click at [248, 254] on div "[PERSON_NAME]" at bounding box center [237, 269] width 201 height 30
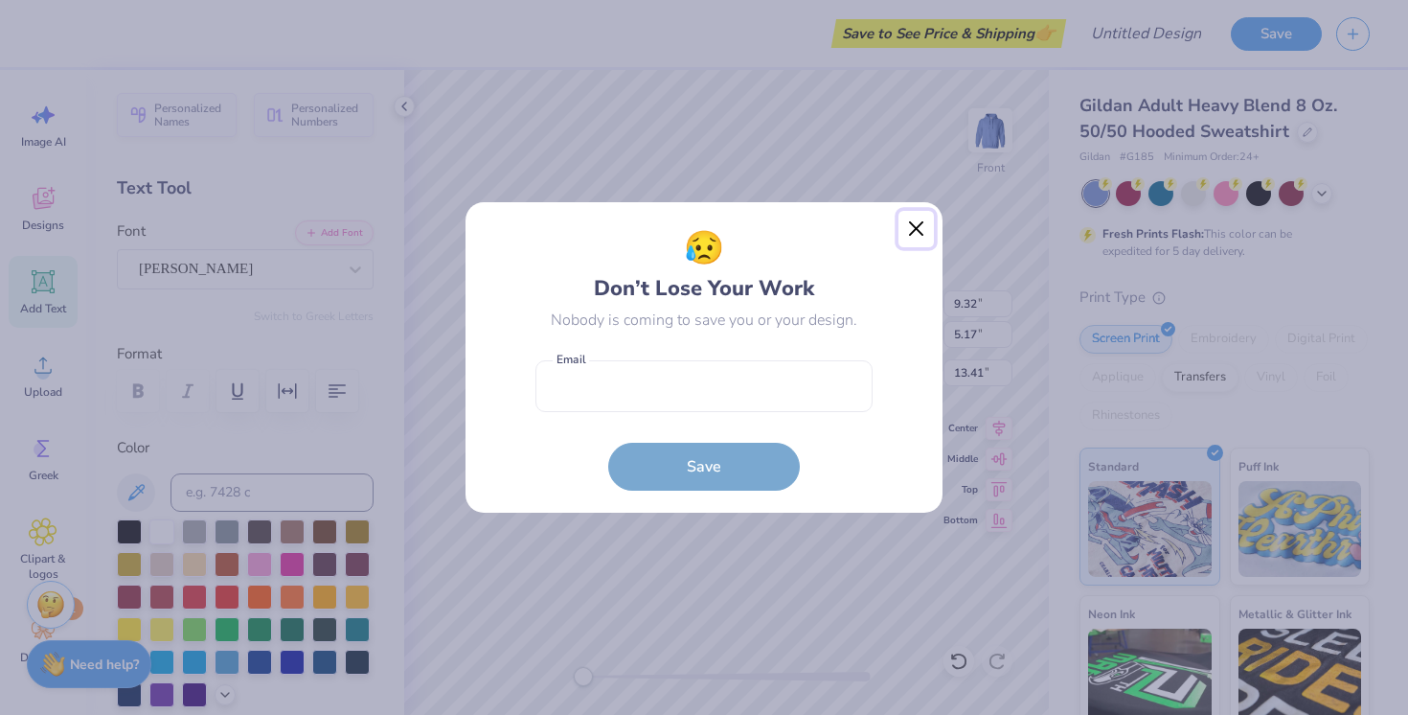
click at [911, 229] on button "Close" at bounding box center [917, 229] width 36 height 36
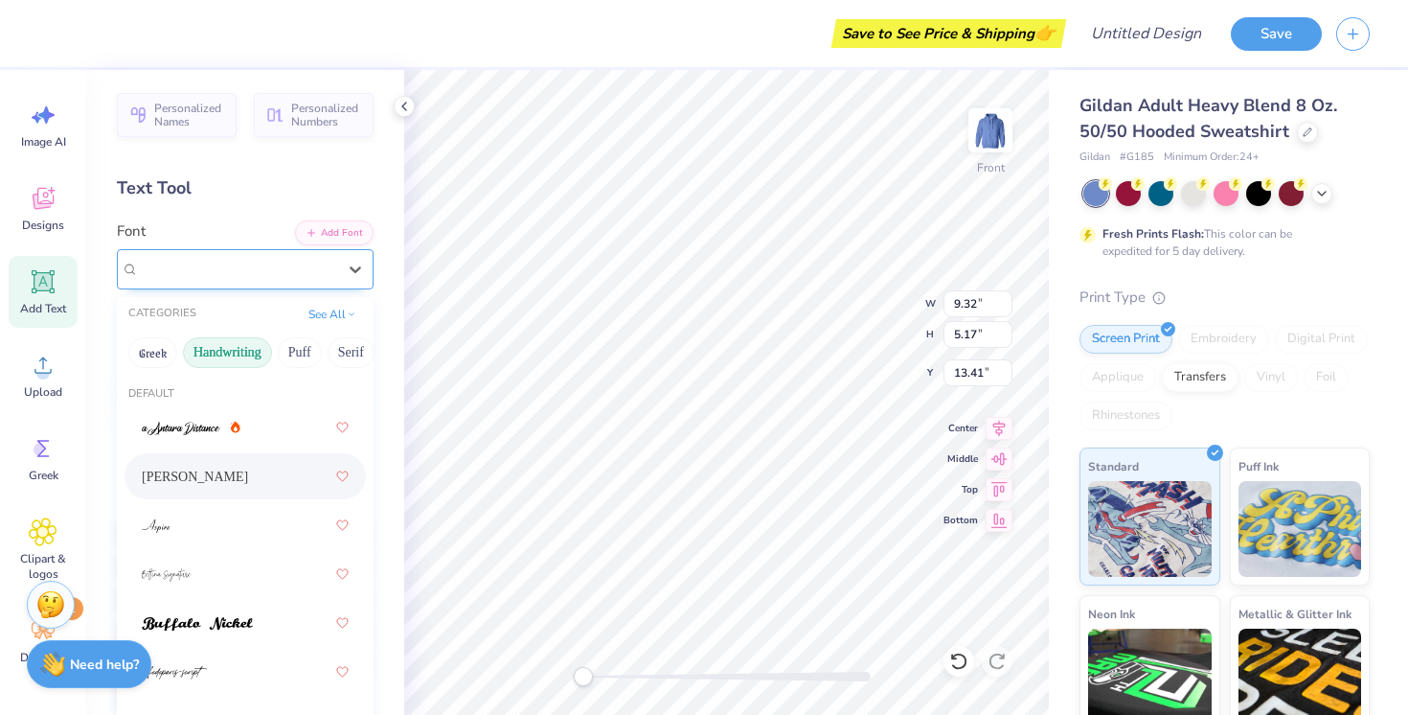
click at [276, 263] on div "[PERSON_NAME]" at bounding box center [237, 269] width 197 height 22
click at [214, 626] on img at bounding box center [197, 623] width 111 height 13
click at [274, 264] on div "Buffalo Nickel" at bounding box center [237, 269] width 201 height 30
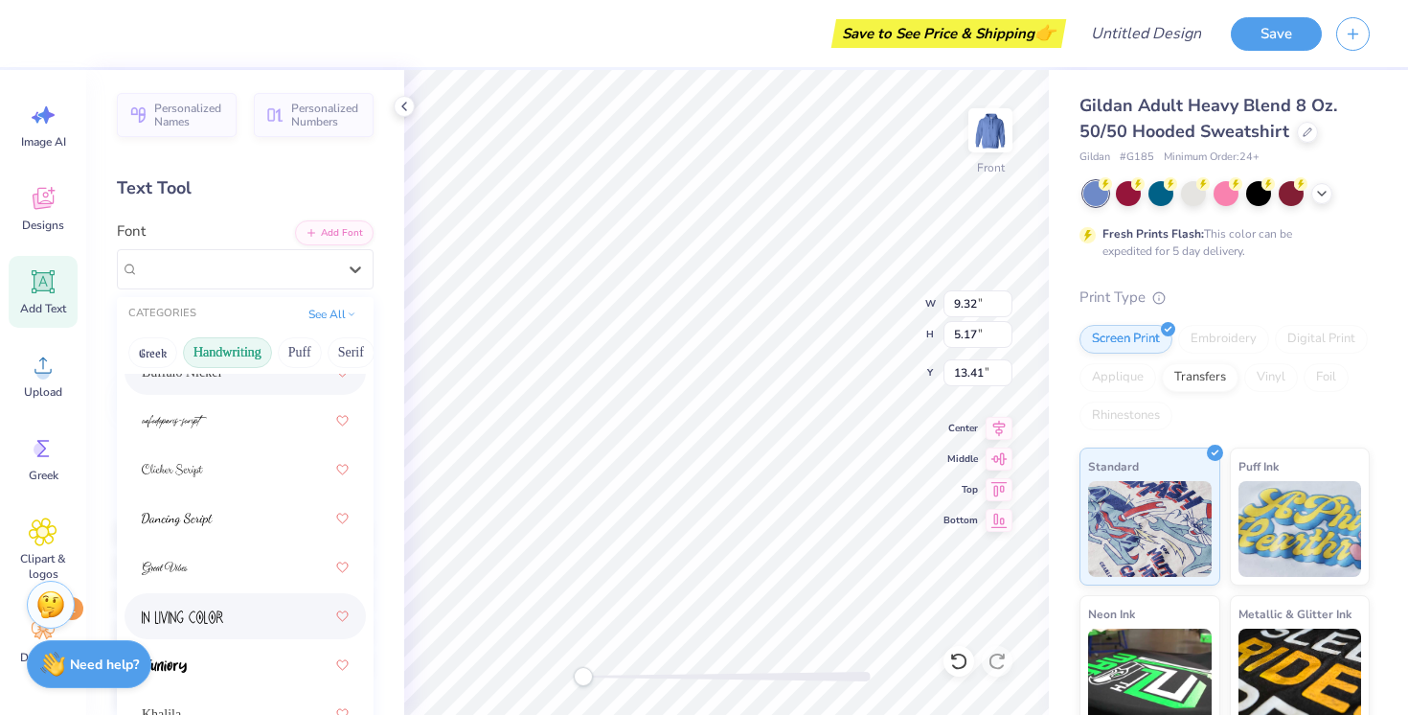
scroll to position [419, 0]
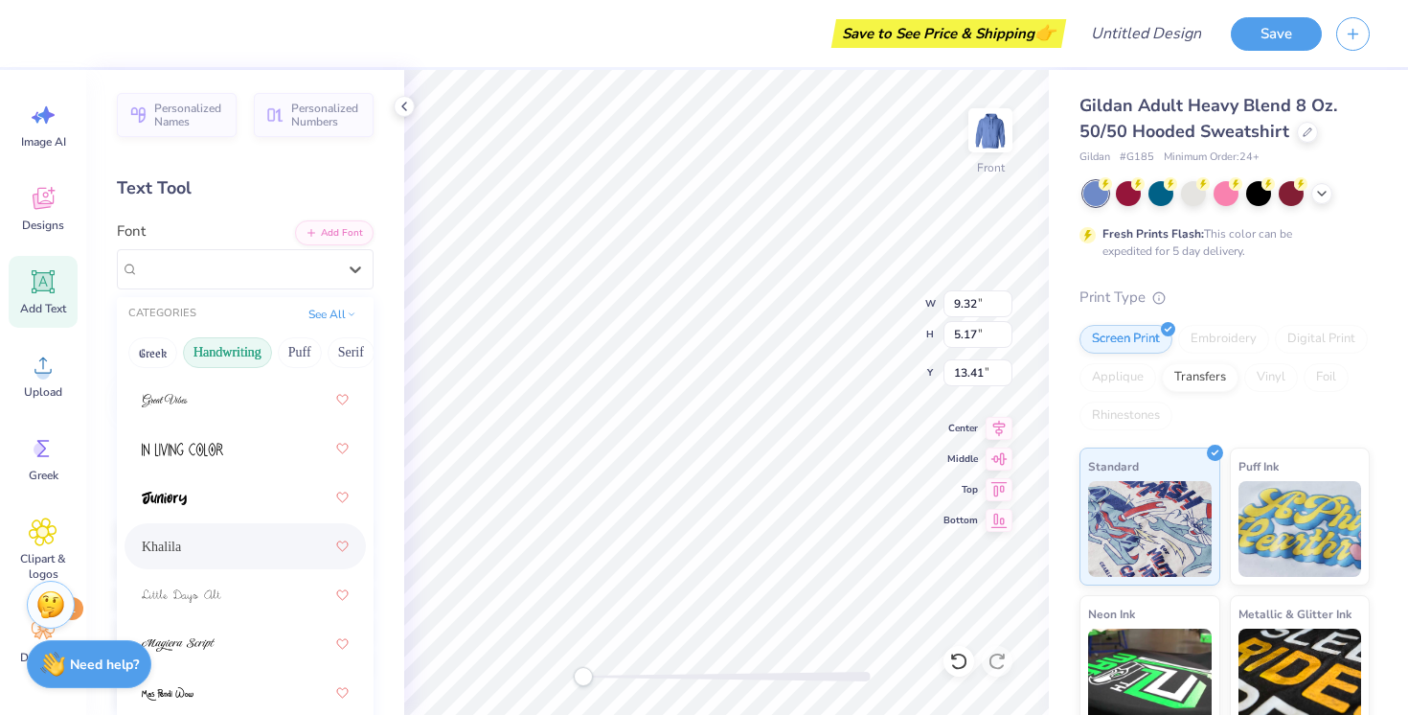
click at [217, 541] on div "Khalila" at bounding box center [245, 546] width 207 height 34
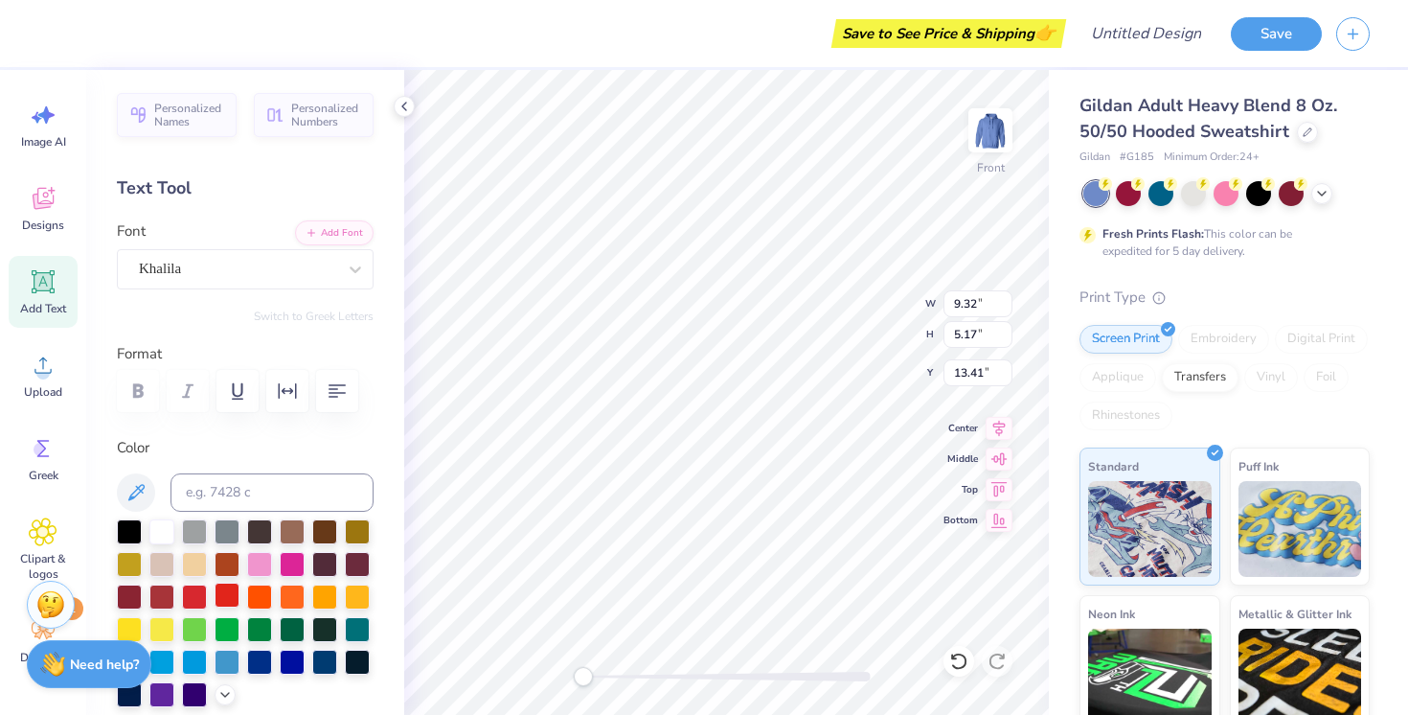
click at [228, 596] on div at bounding box center [227, 594] width 25 height 25
click at [1218, 194] on div at bounding box center [1226, 191] width 25 height 25
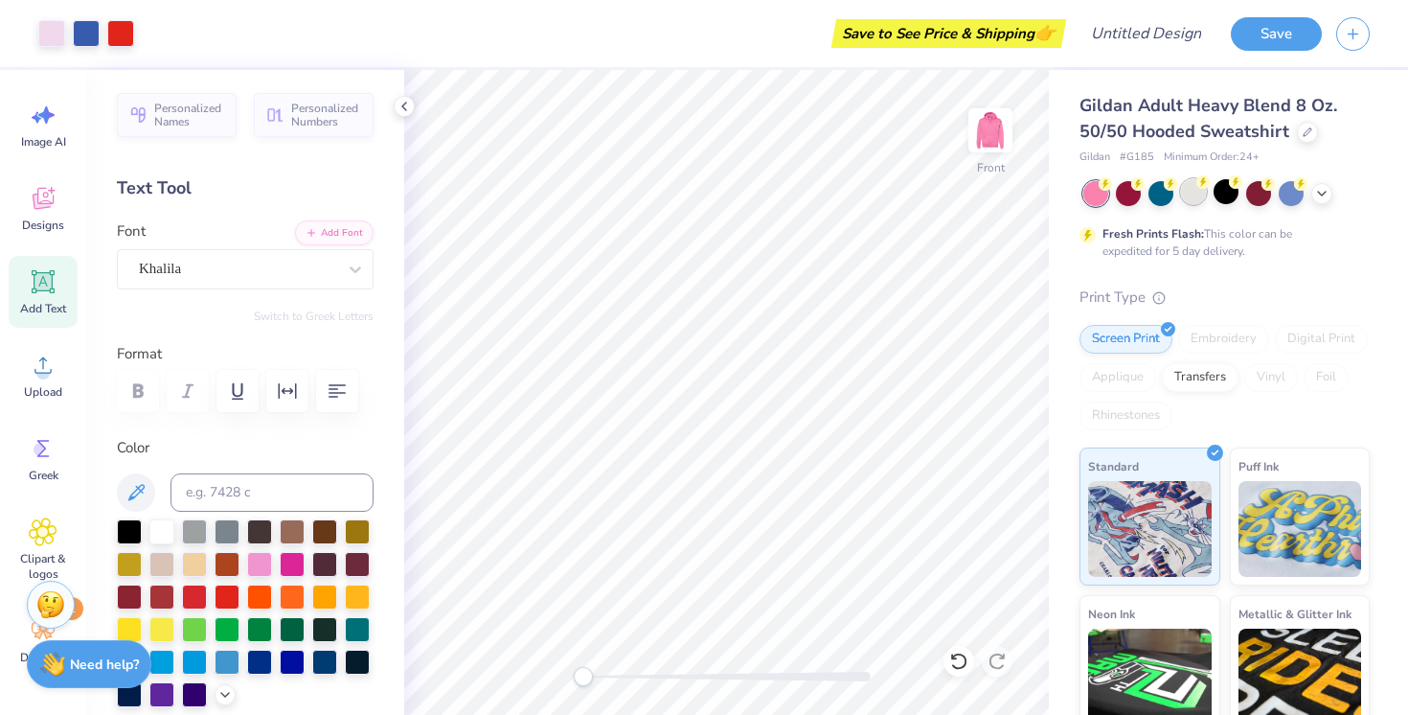
click at [1206, 194] on div at bounding box center [1193, 191] width 25 height 25
click at [1166, 192] on div at bounding box center [1161, 191] width 25 height 25
click at [1325, 199] on div at bounding box center [1321, 191] width 21 height 21
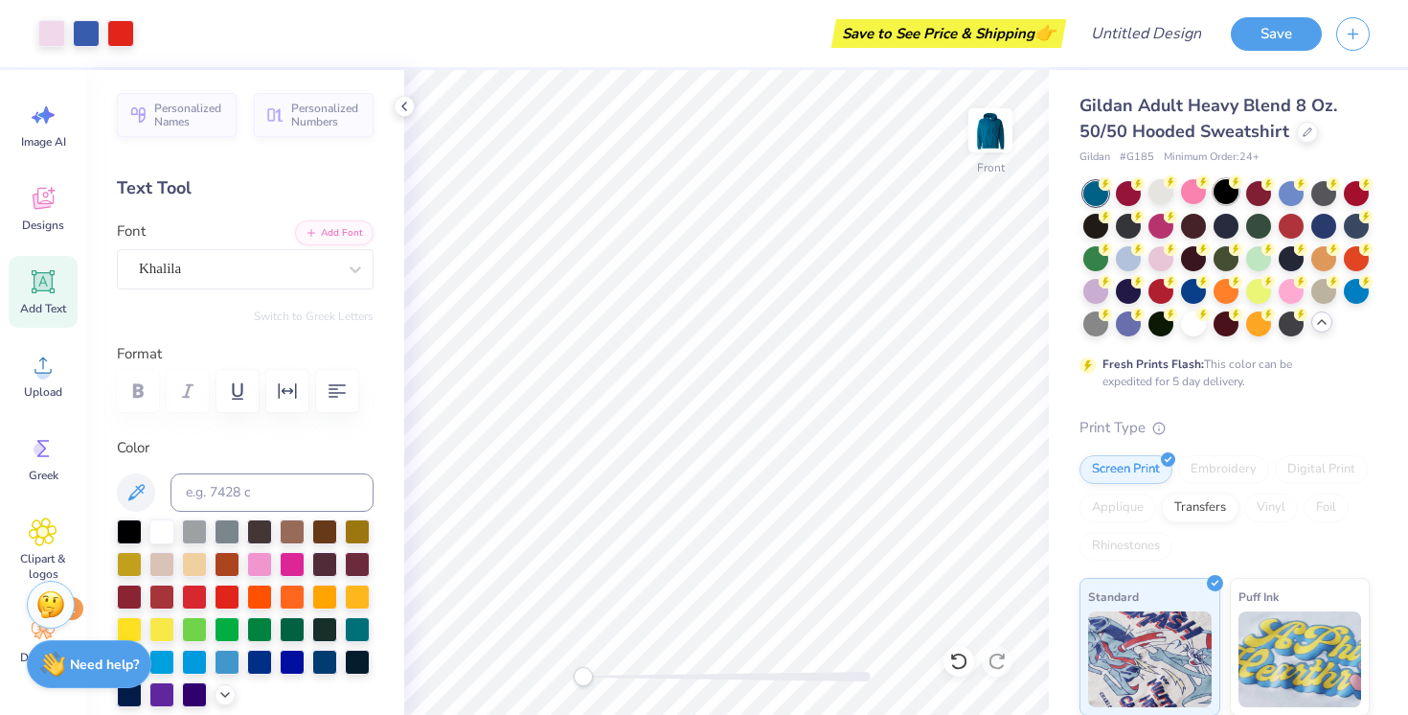
click at [1227, 195] on div at bounding box center [1226, 191] width 25 height 25
click at [1287, 284] on div at bounding box center [1291, 289] width 25 height 25
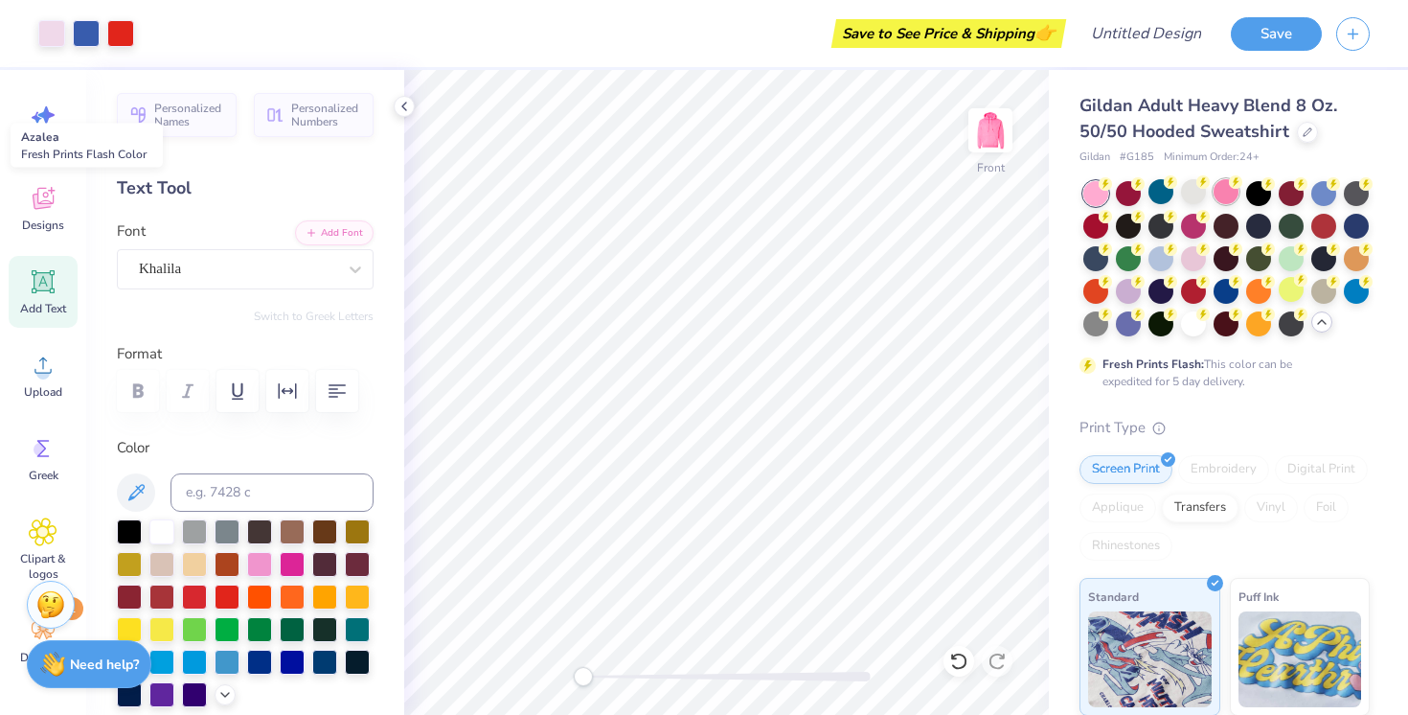
click at [1226, 193] on div at bounding box center [1226, 191] width 25 height 25
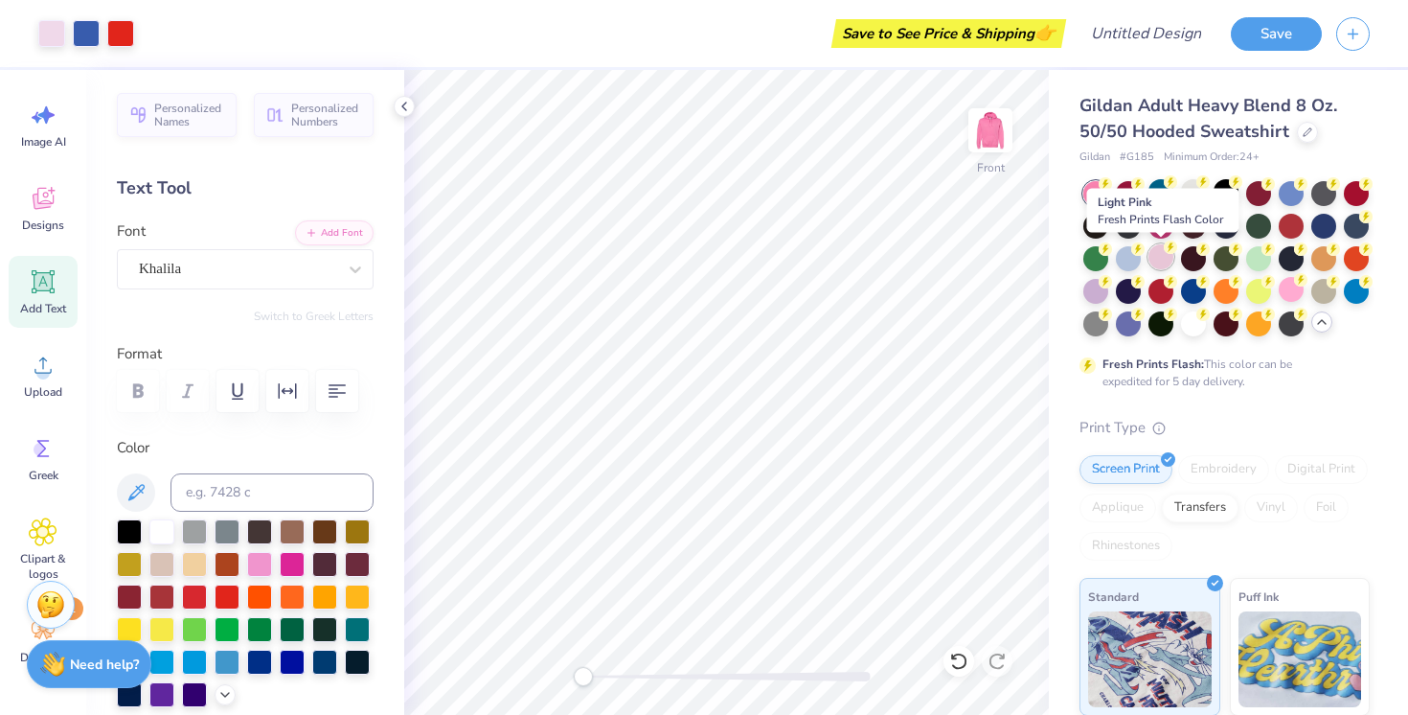
click at [1155, 255] on div at bounding box center [1161, 256] width 25 height 25
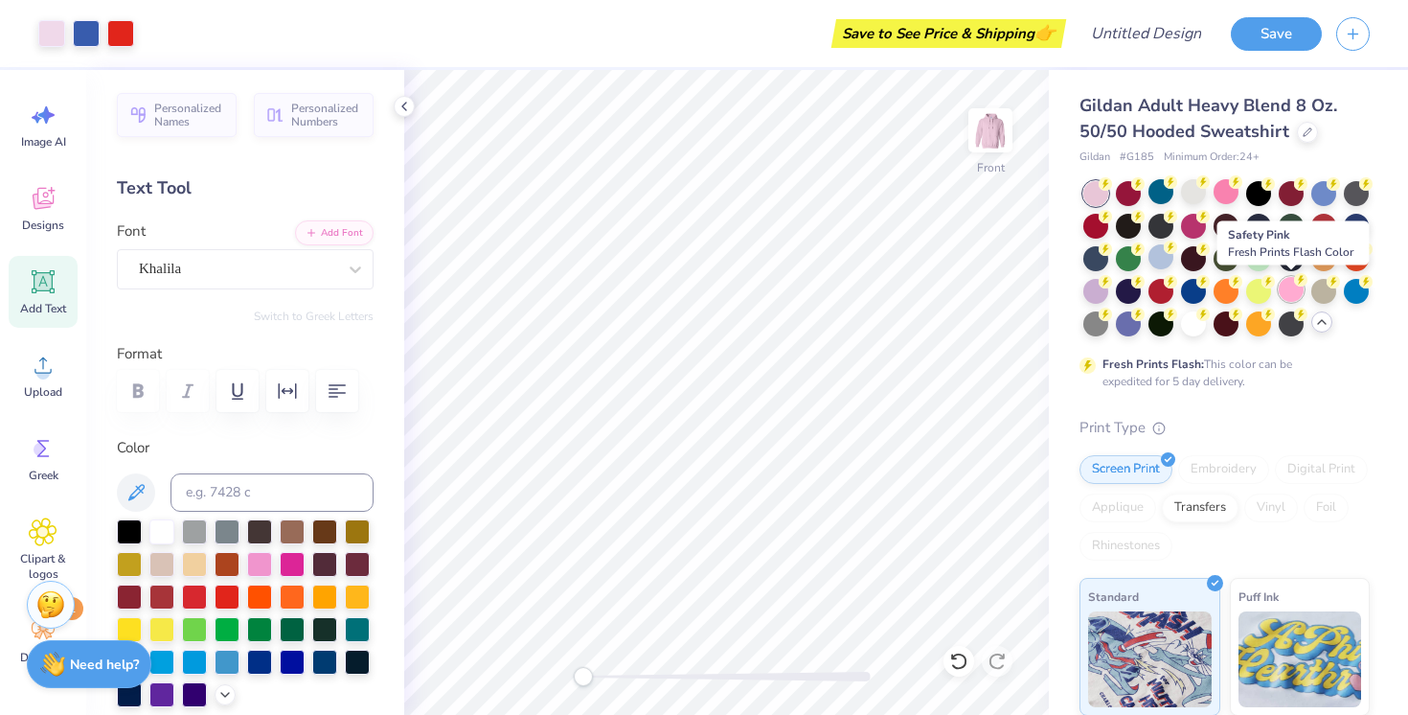
click at [1288, 292] on div at bounding box center [1291, 289] width 25 height 25
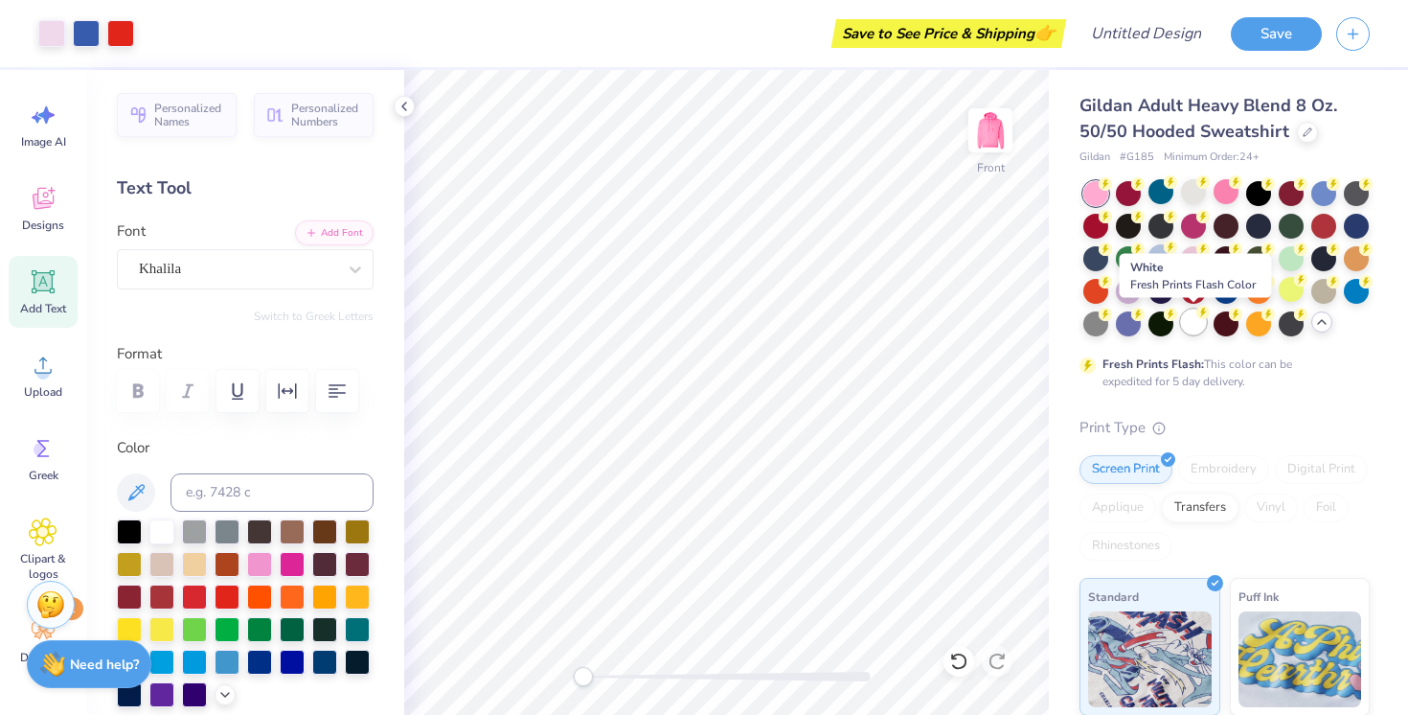
click at [1186, 326] on div at bounding box center [1193, 321] width 25 height 25
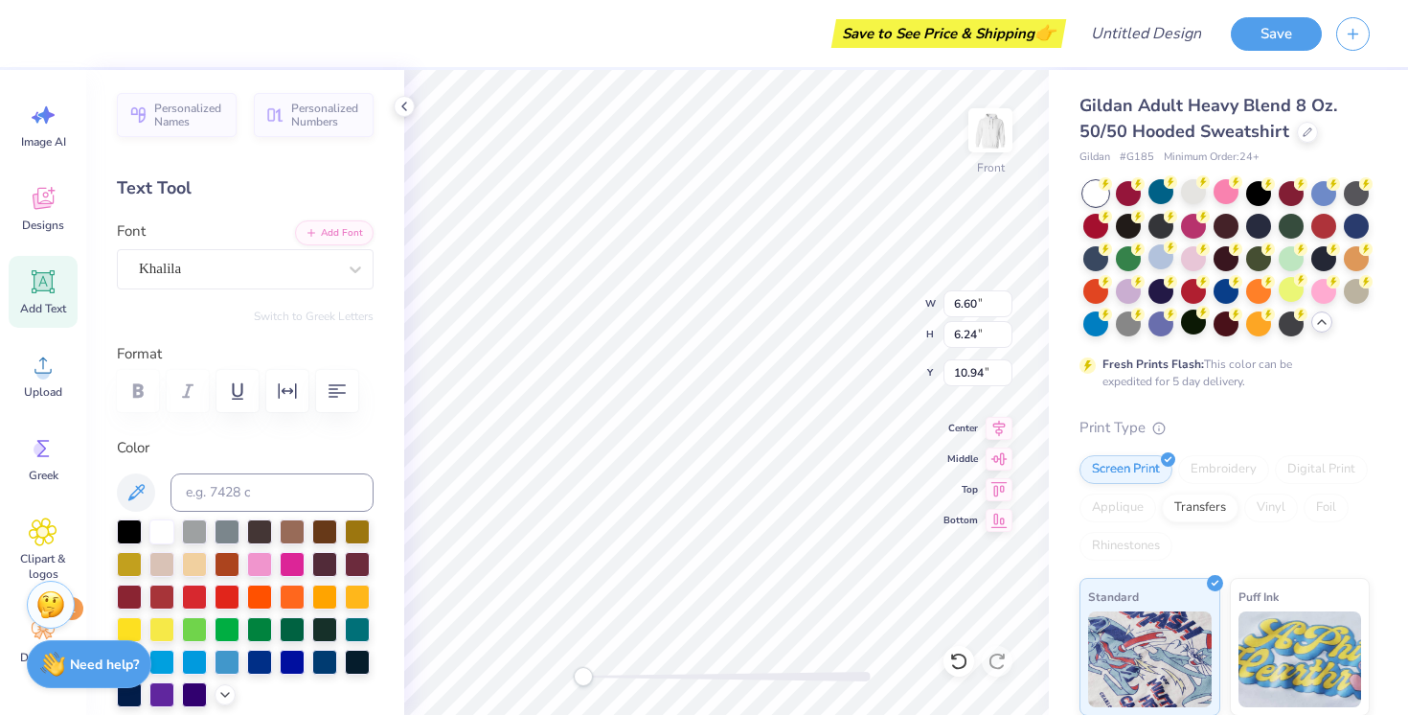
scroll to position [1, 0]
type textarea "cornell chorus"
click at [848, 337] on div "Front W 6.60 6.60 " H 6.24 6.24 " Y 10.94 10.94 " Center Middle Top Bottom" at bounding box center [726, 392] width 645 height 645
click at [1003, 145] on img at bounding box center [990, 130] width 77 height 77
click at [46, 286] on icon at bounding box center [43, 282] width 18 height 18
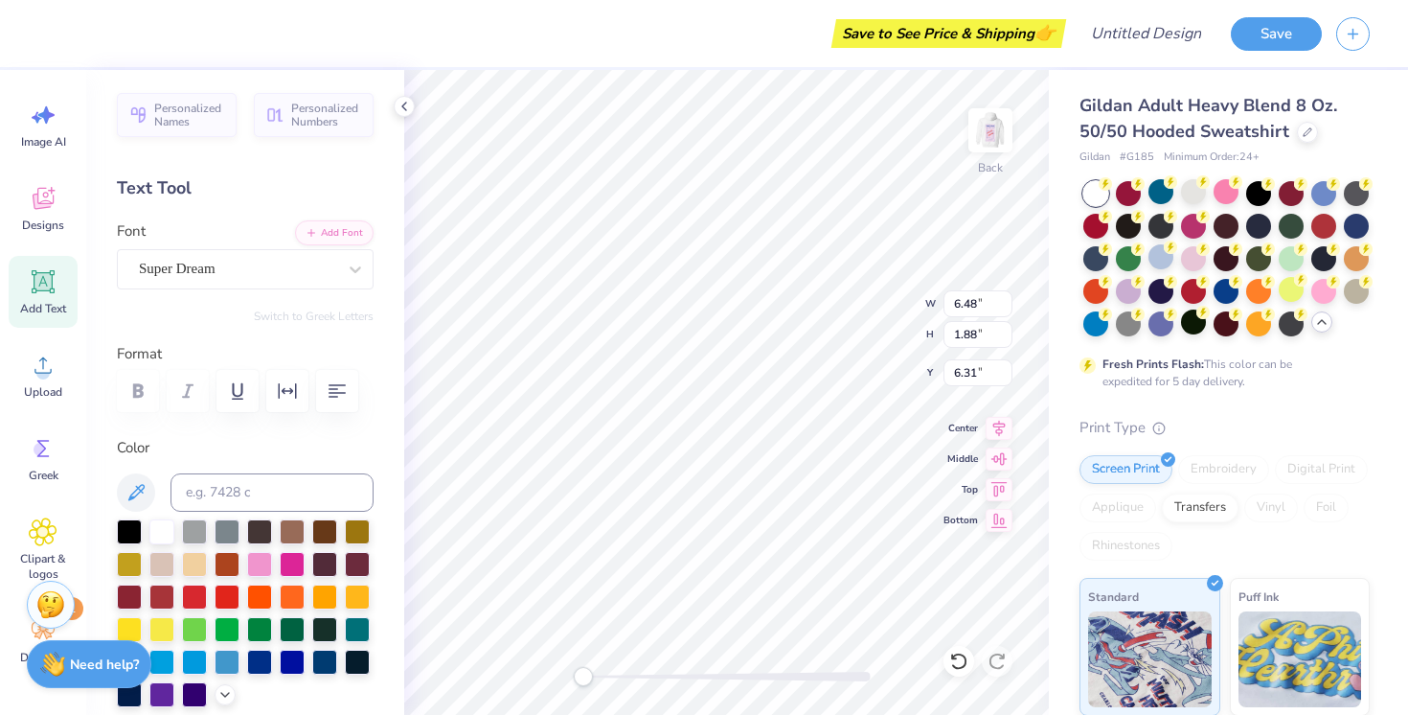
scroll to position [0, 2]
type textarea "est. 1920"
click at [282, 258] on div "Super Dream" at bounding box center [237, 269] width 201 height 30
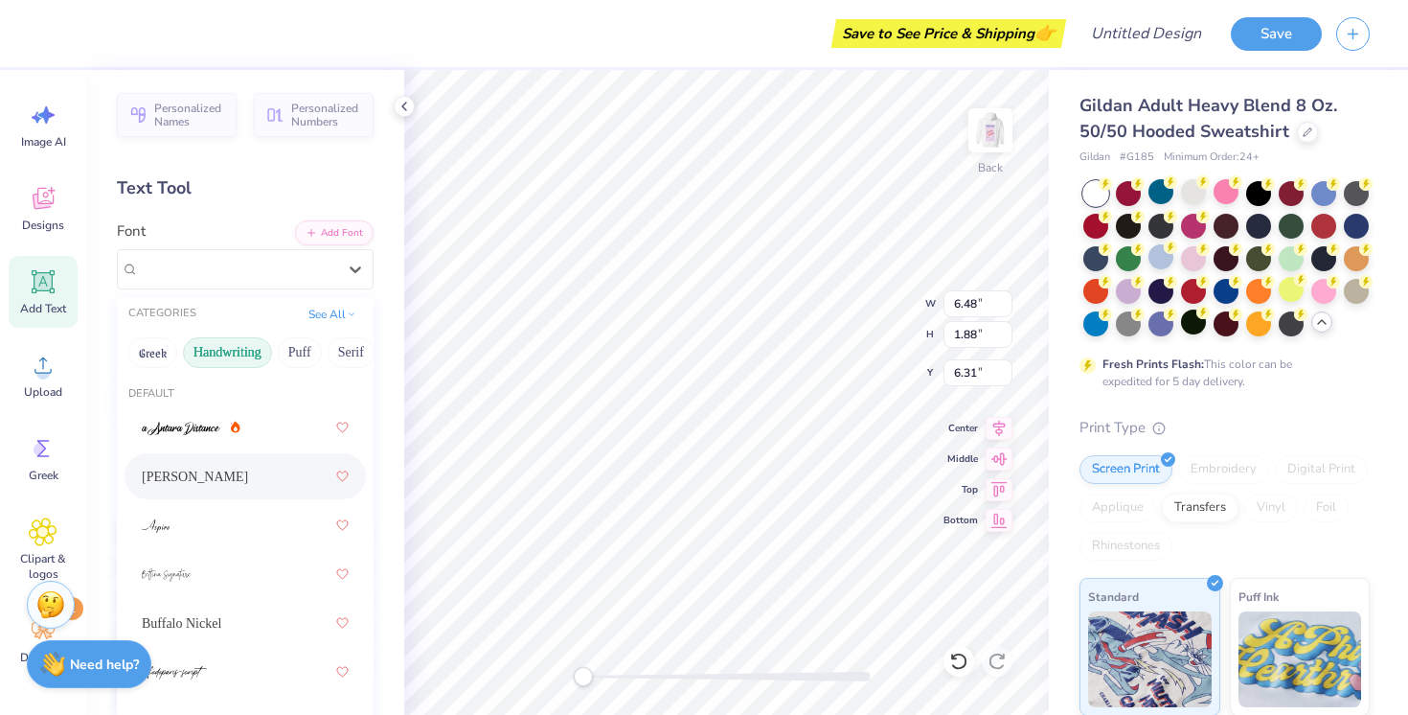
click at [230, 473] on div "[PERSON_NAME]" at bounding box center [245, 476] width 207 height 34
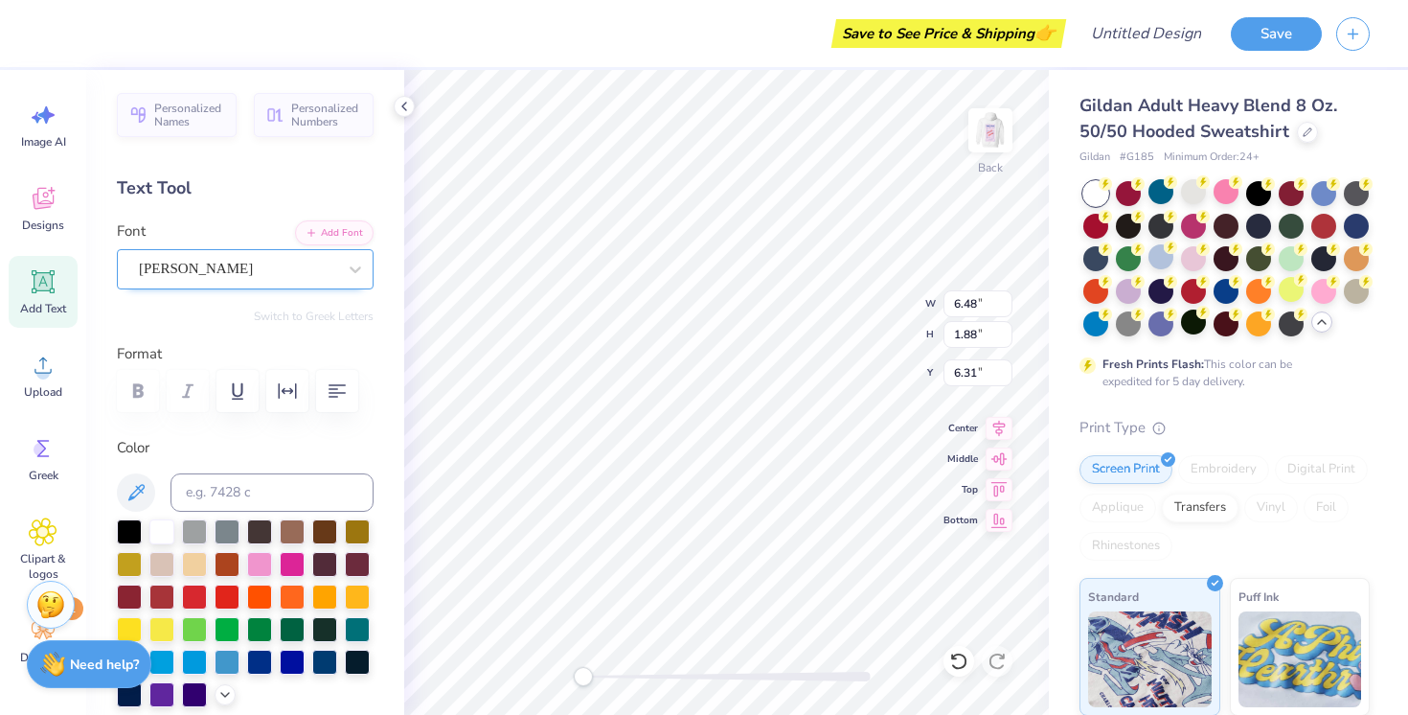
click at [223, 273] on div "[PERSON_NAME]" at bounding box center [237, 269] width 201 height 30
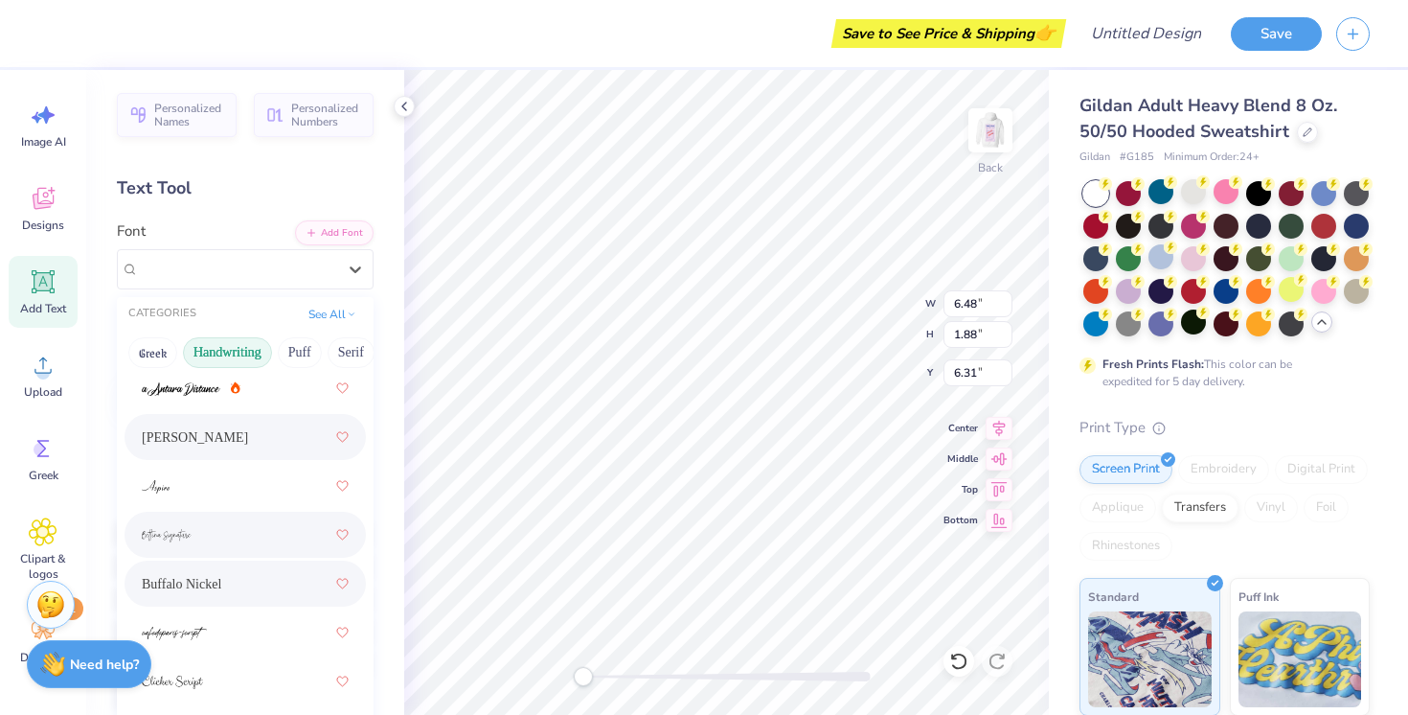
scroll to position [57, 0]
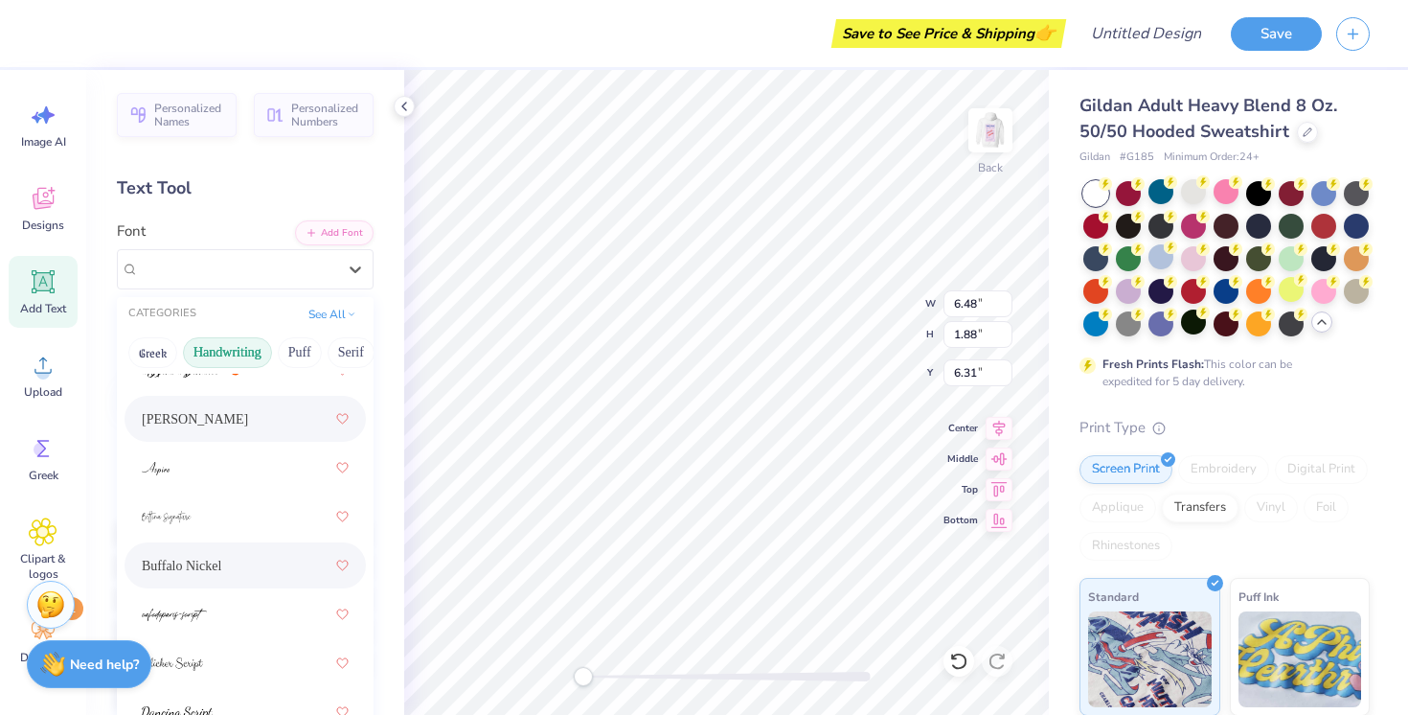
click at [217, 581] on div "Buffalo Nickel" at bounding box center [245, 565] width 207 height 34
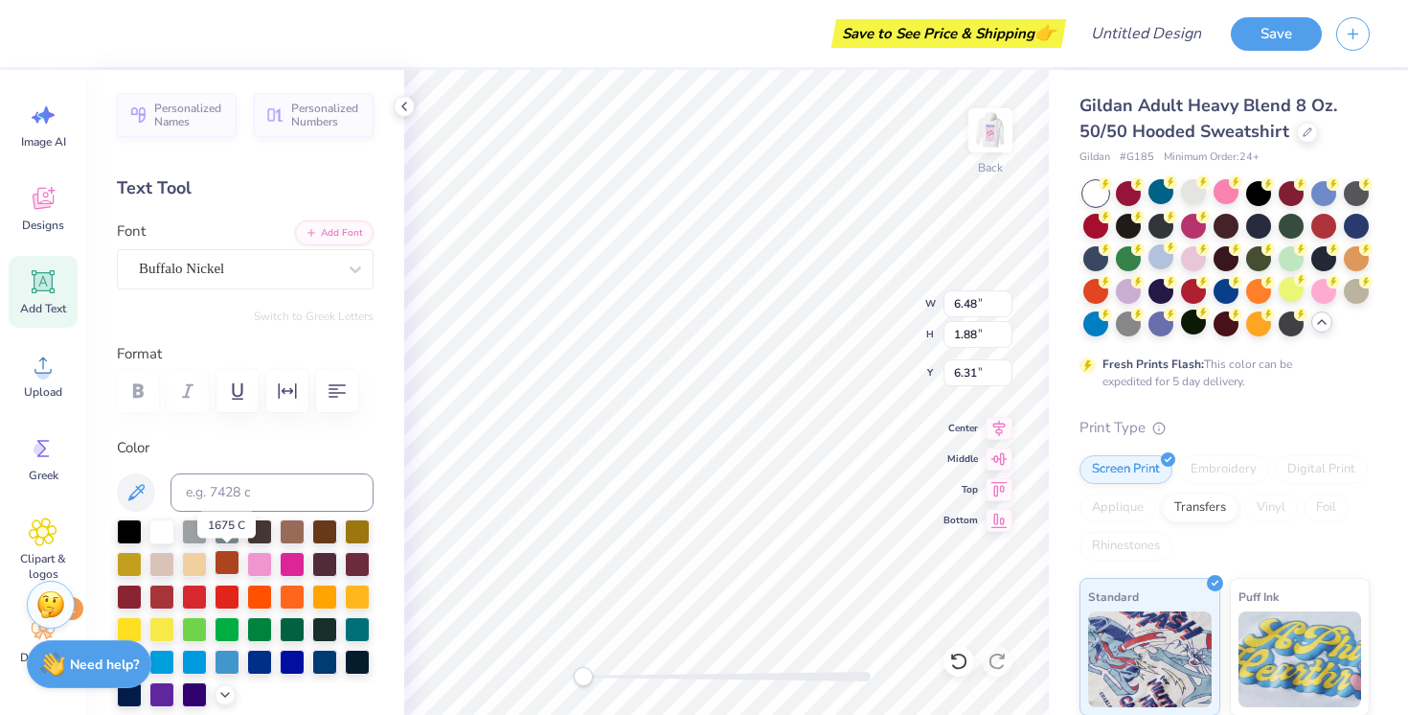
click at [217, 570] on div at bounding box center [227, 562] width 25 height 25
click at [217, 598] on div at bounding box center [227, 594] width 25 height 25
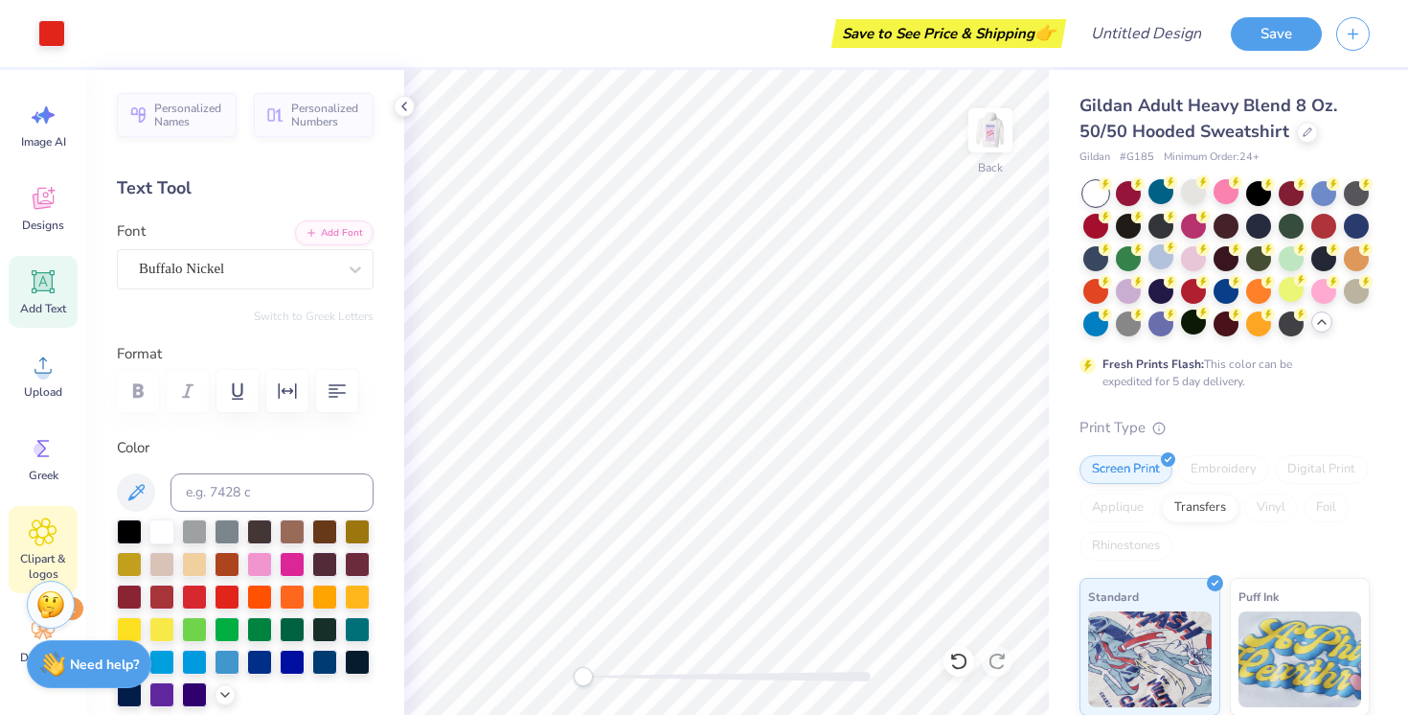
click at [34, 533] on icon at bounding box center [43, 531] width 28 height 29
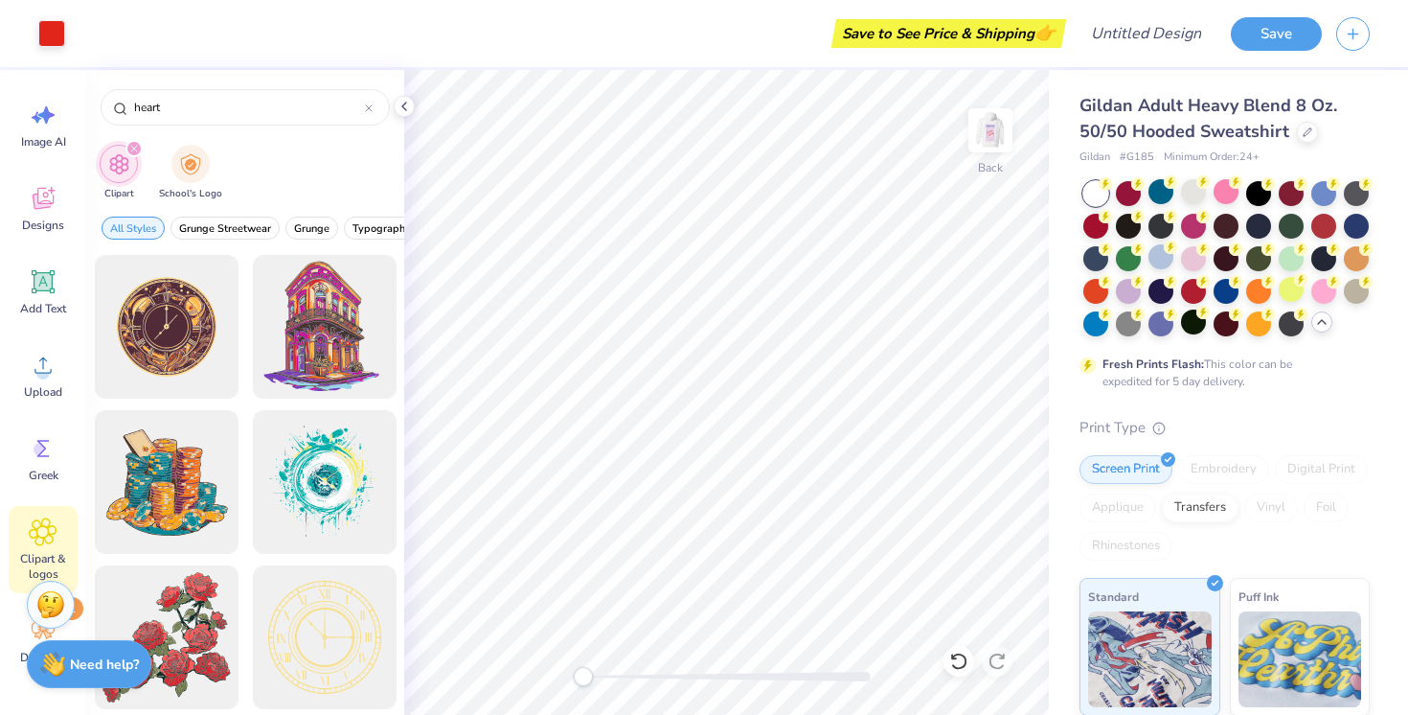
type input "heart"
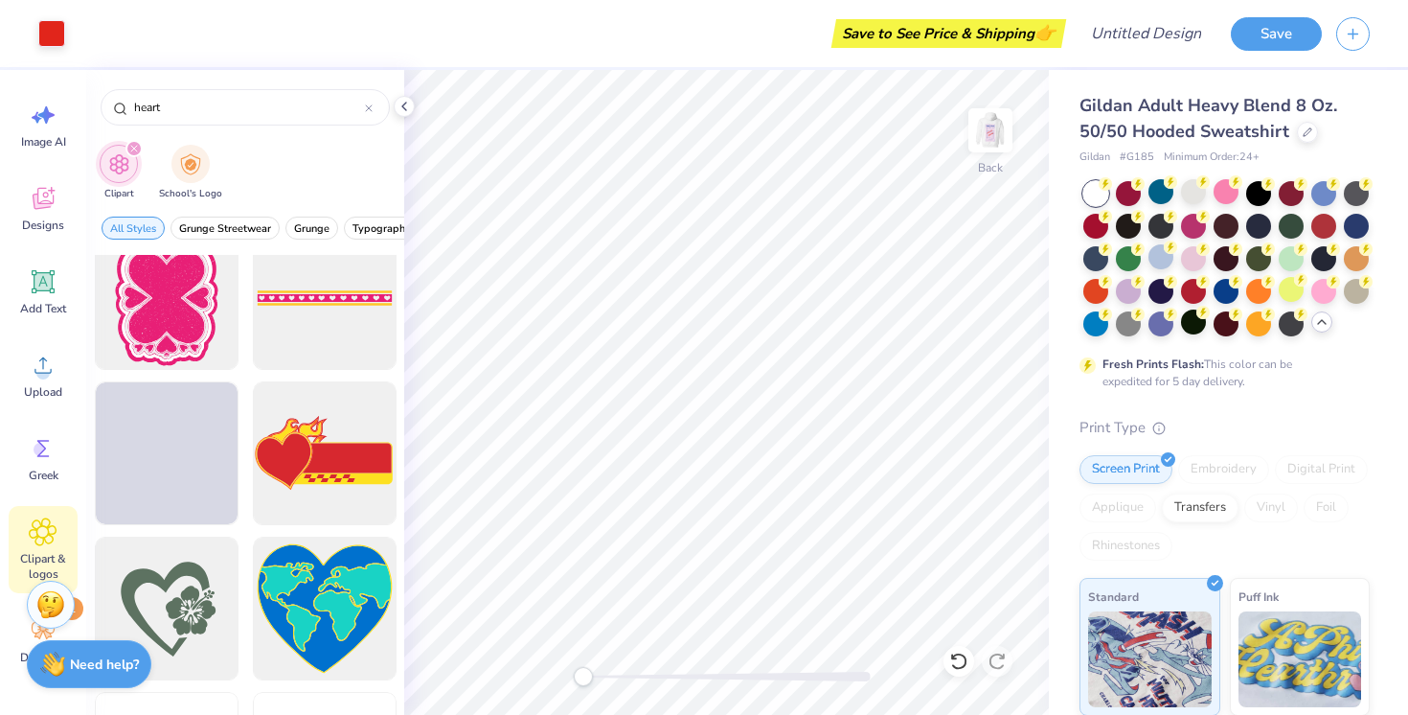
scroll to position [8112, 0]
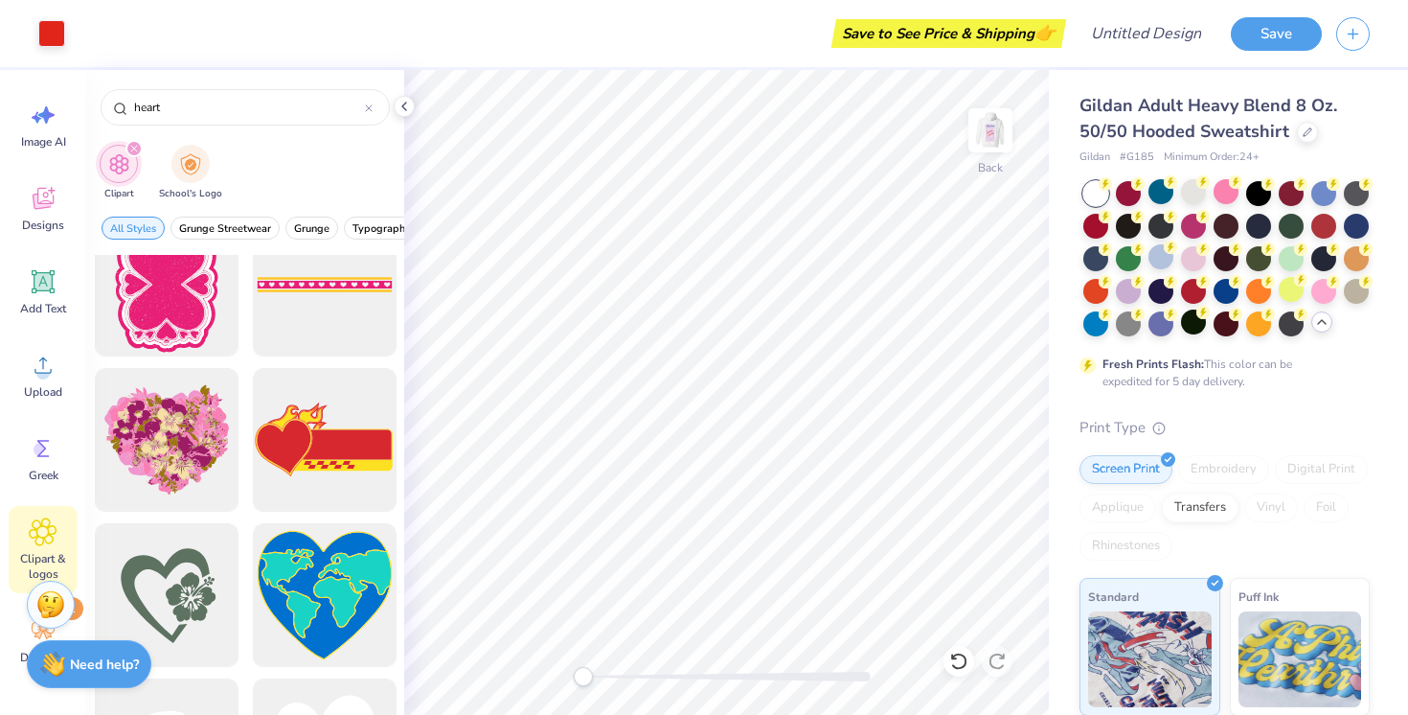
click at [134, 152] on icon "filter for Clipart" at bounding box center [134, 149] width 8 height 8
click at [134, 142] on div "filter for Clipart" at bounding box center [133, 148] width 17 height 17
click at [23, 647] on div "Decorate 1" at bounding box center [43, 640] width 69 height 72
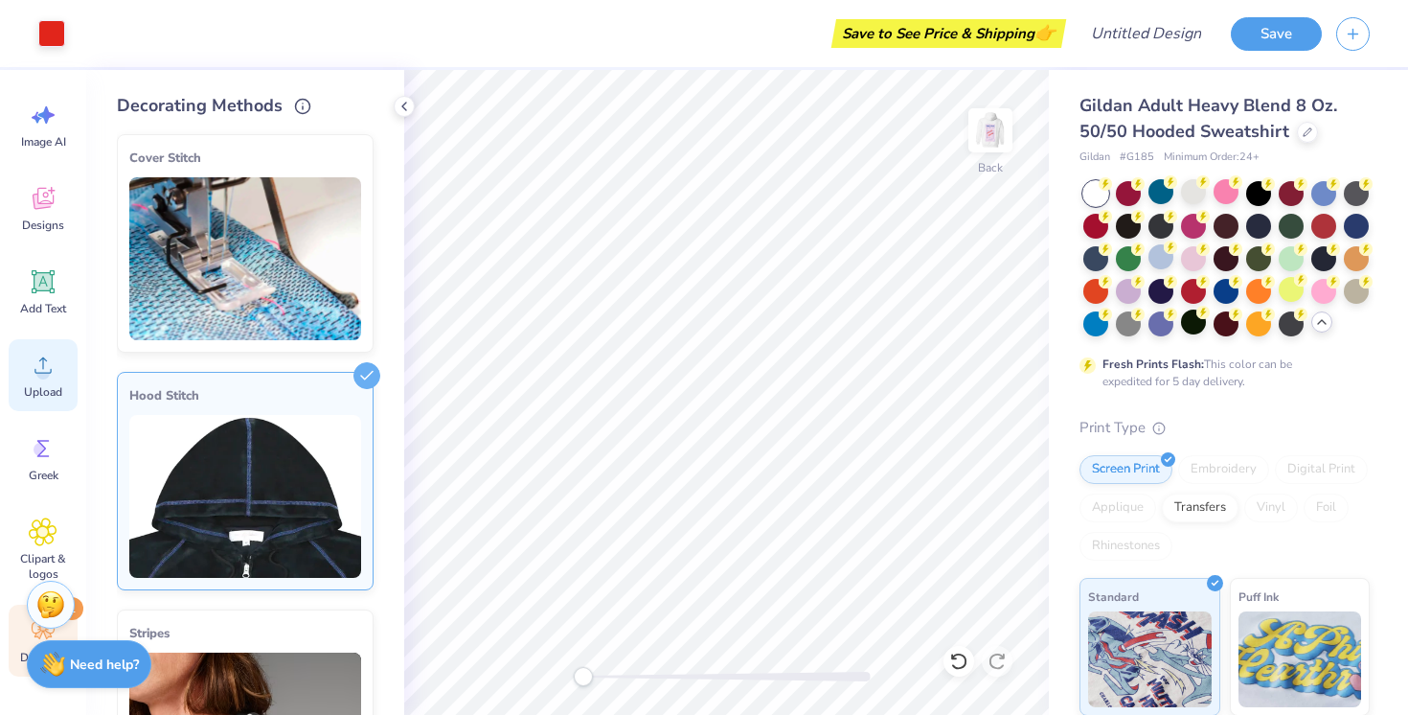
click at [50, 395] on span "Upload" at bounding box center [43, 391] width 38 height 15
click at [35, 460] on icon at bounding box center [43, 448] width 29 height 29
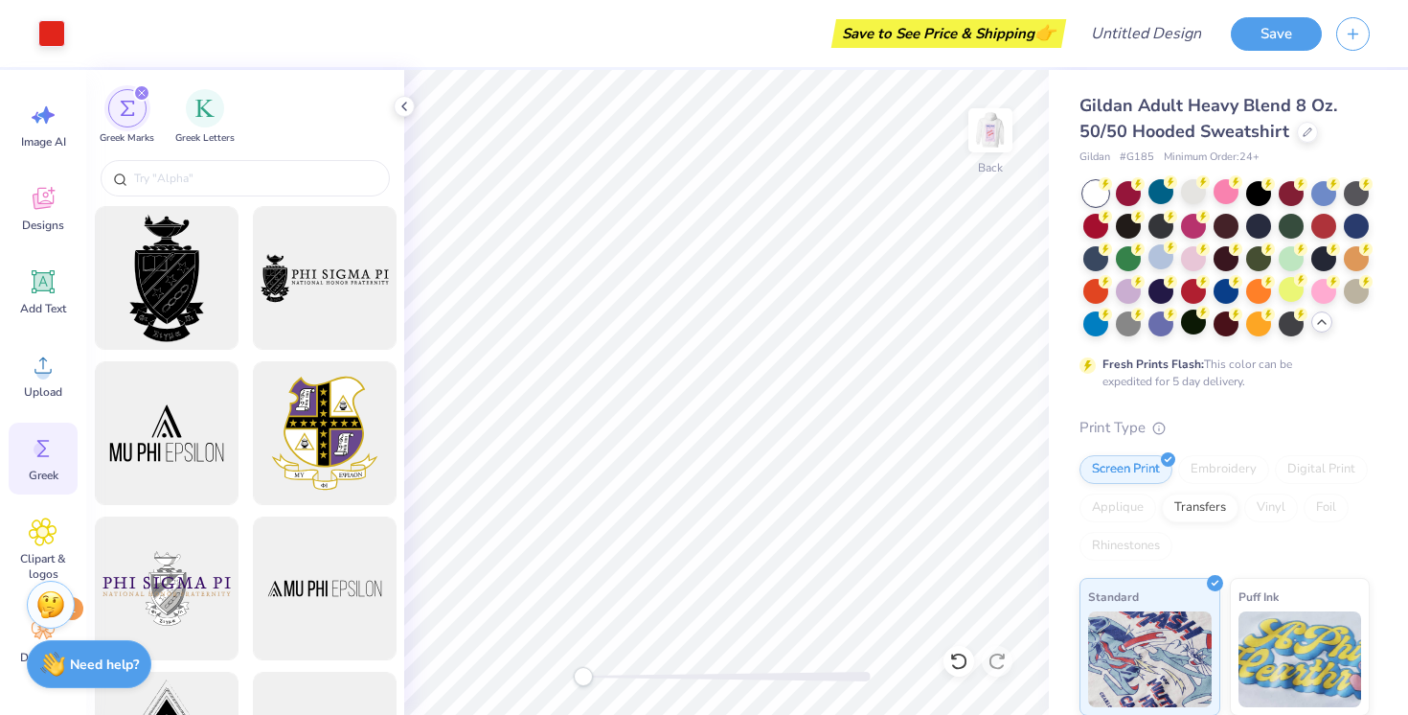
scroll to position [199, 0]
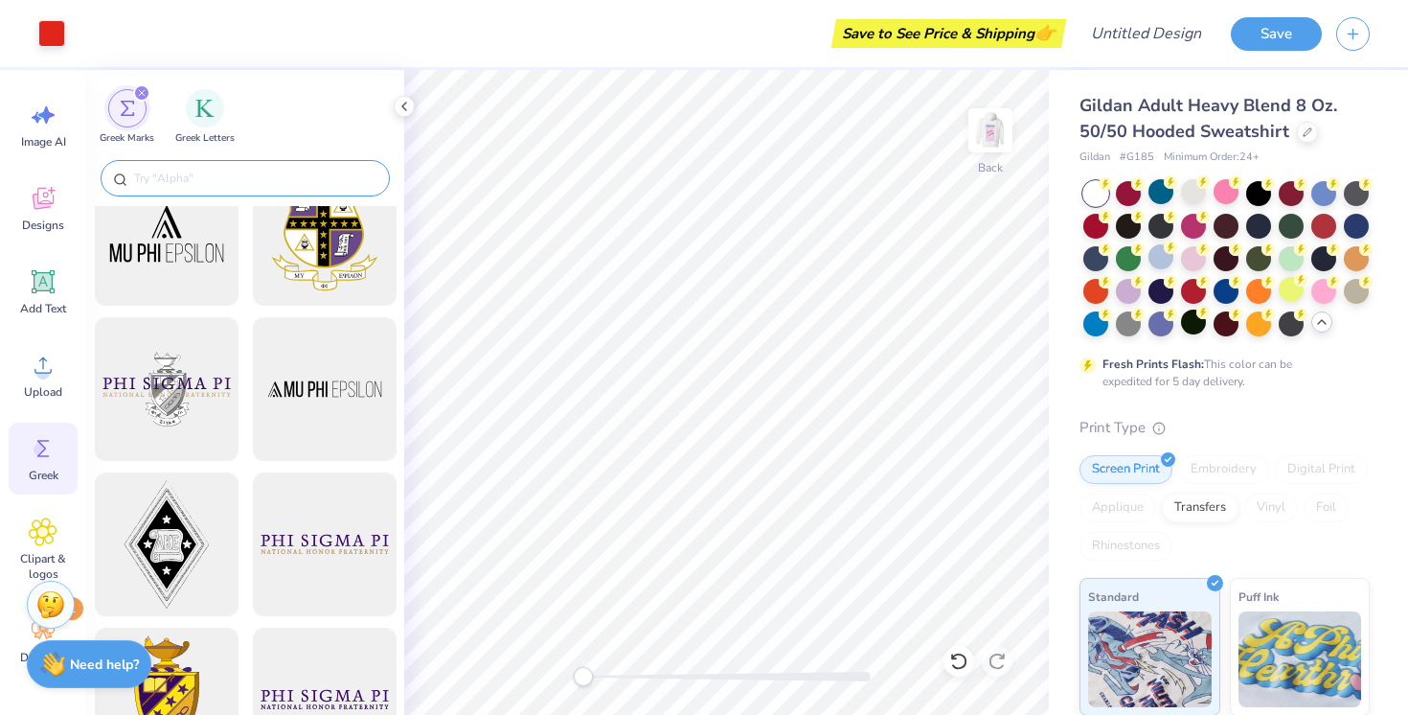
click at [262, 184] on input "text" at bounding box center [254, 178] width 245 height 19
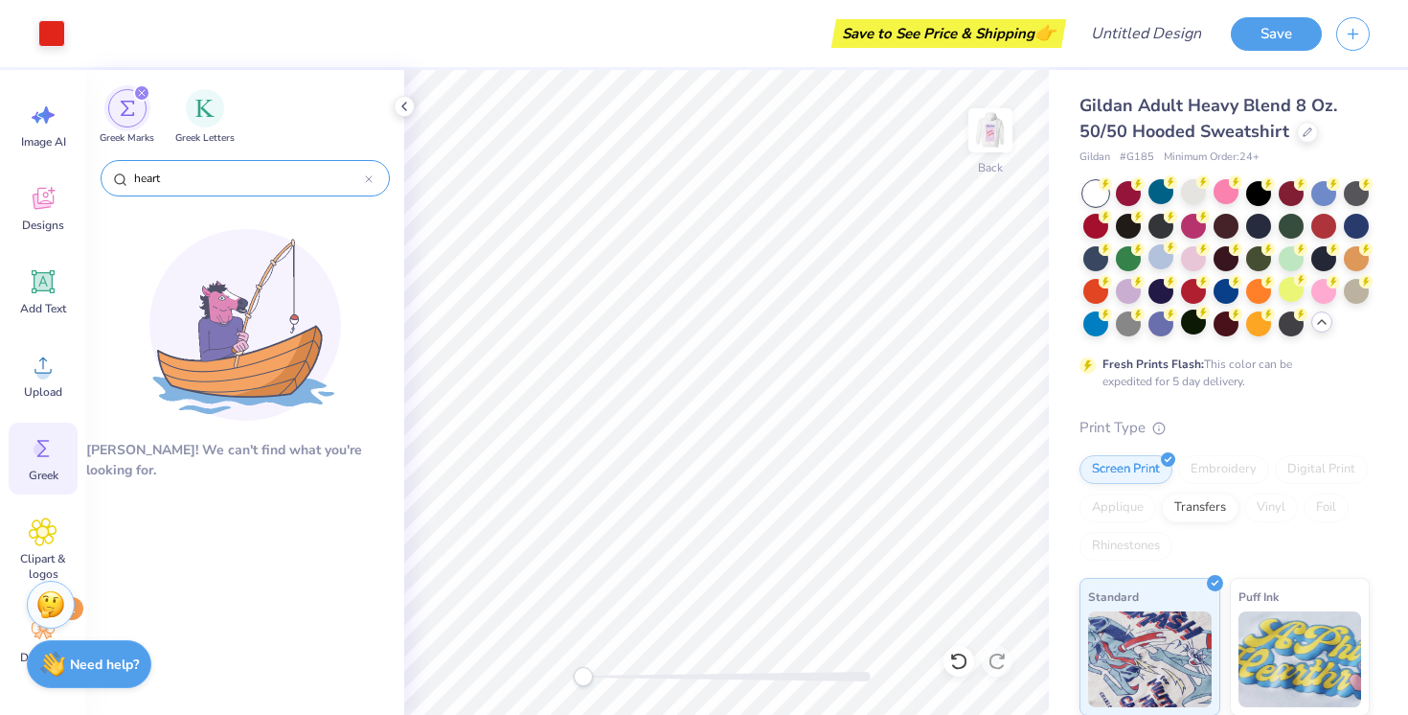
type input "heart"
click at [217, 119] on div "filter for Greek Letters" at bounding box center [205, 106] width 38 height 38
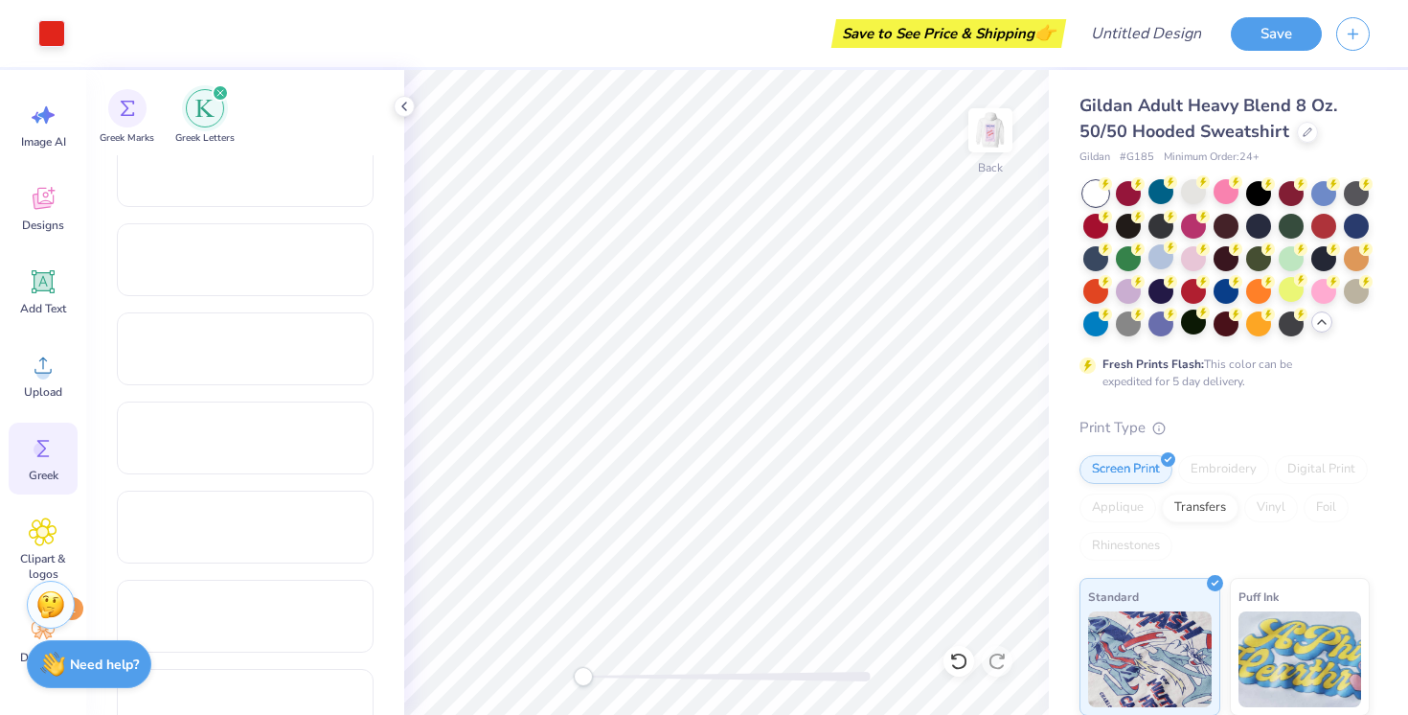
scroll to position [2039, 0]
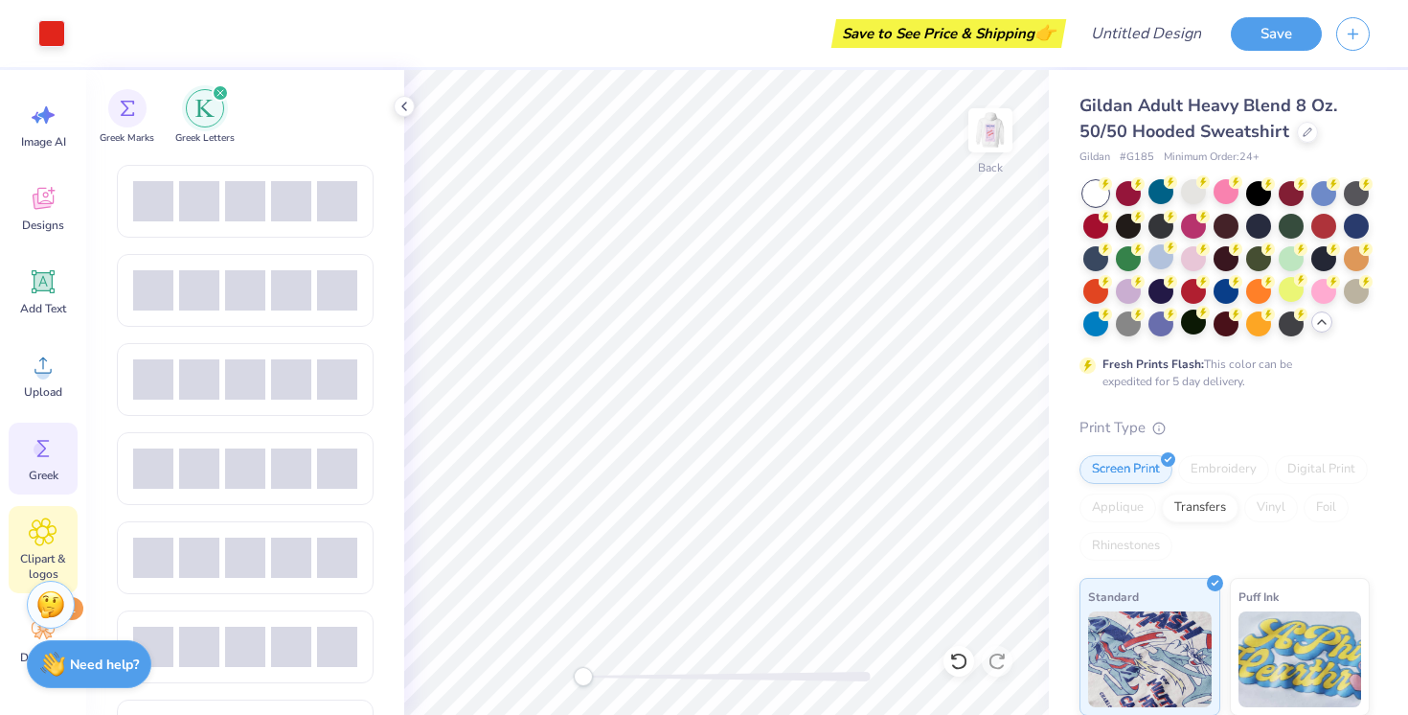
click at [31, 553] on span "Clipart & logos" at bounding box center [42, 566] width 63 height 31
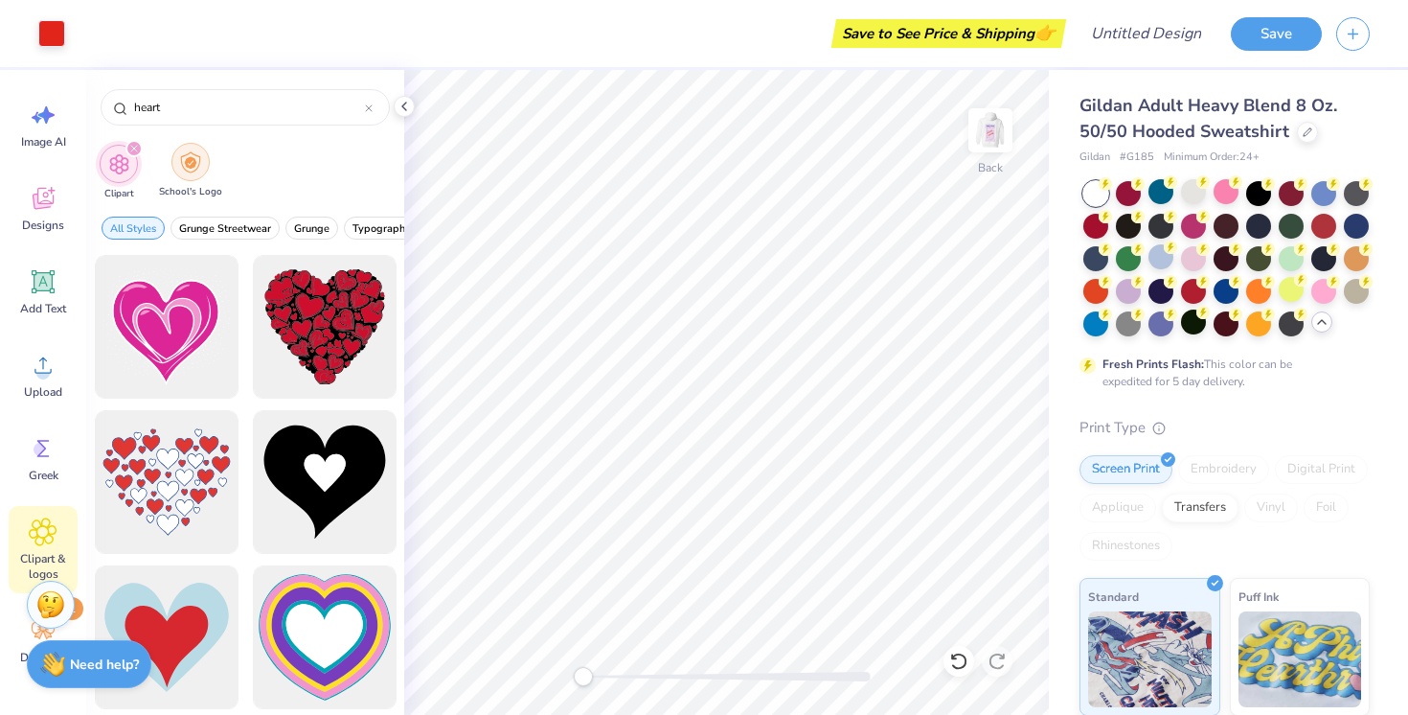
click at [190, 160] on img "filter for School's Logo" at bounding box center [190, 162] width 21 height 22
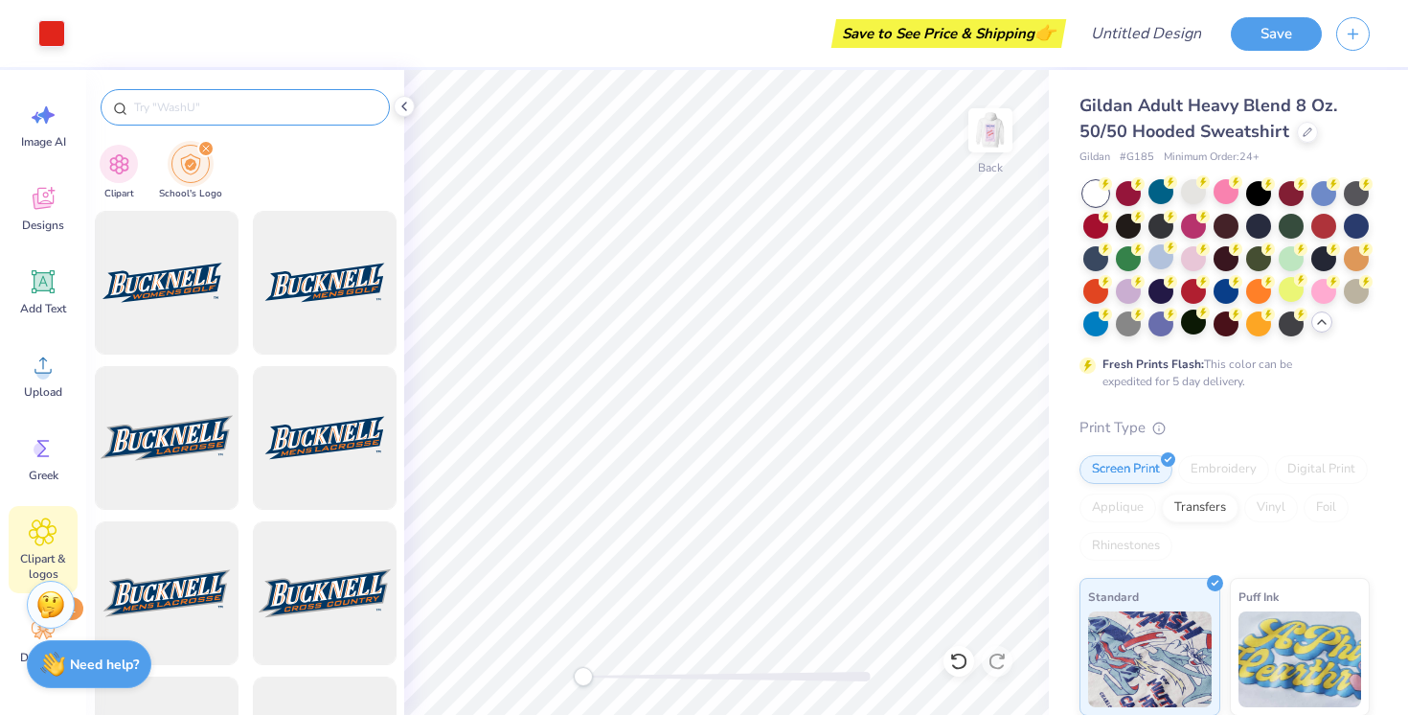
click at [202, 110] on input "text" at bounding box center [254, 107] width 245 height 19
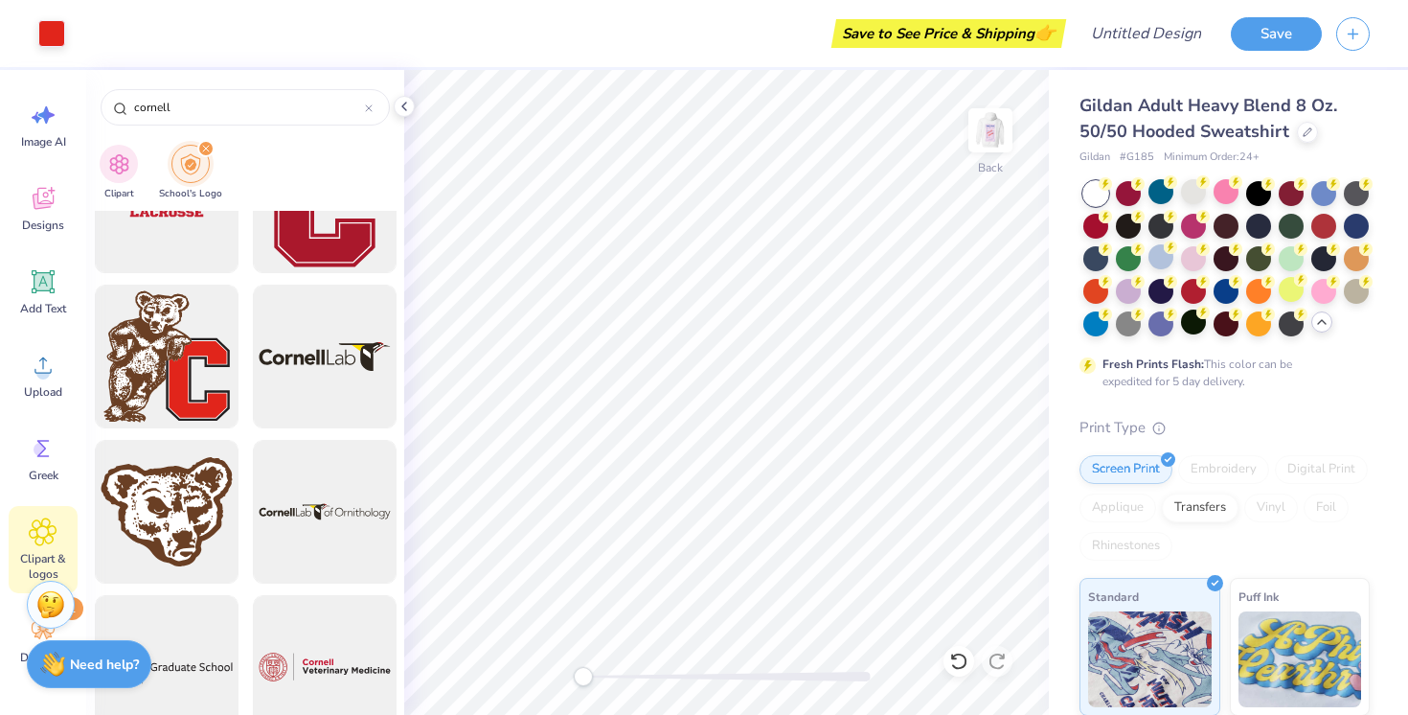
scroll to position [2406, 0]
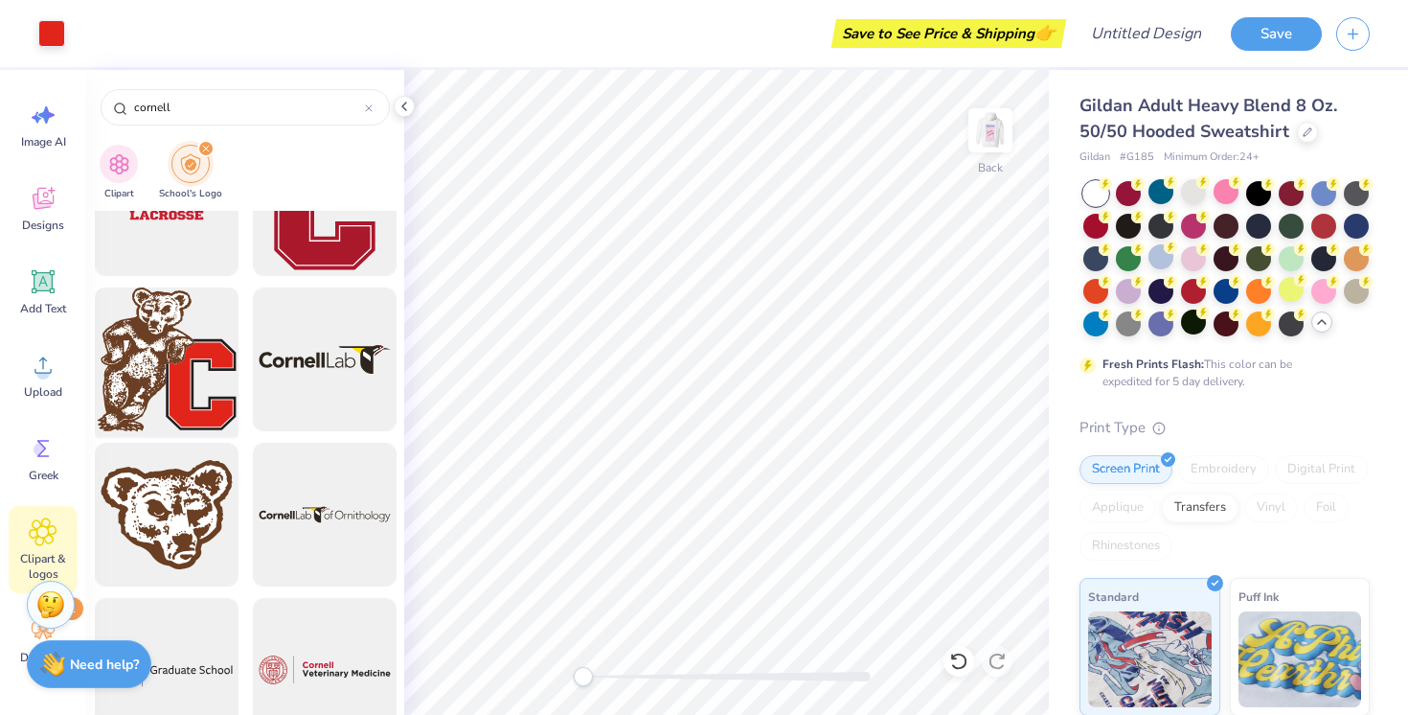
type input "cornell"
click at [193, 385] on div at bounding box center [166, 360] width 158 height 158
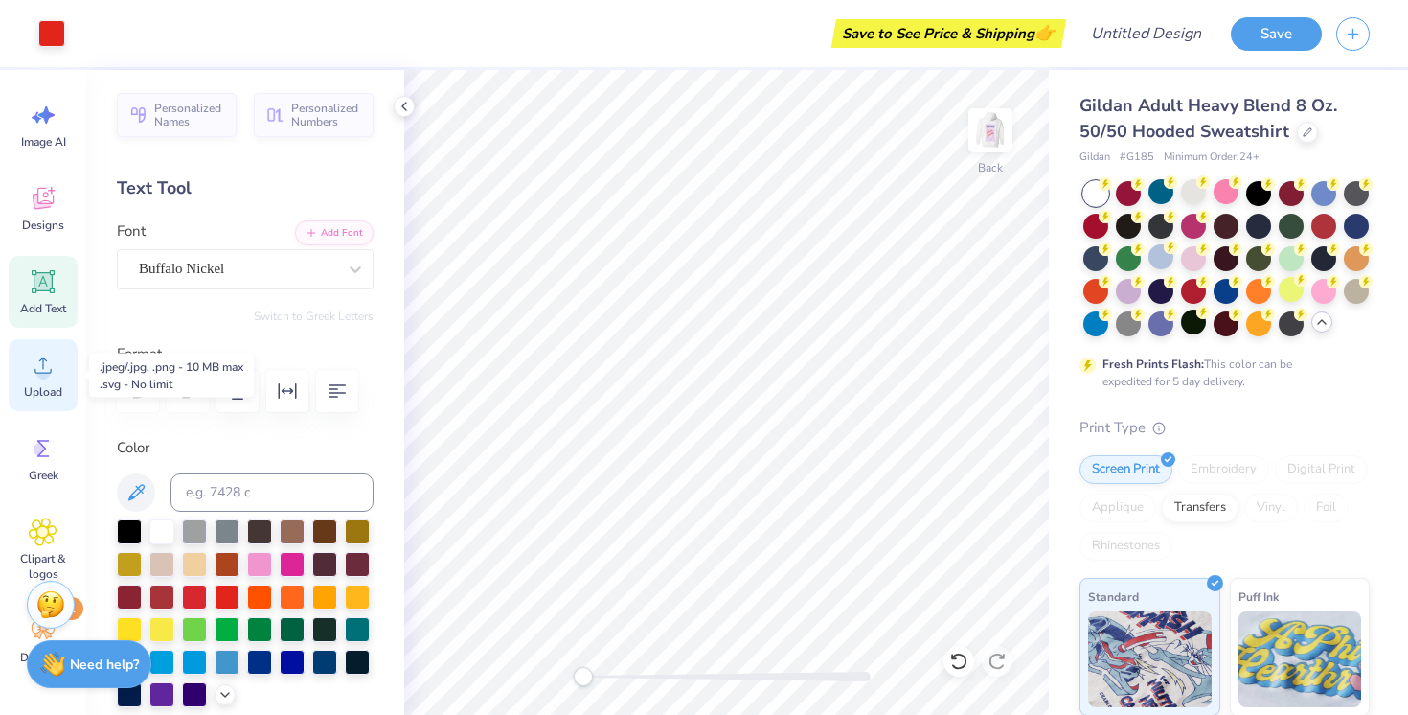
click at [50, 382] on div "Upload" at bounding box center [43, 375] width 69 height 72
click at [54, 361] on icon at bounding box center [43, 365] width 29 height 29
click at [47, 371] on circle at bounding box center [42, 372] width 13 height 13
click at [41, 382] on div "Upload" at bounding box center [43, 375] width 69 height 72
click at [55, 388] on span "Upload" at bounding box center [43, 391] width 38 height 15
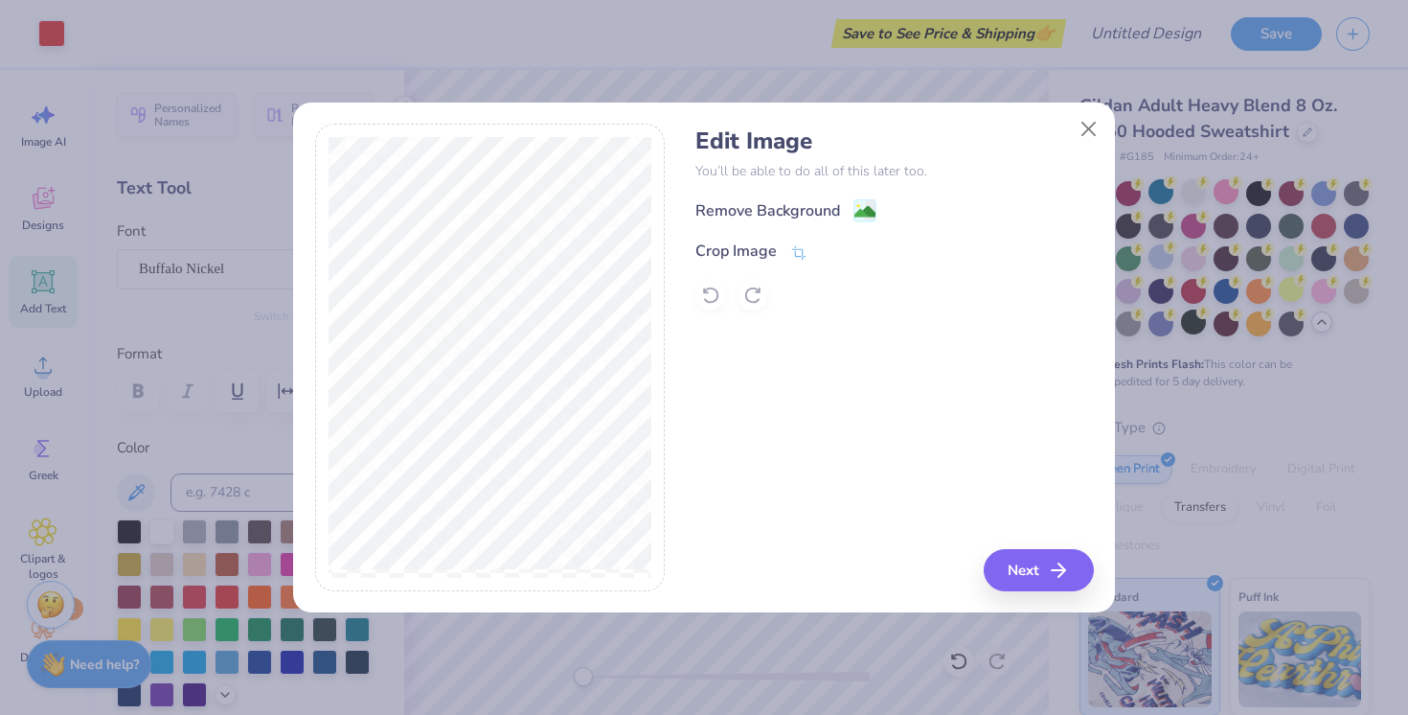
click at [824, 223] on div "Remove Background Crop Image" at bounding box center [894, 254] width 398 height 112
click at [842, 213] on div "Remove Background" at bounding box center [785, 212] width 181 height 24
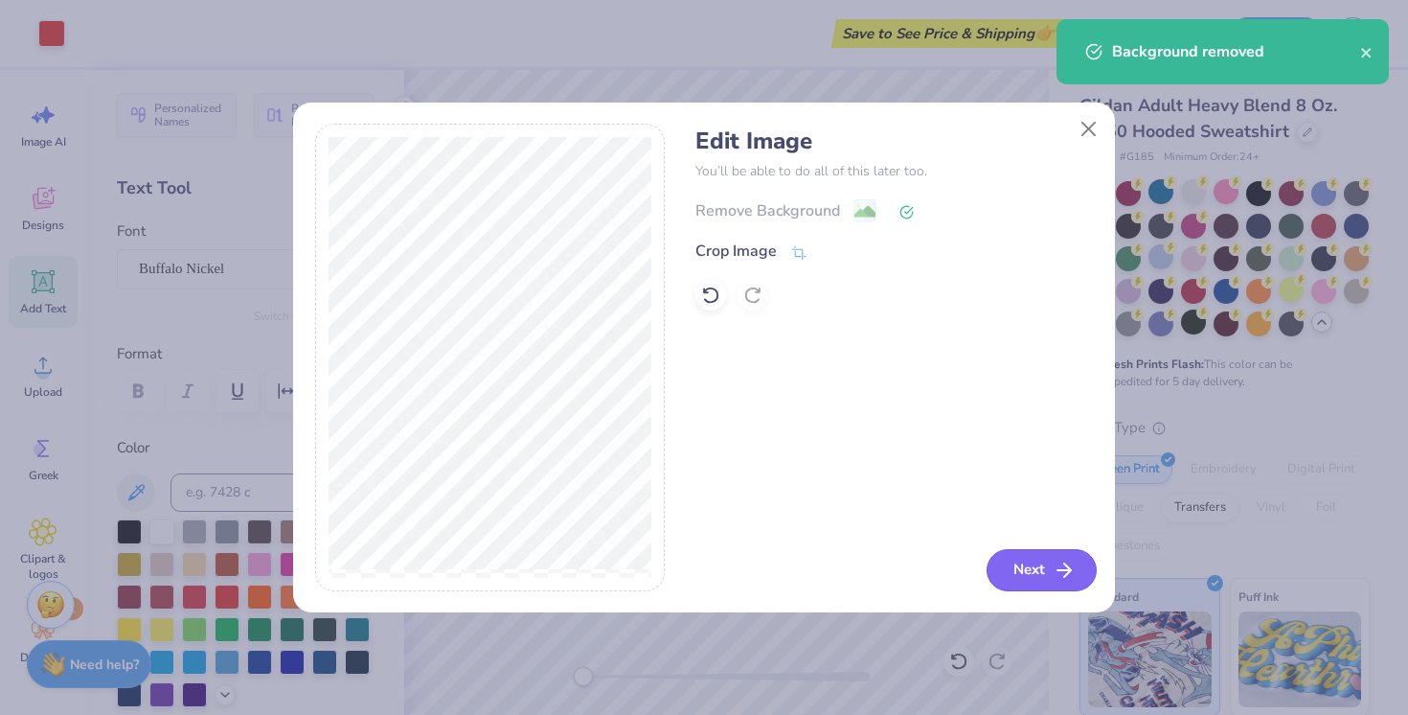
click at [1054, 558] on icon "button" at bounding box center [1064, 569] width 23 height 23
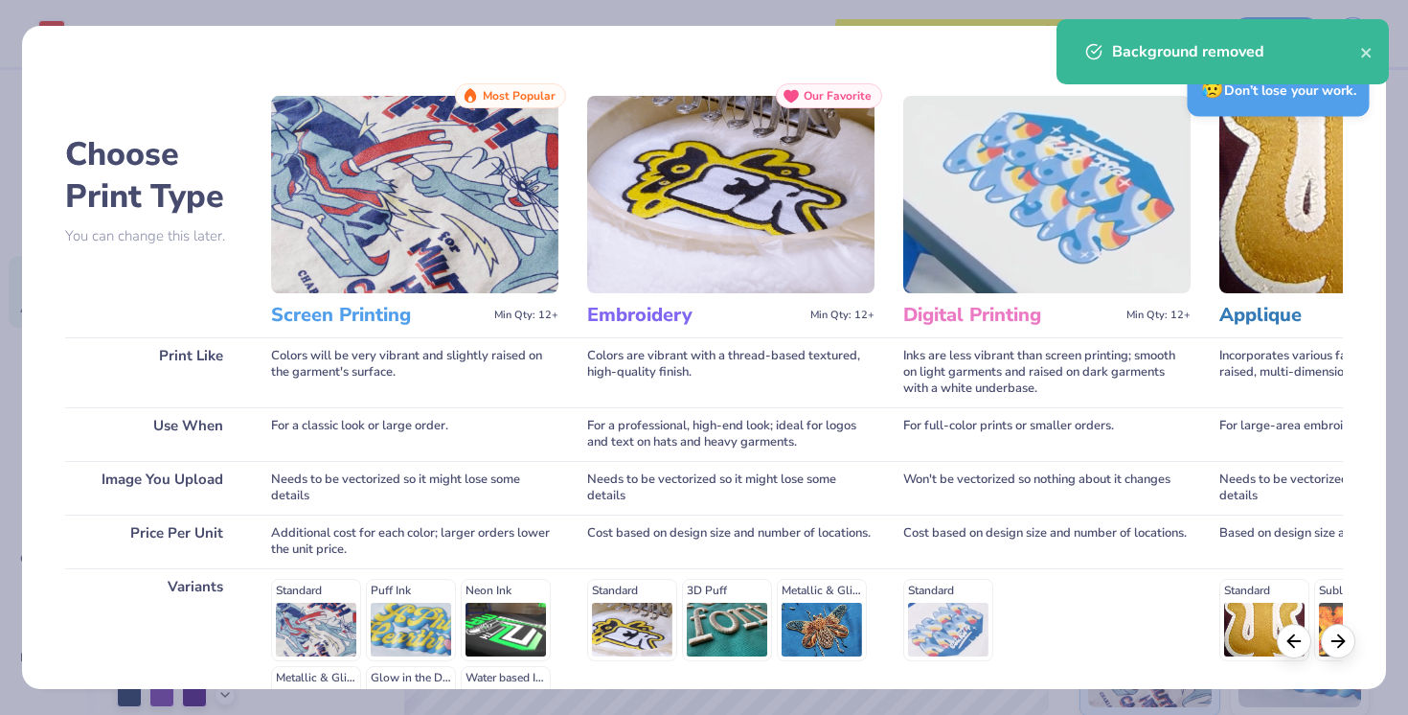
click at [418, 244] on img at bounding box center [414, 194] width 287 height 197
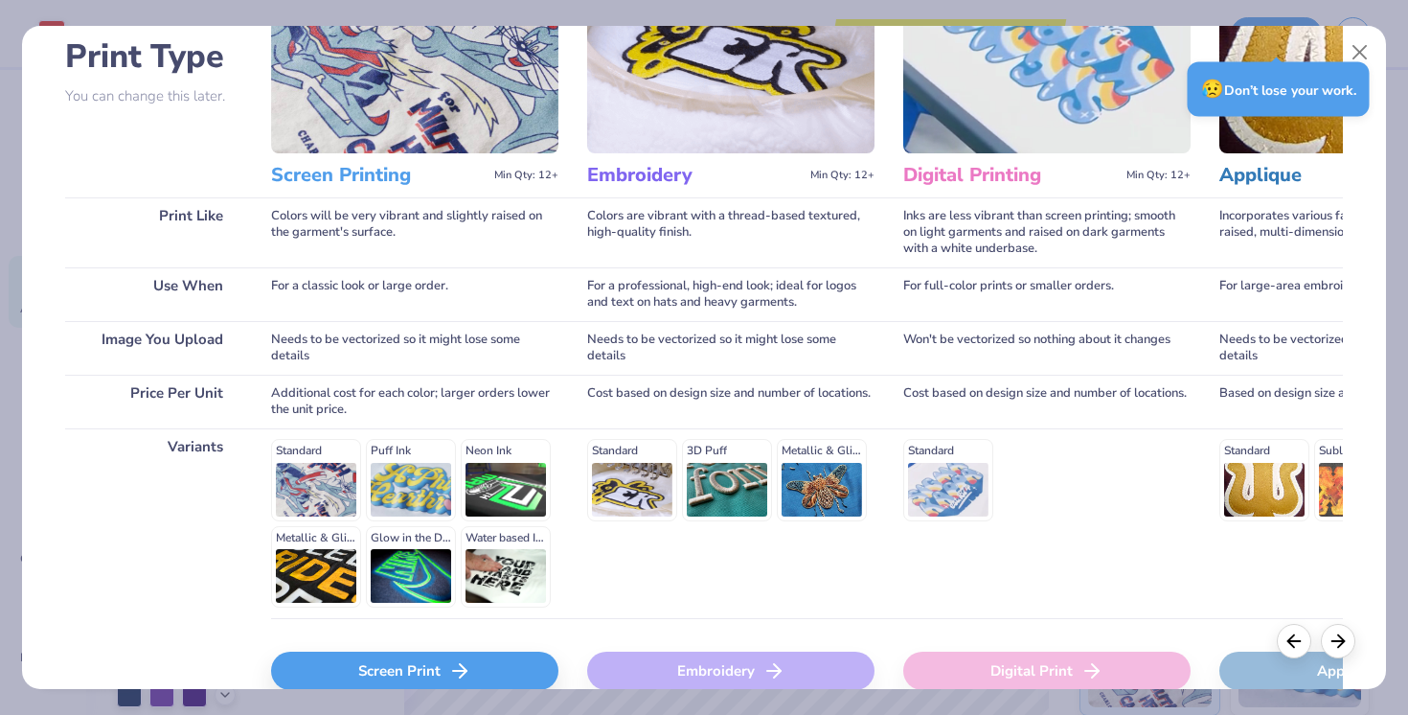
scroll to position [240, 0]
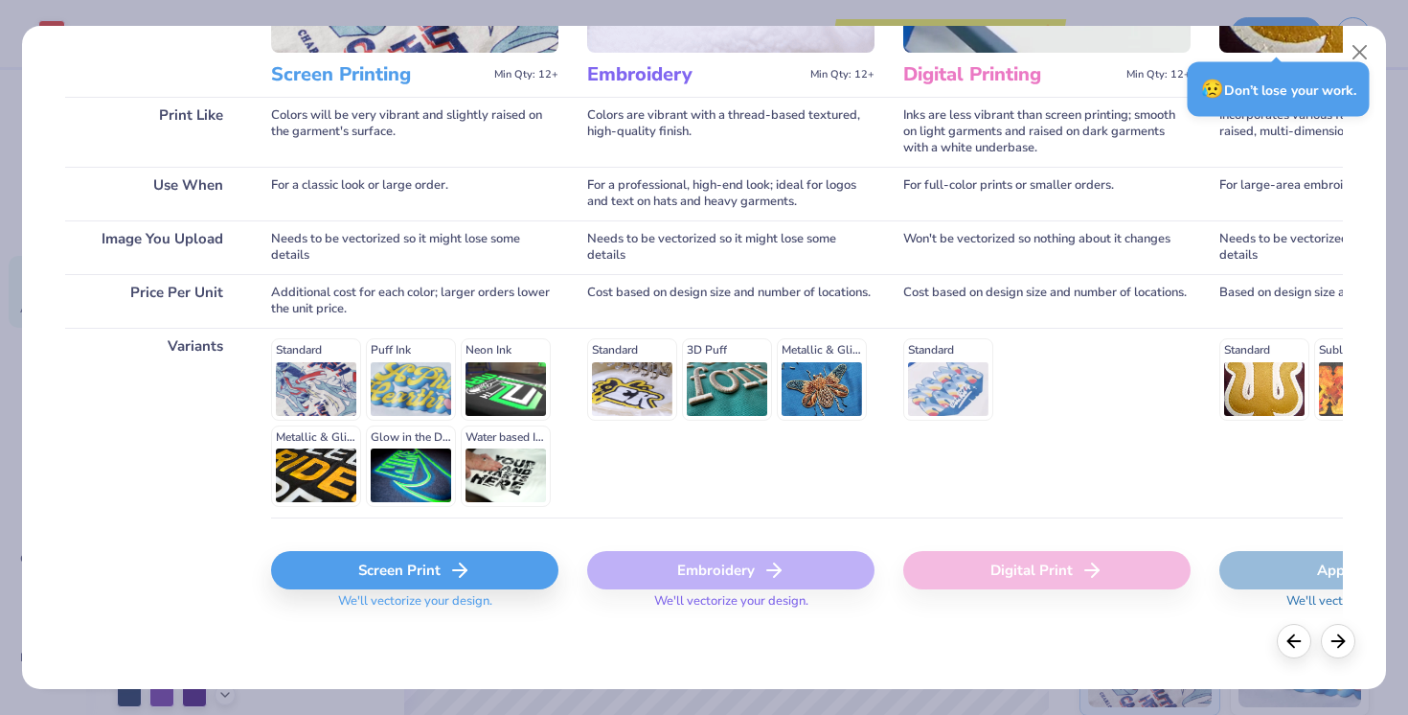
click at [378, 563] on div "Screen Print" at bounding box center [414, 570] width 287 height 38
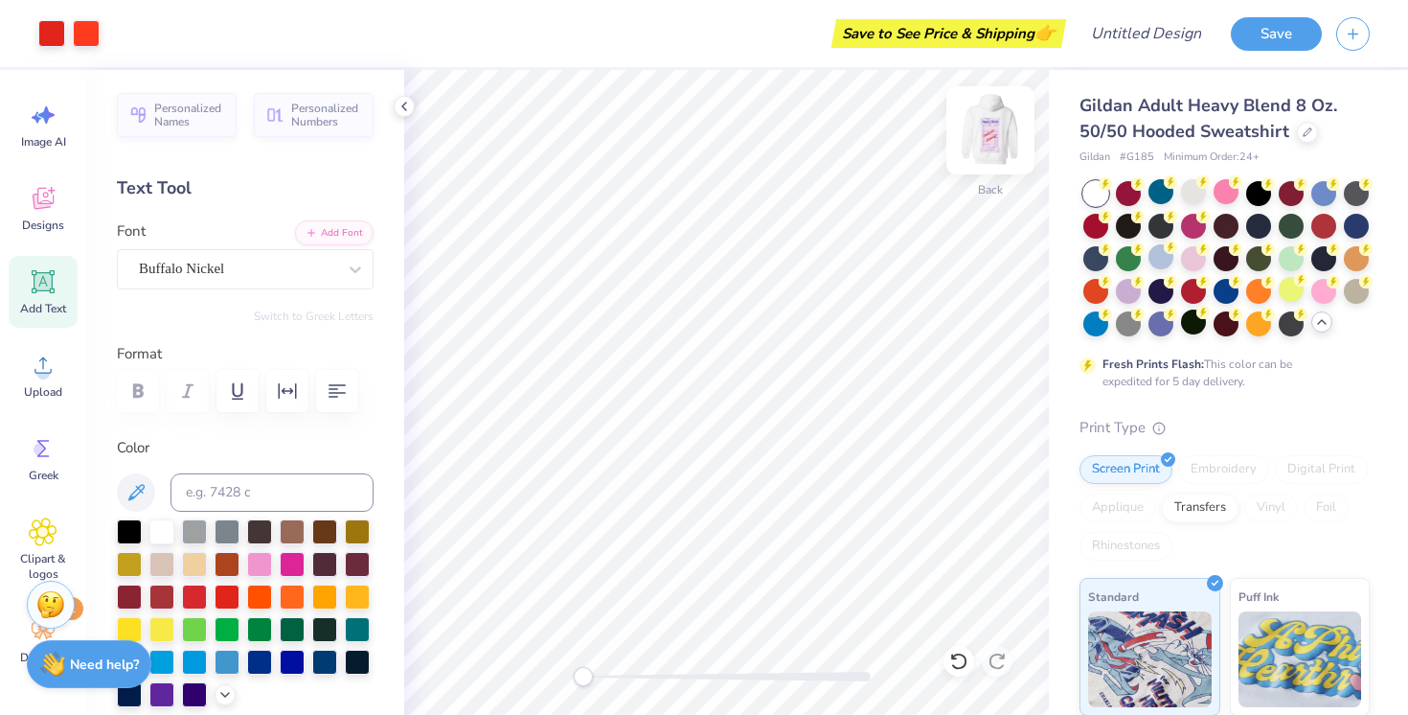
click at [1000, 134] on img at bounding box center [990, 130] width 77 height 77
click at [57, 367] on icon at bounding box center [43, 365] width 29 height 29
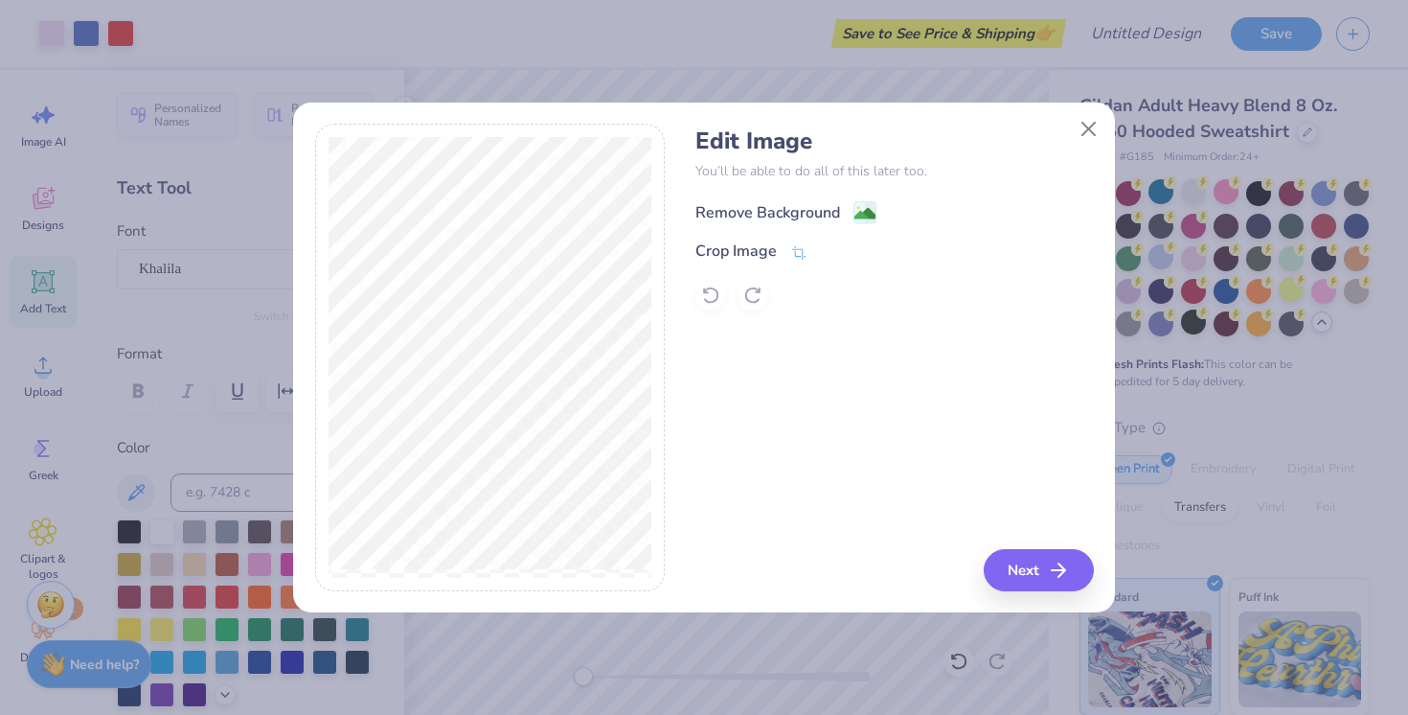
click at [802, 221] on div "Remove Background" at bounding box center [785, 212] width 181 height 24
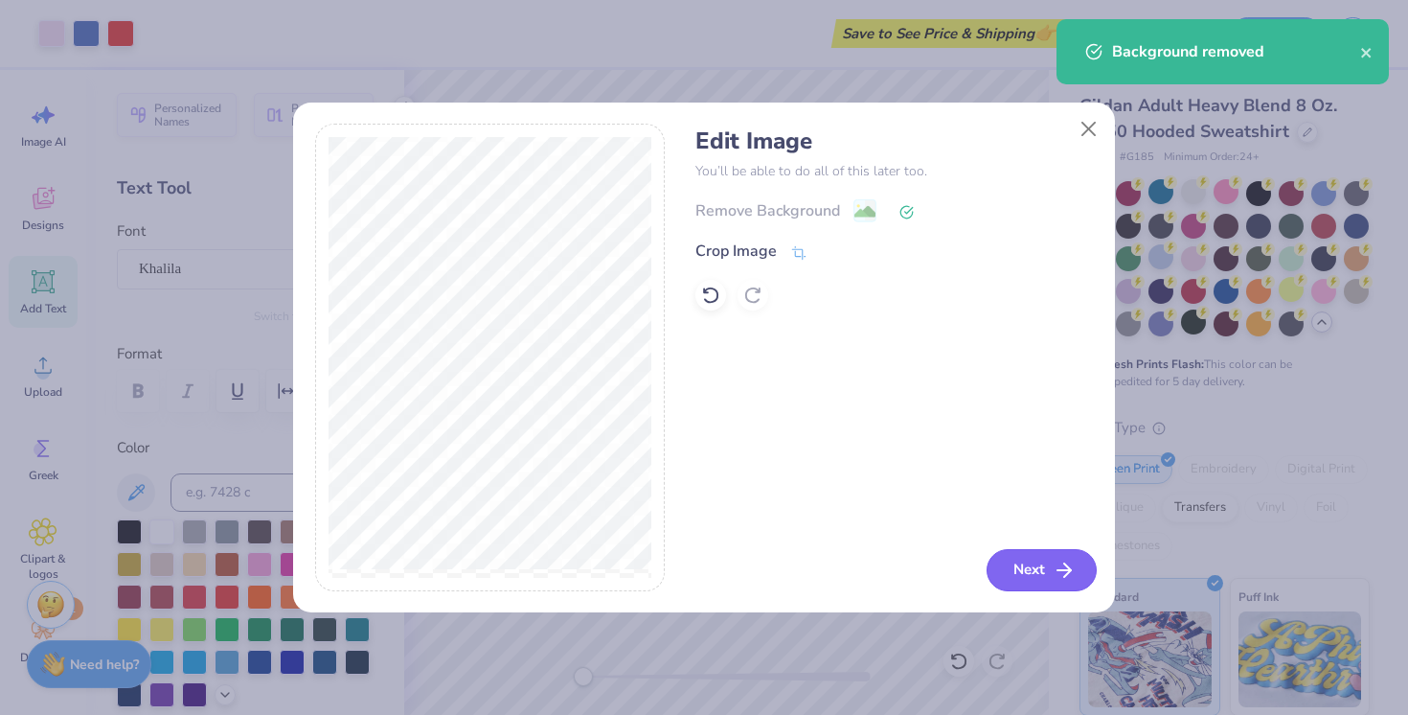
click at [1027, 574] on button "Next" at bounding box center [1042, 570] width 110 height 42
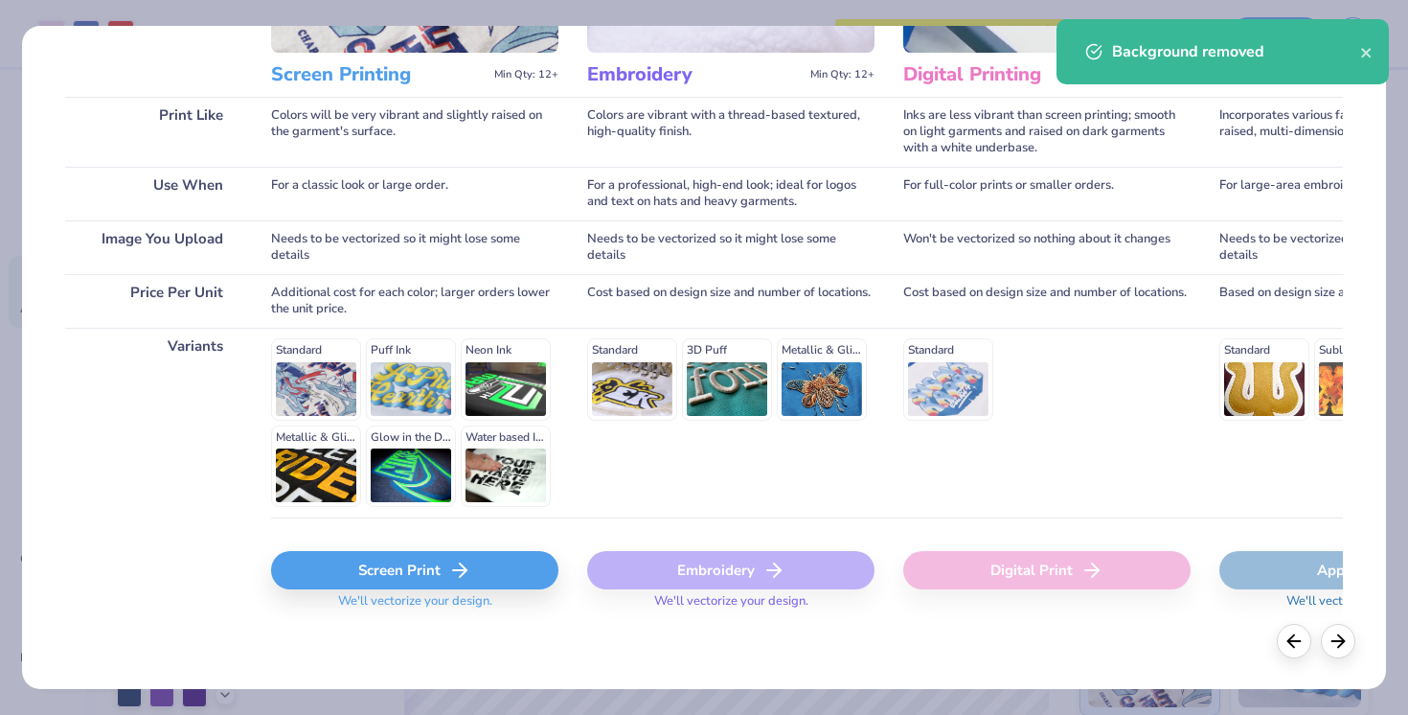
click at [444, 576] on div "Screen Print" at bounding box center [414, 570] width 287 height 38
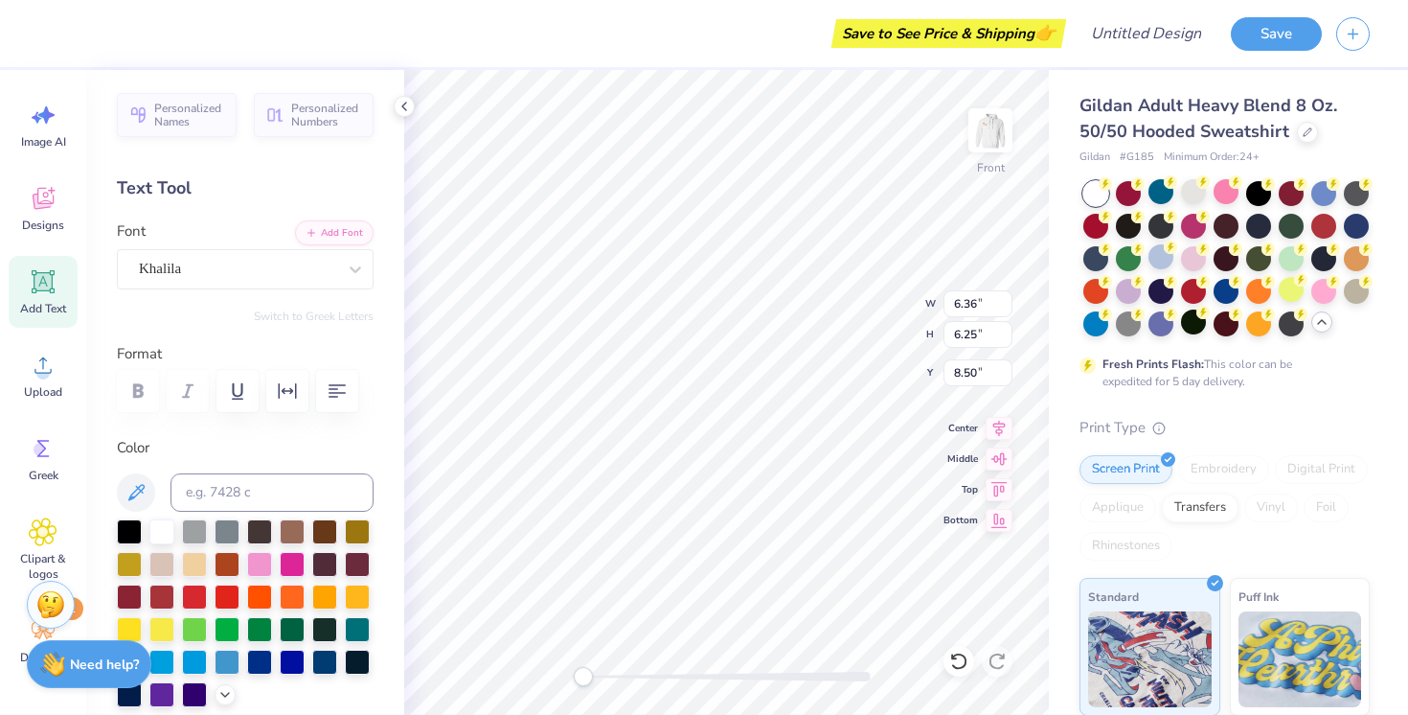
type input "1.42"
type input "1.29"
type input "9.24"
click at [995, 138] on img at bounding box center [990, 130] width 77 height 77
click at [995, 138] on img at bounding box center [990, 130] width 38 height 38
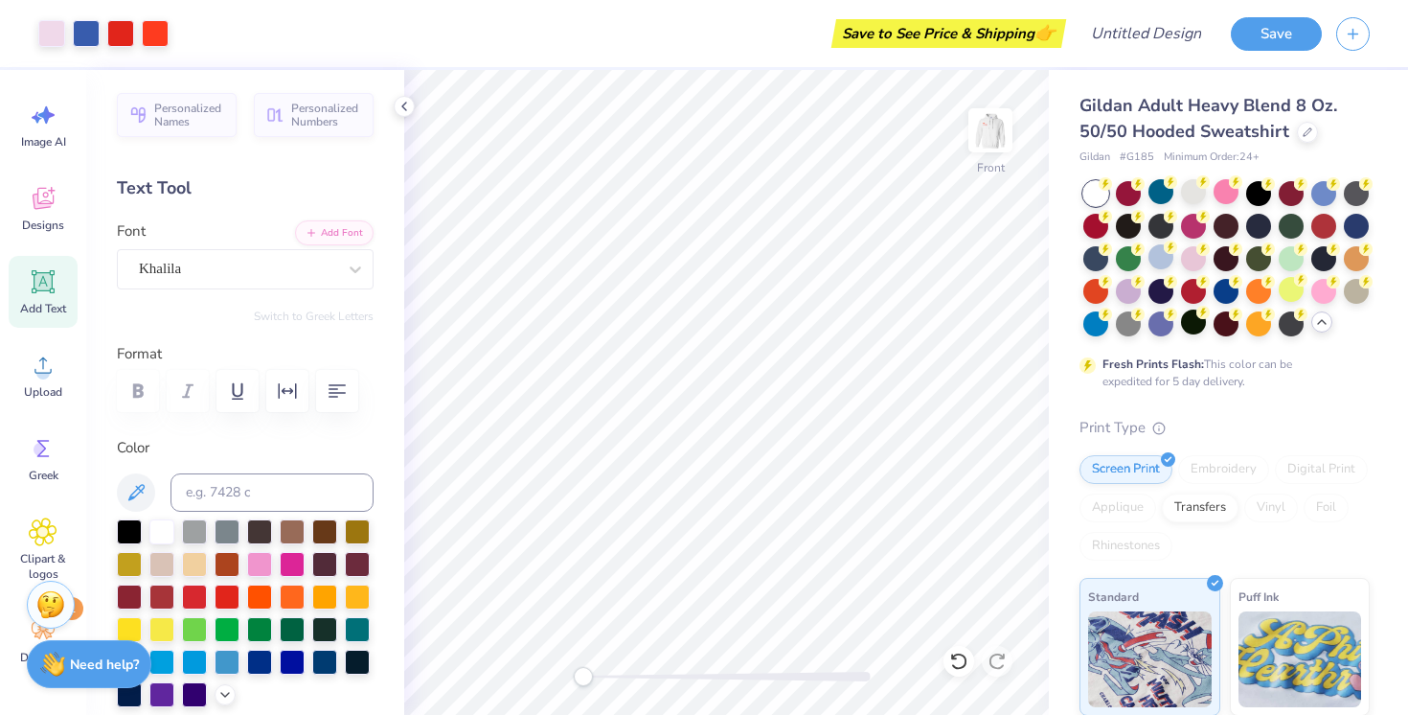
click at [995, 138] on img at bounding box center [990, 130] width 38 height 38
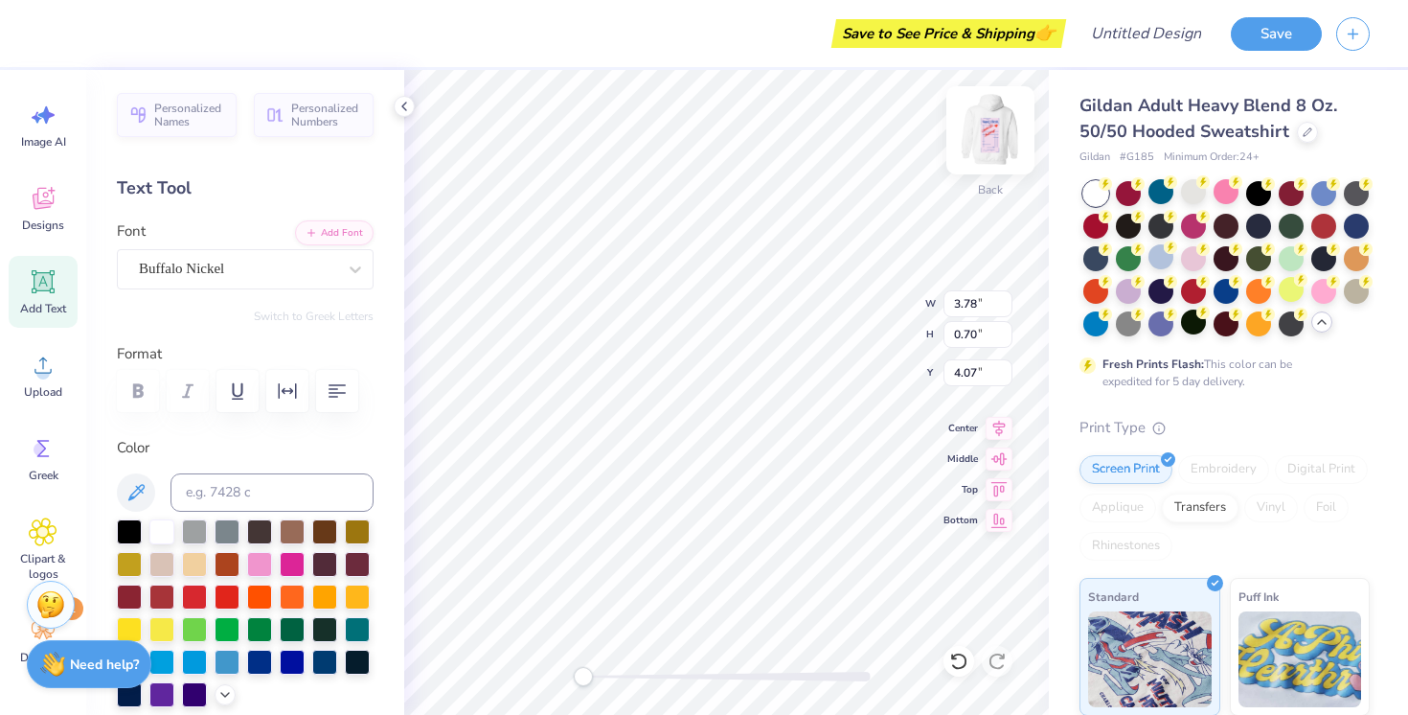
type textarea "est. 1920"
type textarea "est 1920"
click at [990, 126] on img at bounding box center [990, 130] width 77 height 77
